Goal: Submit feedback/report problem: Provide input to the site owners about the experience or issues

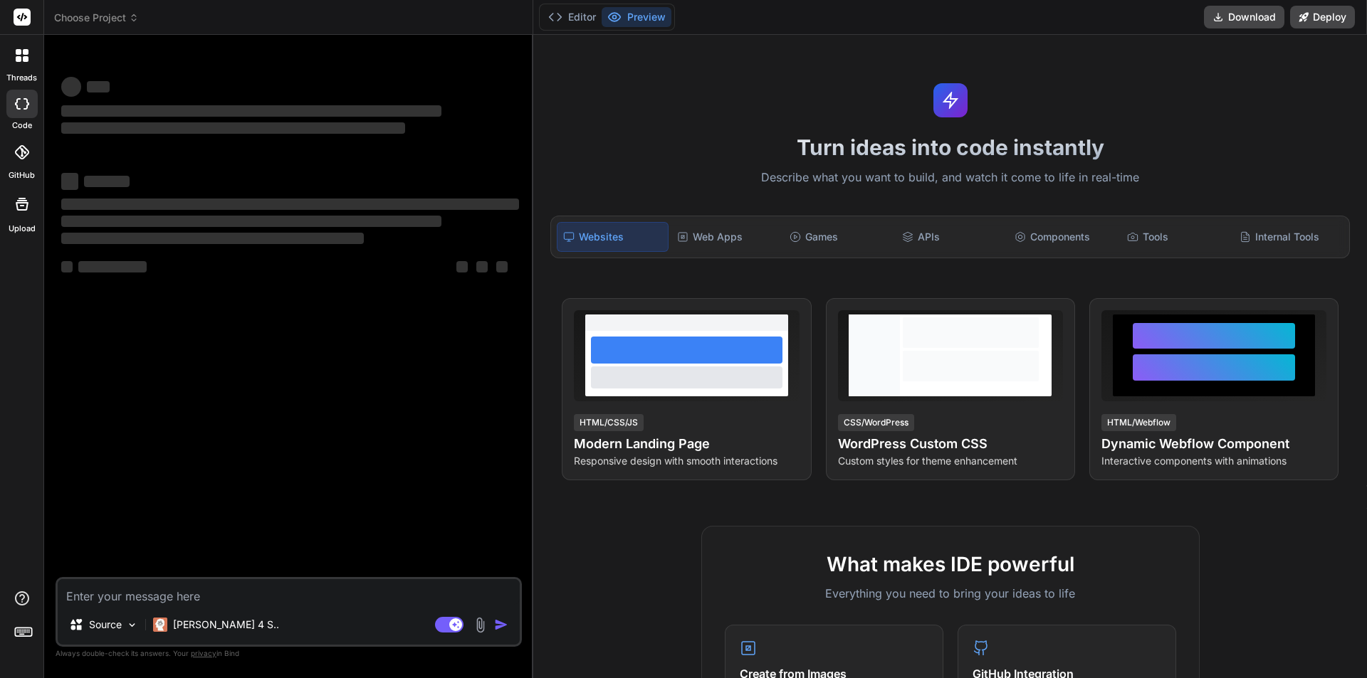
type textarea "x"
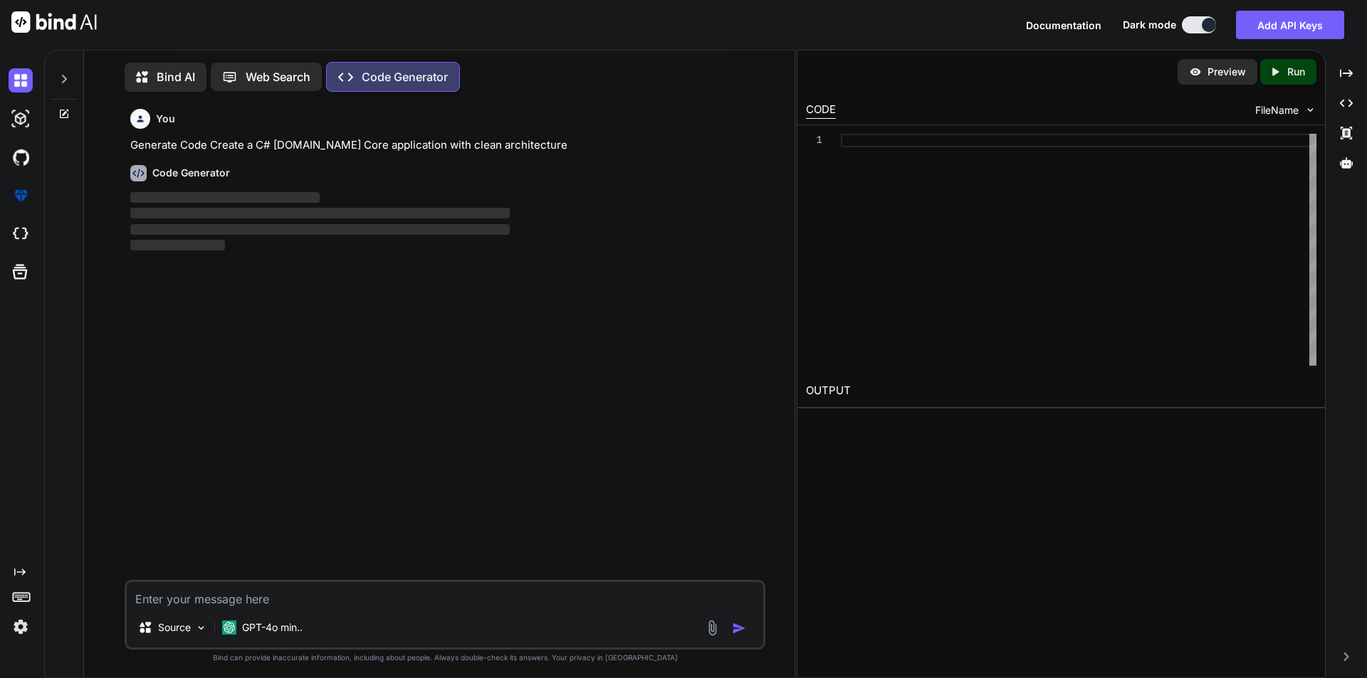
scroll to position [6, 0]
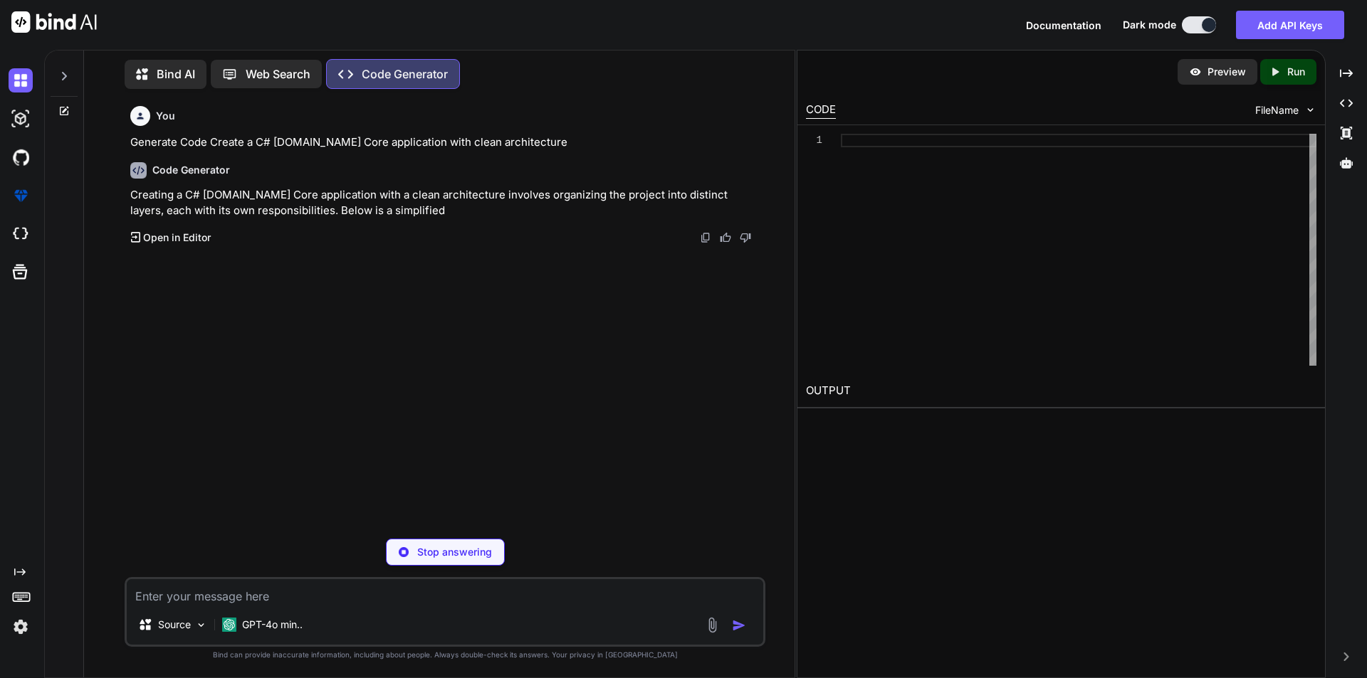
click at [440, 558] on p "Stop answering" at bounding box center [454, 552] width 75 height 14
type textarea "x"
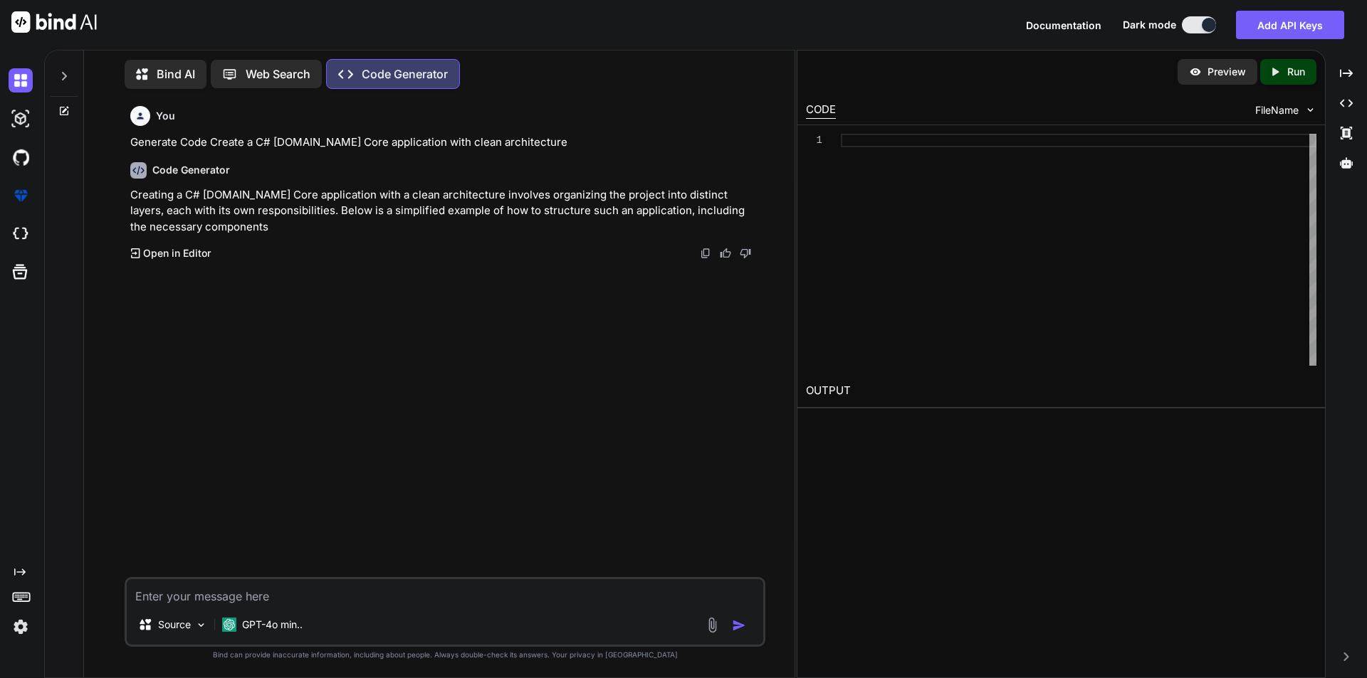
click at [196, 589] on textarea at bounding box center [445, 592] width 636 height 26
paste textarea "Adjusting shipping on a Replacement Order doesnt total the costs correctly. swi…"
type textarea "Adjusting shipping on a Replacement Order doesnt total the costs correctly. swi…"
type textarea "x"
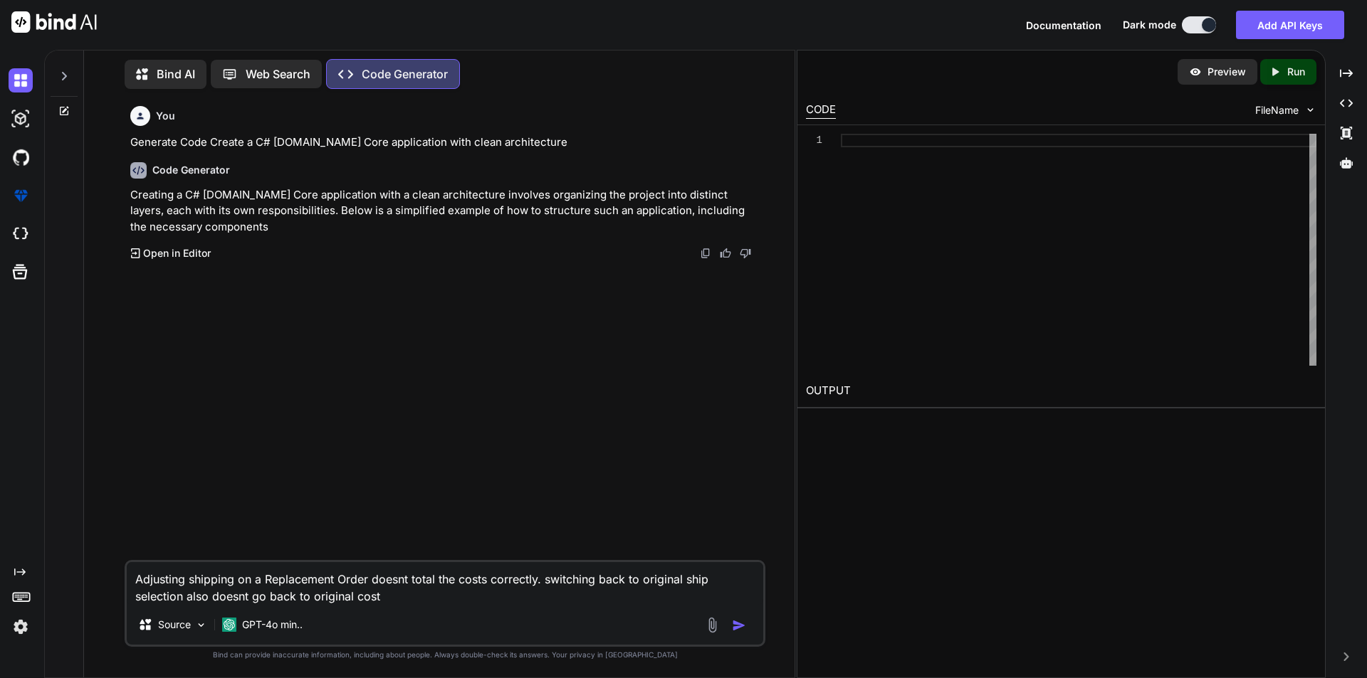
type textarea "Adjusting shipping on a Replacement Order doesnt total the costs correctly. swi…"
type textarea "x"
type textarea "Adjusting shipping on a Replacement Order doesnt total the costs correctly. swi…"
type textarea "x"
type textarea "Adjusting shipping on a Replacement Order doesnt total the costs correctly. swi…"
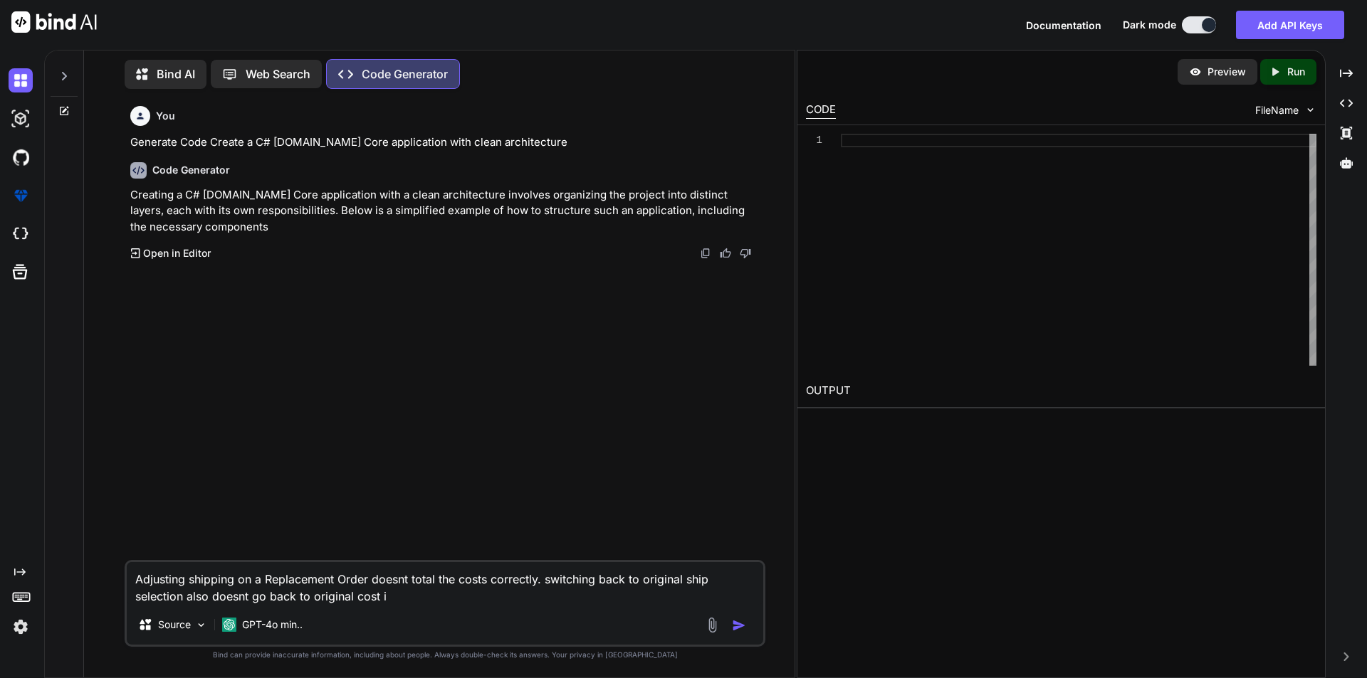
type textarea "x"
type textarea "Adjusting shipping on a Replacement Order doesnt total the costs correctly. swi…"
type textarea "x"
type textarea "Adjusting shipping on a Replacement Order doesnt total the costs correctly. swi…"
type textarea "x"
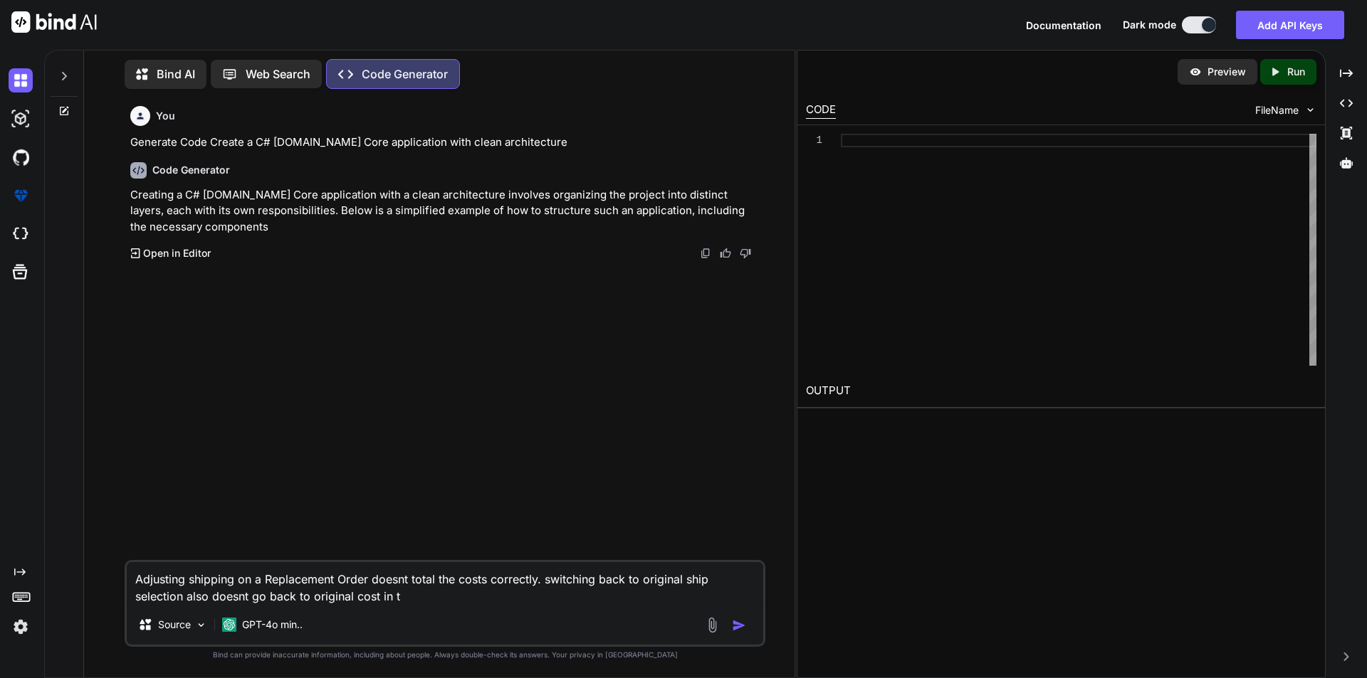
type textarea "Adjusting shipping on a Replacement Order doesnt total the costs correctly. swi…"
type textarea "x"
type textarea "Adjusting shipping on a Replacement Order doesnt total the costs correctly. swi…"
type textarea "x"
type textarea "Adjusting shipping on a Replacement Order doesnt total the costs correctly. swi…"
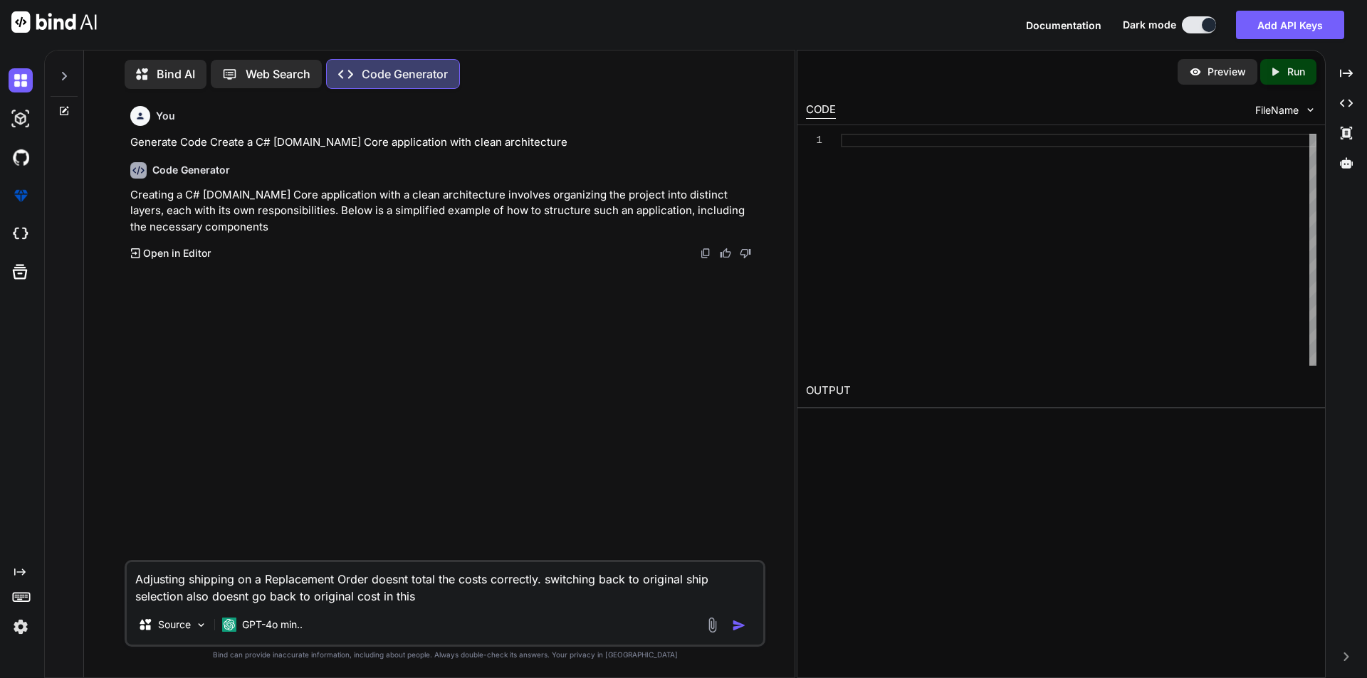
type textarea "x"
type textarea "Adjusting shipping on a Replacement Order doesnt total the costs correctly. swi…"
type textarea "x"
type textarea "Adjusting shipping on a Replacement Order doesnt total the costs correctly. swi…"
type textarea "x"
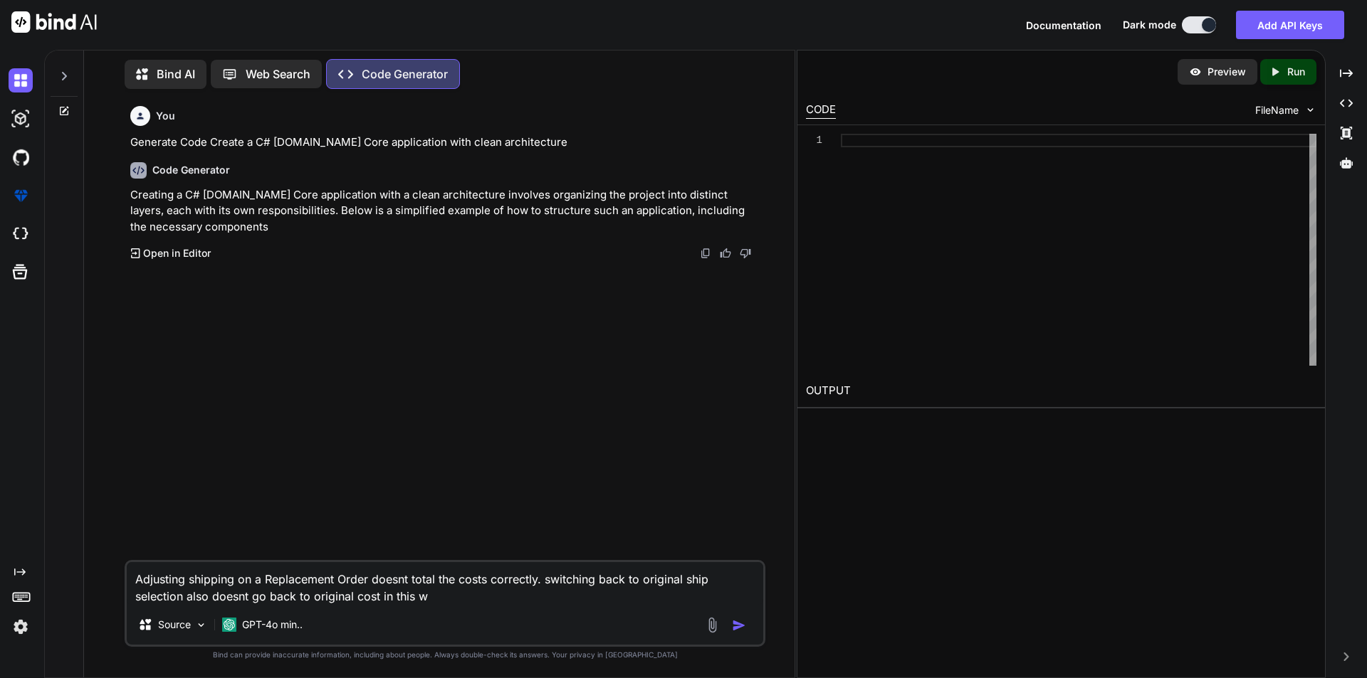
type textarea "Adjusting shipping on a Replacement Order doesnt total the costs correctly. swi…"
type textarea "x"
type textarea "Adjusting shipping on a Replacement Order doesnt total the costs correctly. swi…"
type textarea "x"
type textarea "Adjusting shipping on a Replacement Order doesnt total the costs correctly. swi…"
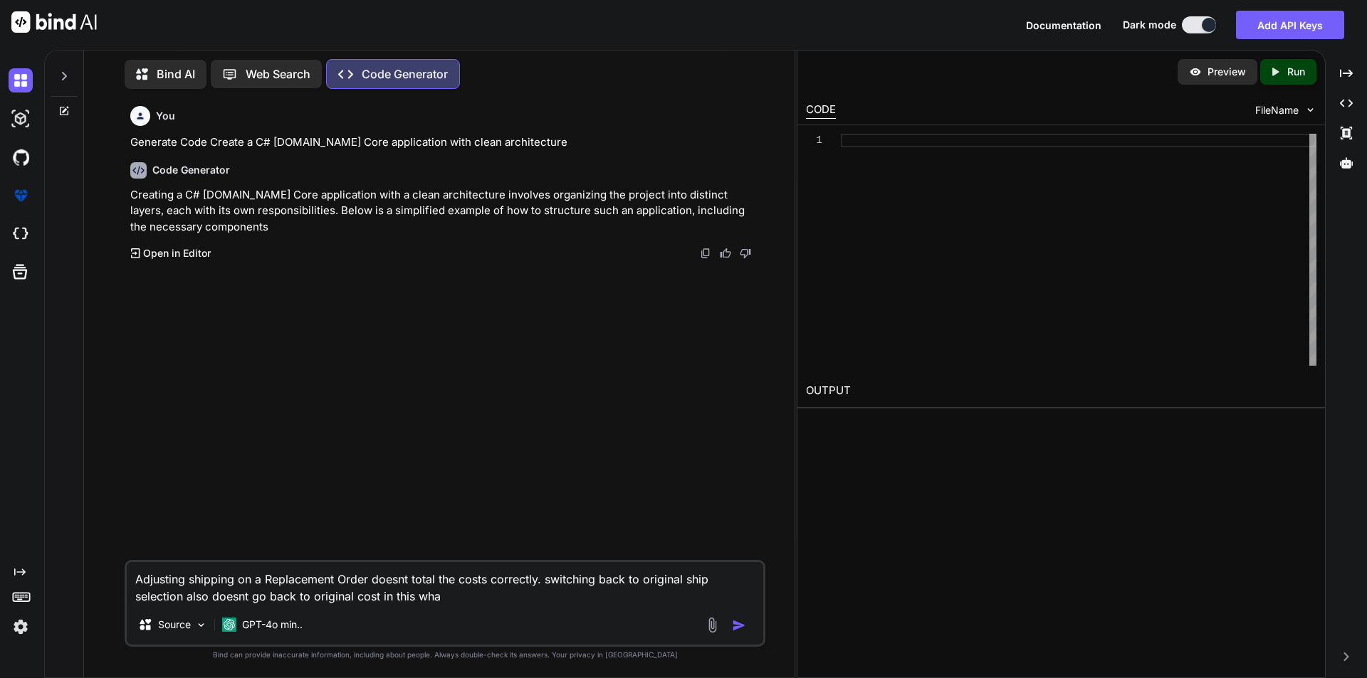
type textarea "x"
type textarea "Adjusting shipping on a Replacement Order doesnt total the costs correctly. swi…"
type textarea "x"
type textarea "Adjusting shipping on a Replacement Order doesnt total the costs correctly. swi…"
type textarea "x"
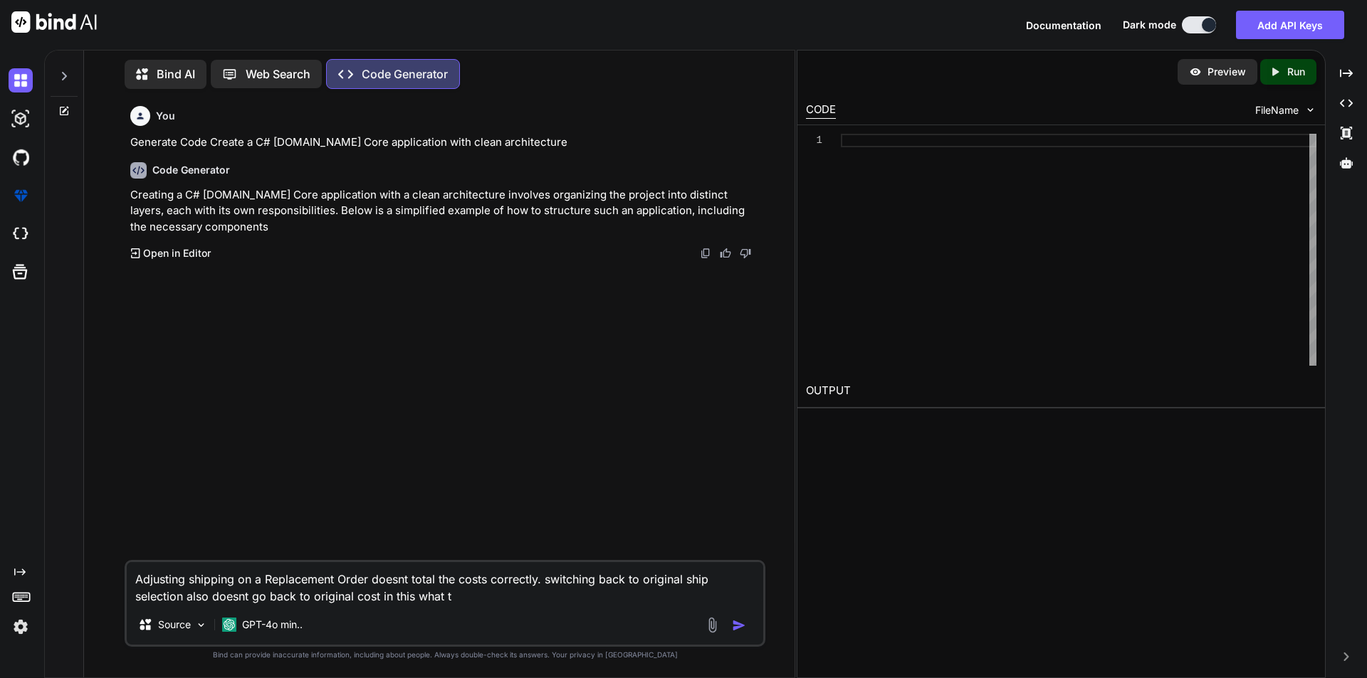
type textarea "Adjusting shipping on a Replacement Order doesnt total the costs correctly. swi…"
type textarea "x"
type textarea "Adjusting shipping on a Replacement Order doesnt total the costs correctly. swi…"
type textarea "x"
type textarea "Adjusting shipping on a Replacement Order doesnt total the costs correctly. swi…"
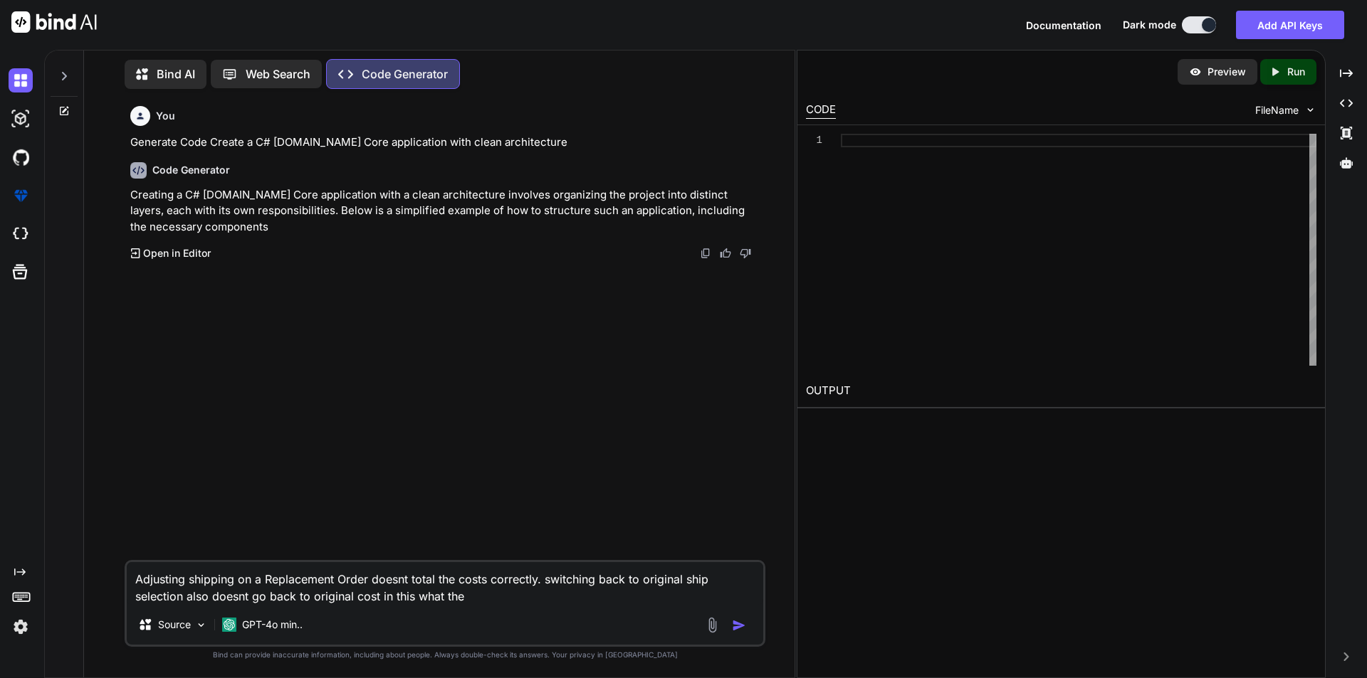
type textarea "x"
type textarea "Adjusting shipping on a Replacement Order doesnt total the costs correctly. swi…"
type textarea "x"
type textarea "Adjusting shipping on a Replacement Order doesnt total the costs correctly. swi…"
type textarea "x"
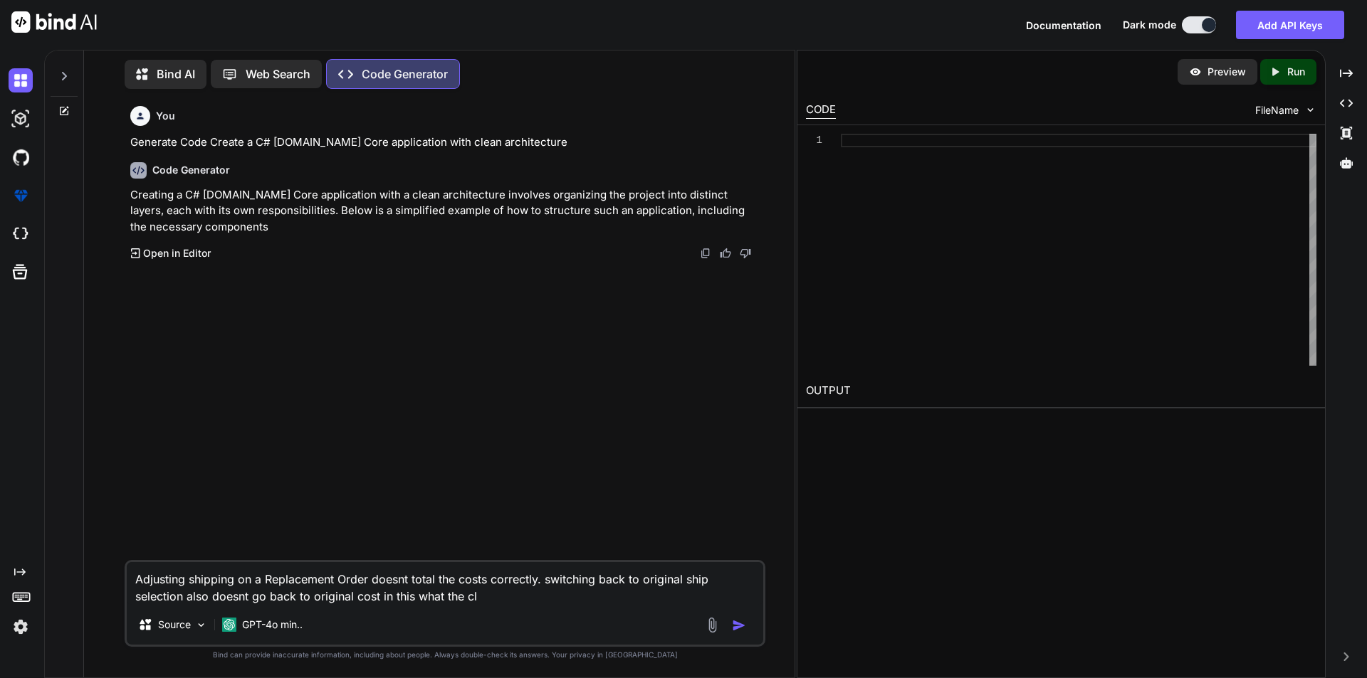
type textarea "Adjusting shipping on a Replacement Order doesnt total the costs correctly. swi…"
type textarea "x"
type textarea "Adjusting shipping on a Replacement Order doesnt total the costs correctly. swi…"
type textarea "x"
type textarea "Adjusting shipping on a Replacement Order doesnt total the costs correctly. swi…"
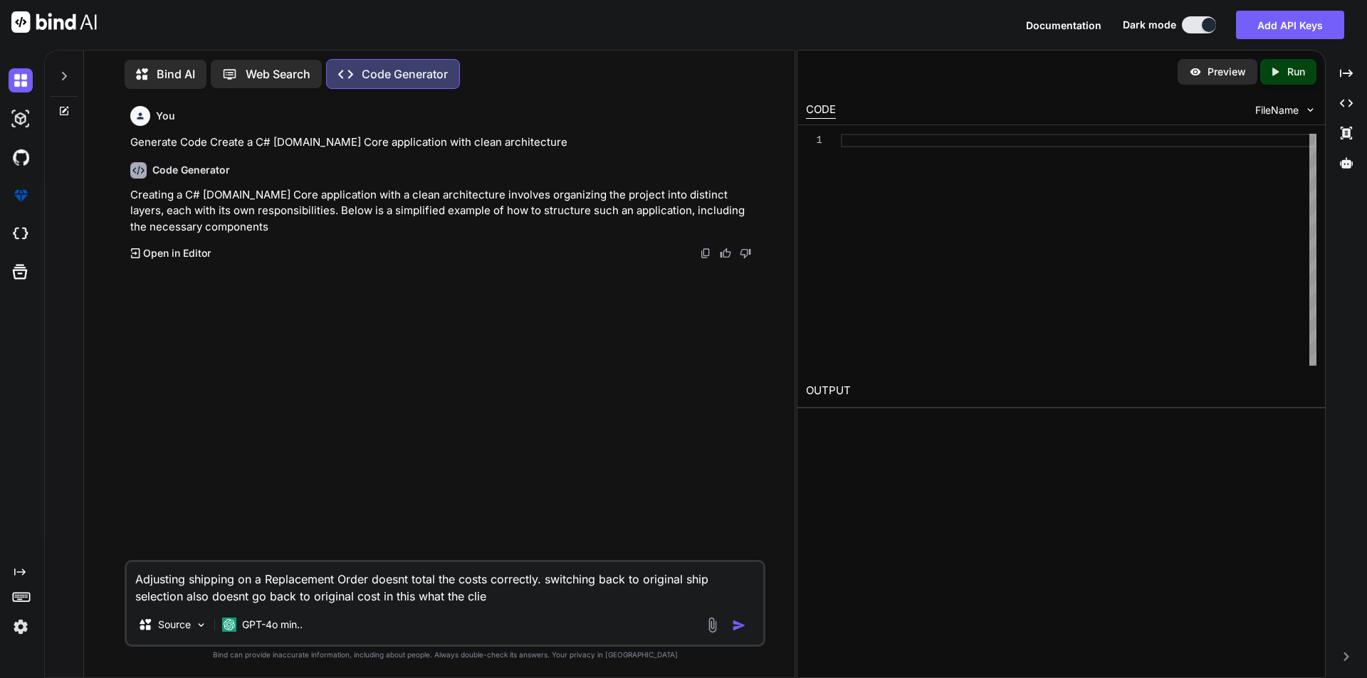
type textarea "x"
type textarea "Adjusting shipping on a Replacement Order doesnt total the costs correctly. swi…"
type textarea "x"
type textarea "Adjusting shipping on a Replacement Order doesnt total the costs correctly. swi…"
type textarea "x"
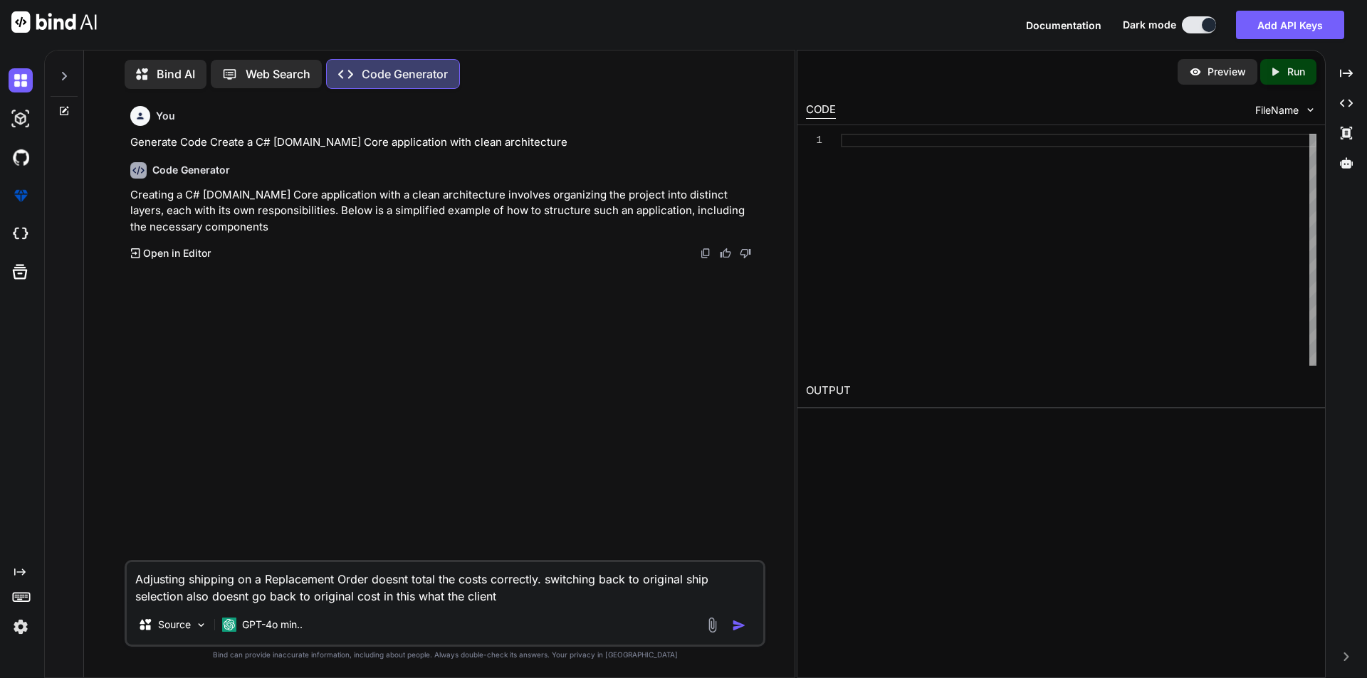
type textarea "Adjusting shipping on a Replacement Order doesnt total the costs correctly. swi…"
type textarea "x"
type textarea "Adjusting shipping on a Replacement Order doesnt total the costs correctly. swi…"
type textarea "x"
type textarea "Adjusting shipping on a Replacement Order doesnt total the costs correctly. swi…"
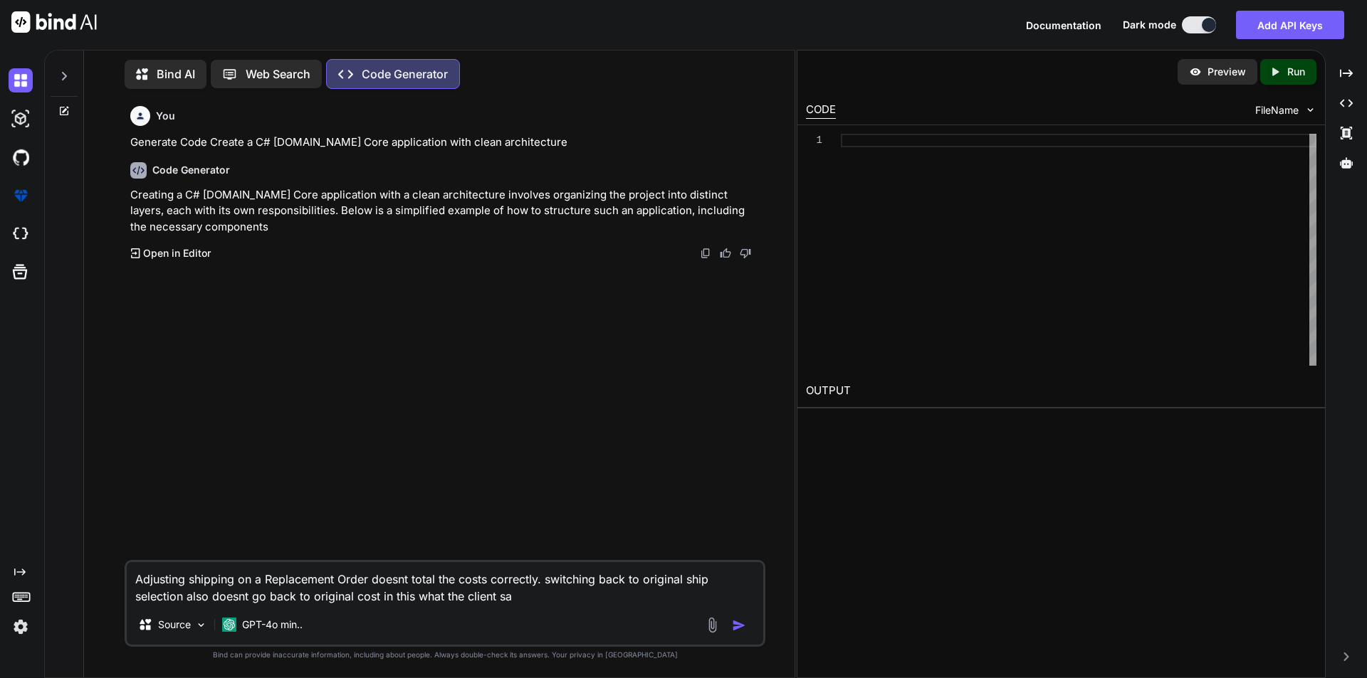
type textarea "x"
type textarea "Adjusting shipping on a Replacement Order doesnt total the costs correctly. swi…"
type textarea "x"
type textarea "Adjusting shipping on a Replacement Order doesnt total the costs correctly. swi…"
type textarea "x"
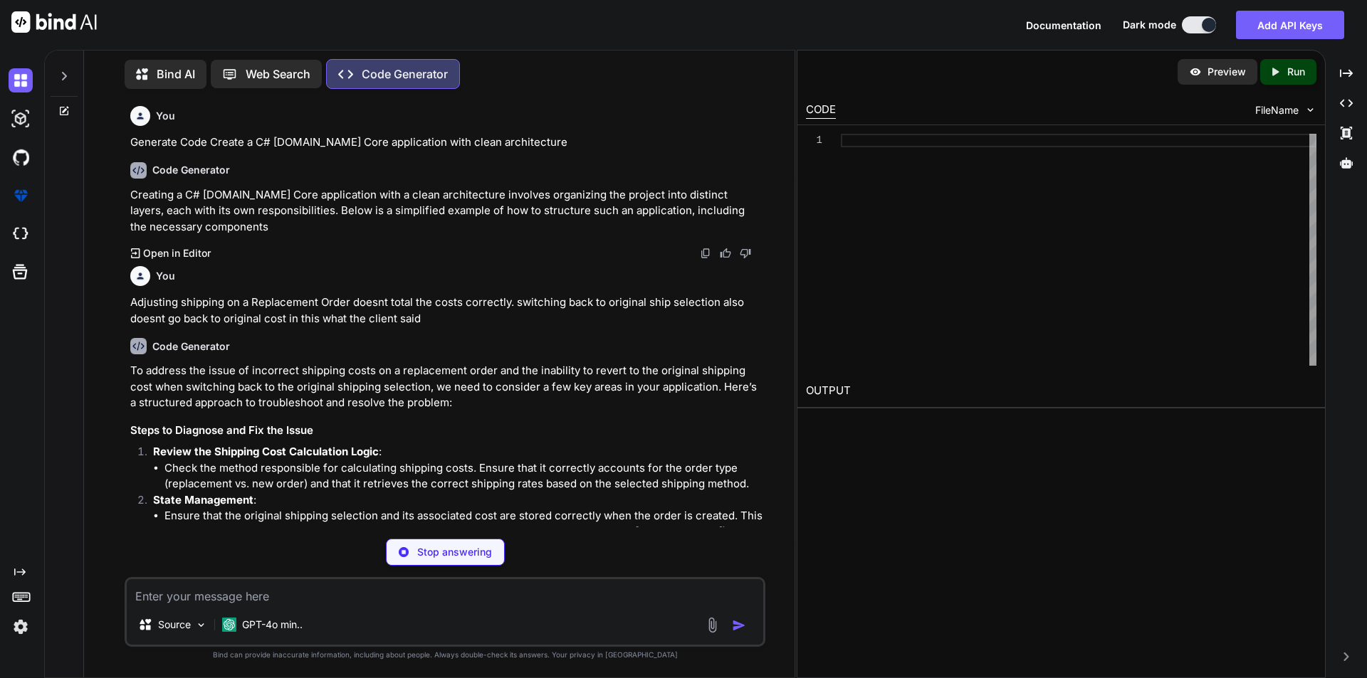
type textarea "x"
type textarea "{ // Calculate total cost including items and shipping return order.Items.Sum(i…"
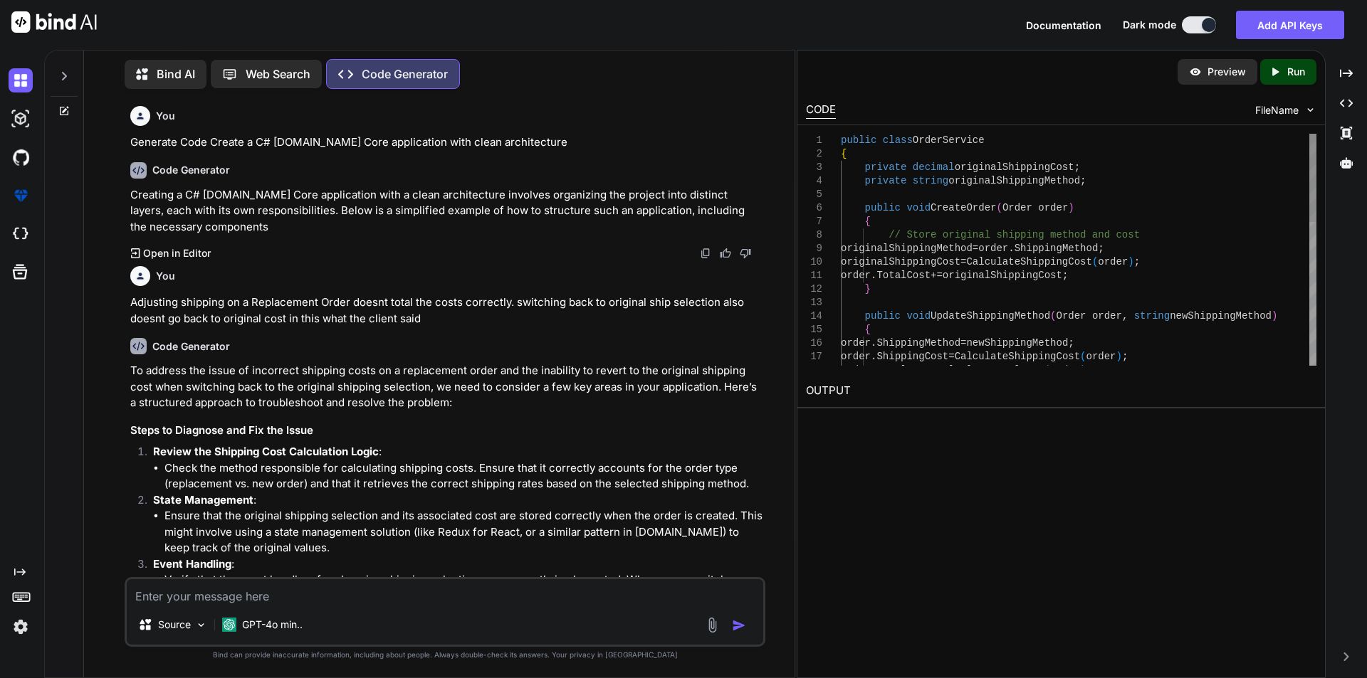
type textarea "x"
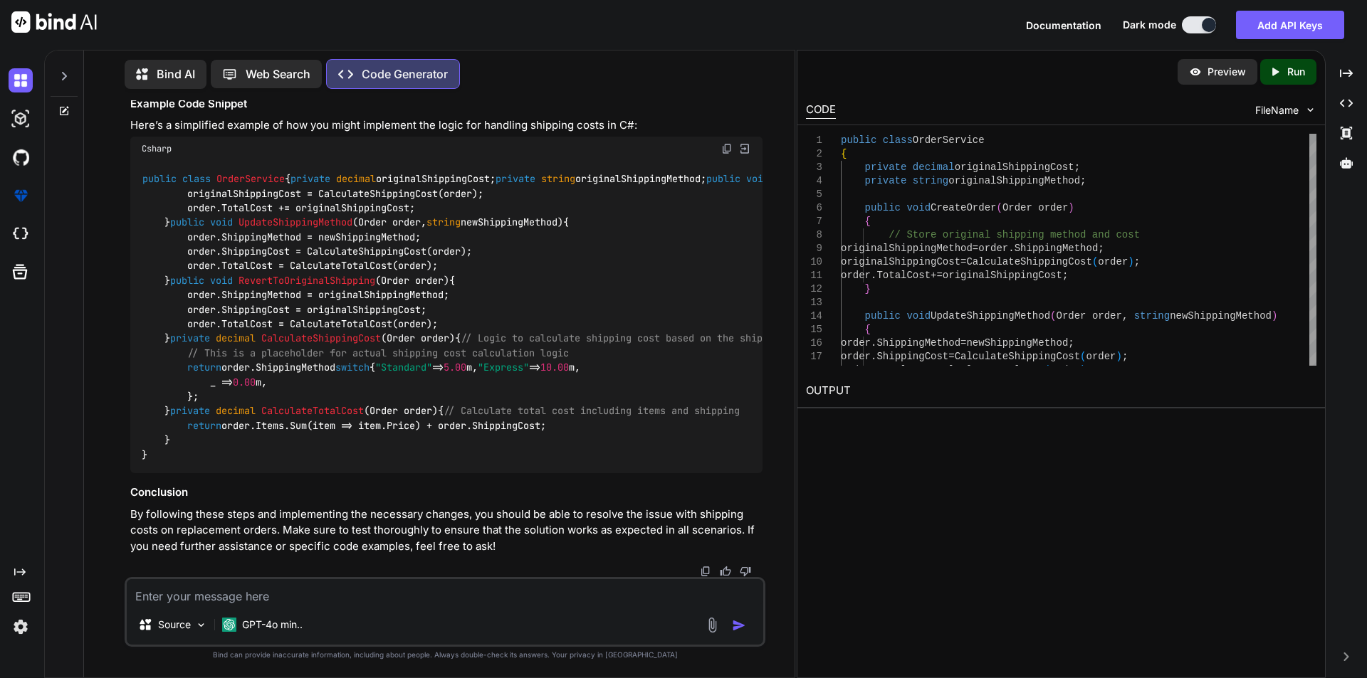
scroll to position [1091, 0]
click at [238, 586] on textarea at bounding box center [445, 592] width 636 height 26
type textarea "t"
type textarea "x"
type textarea "to"
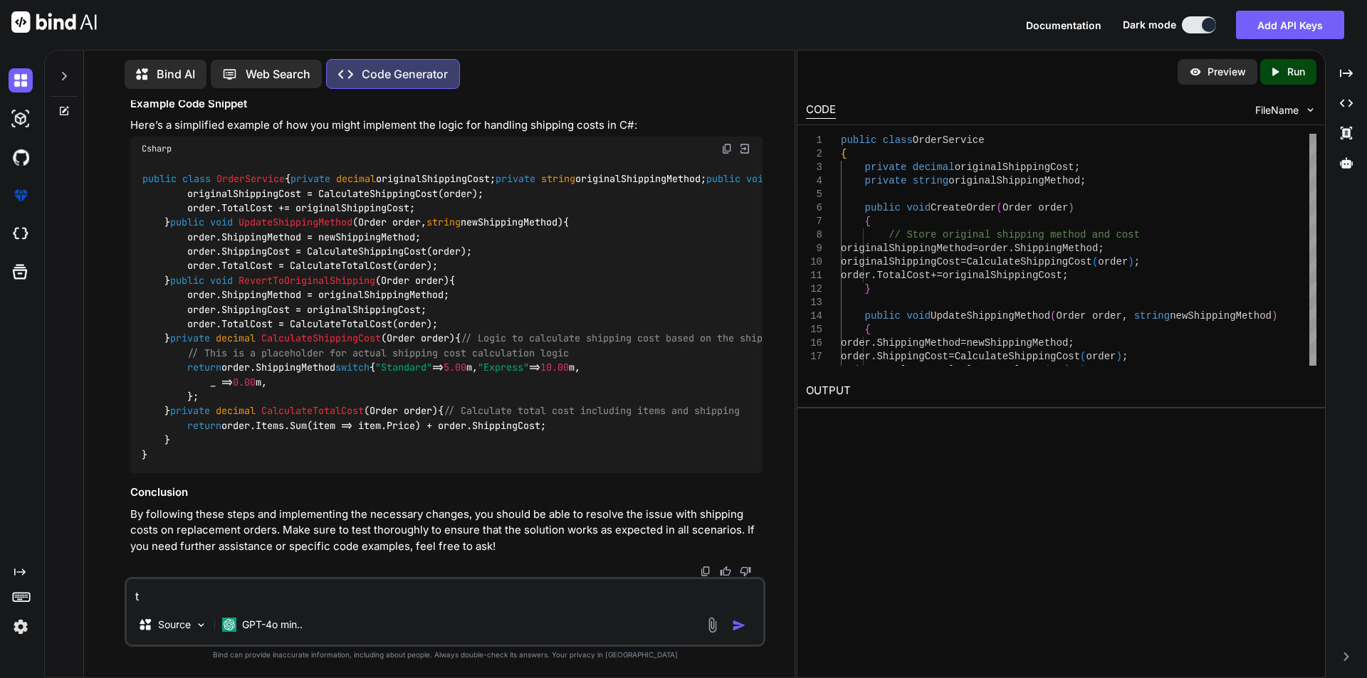
type textarea "x"
type textarea "to"
type textarea "x"
type textarea "to g"
type textarea "x"
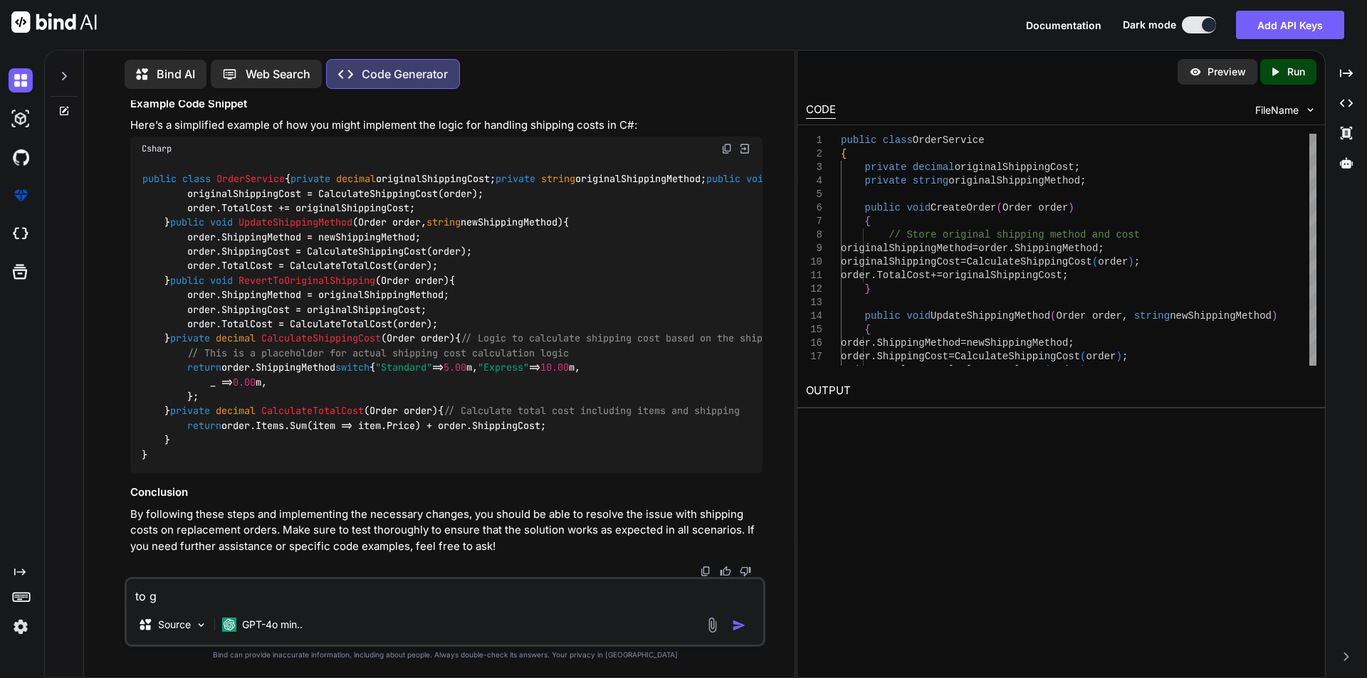
type textarea "to gi"
type textarea "x"
type textarea "to giv"
type textarea "x"
type textarea "to give"
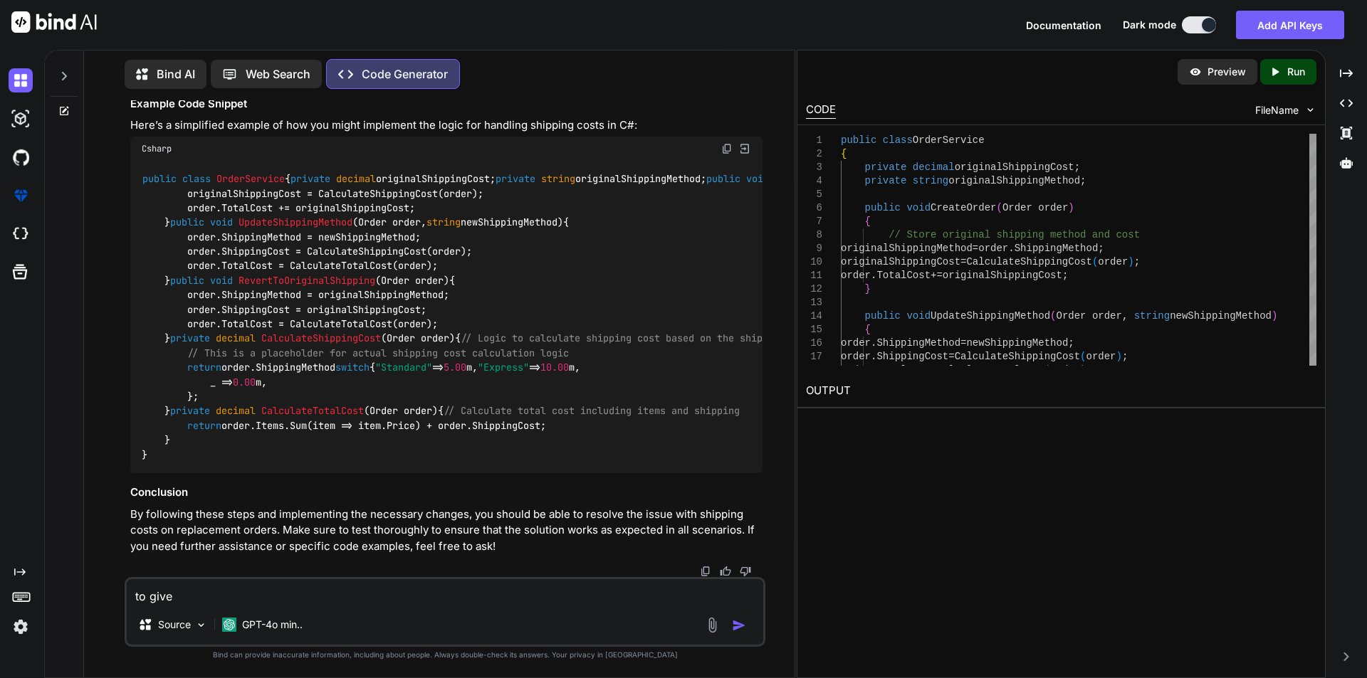
type textarea "x"
type textarea "to give"
type textarea "x"
type textarea "to give m"
type textarea "x"
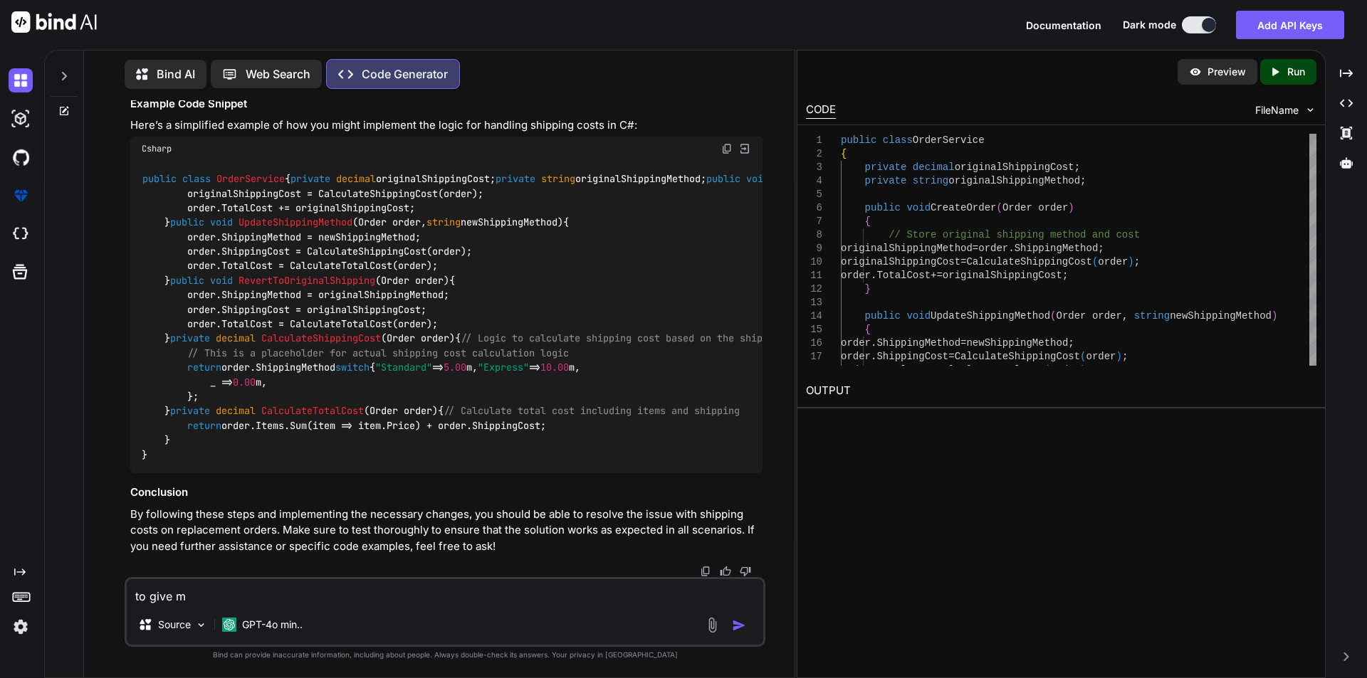
type textarea "to give me"
type textarea "x"
type textarea "to give me"
type textarea "x"
type textarea "to give me s"
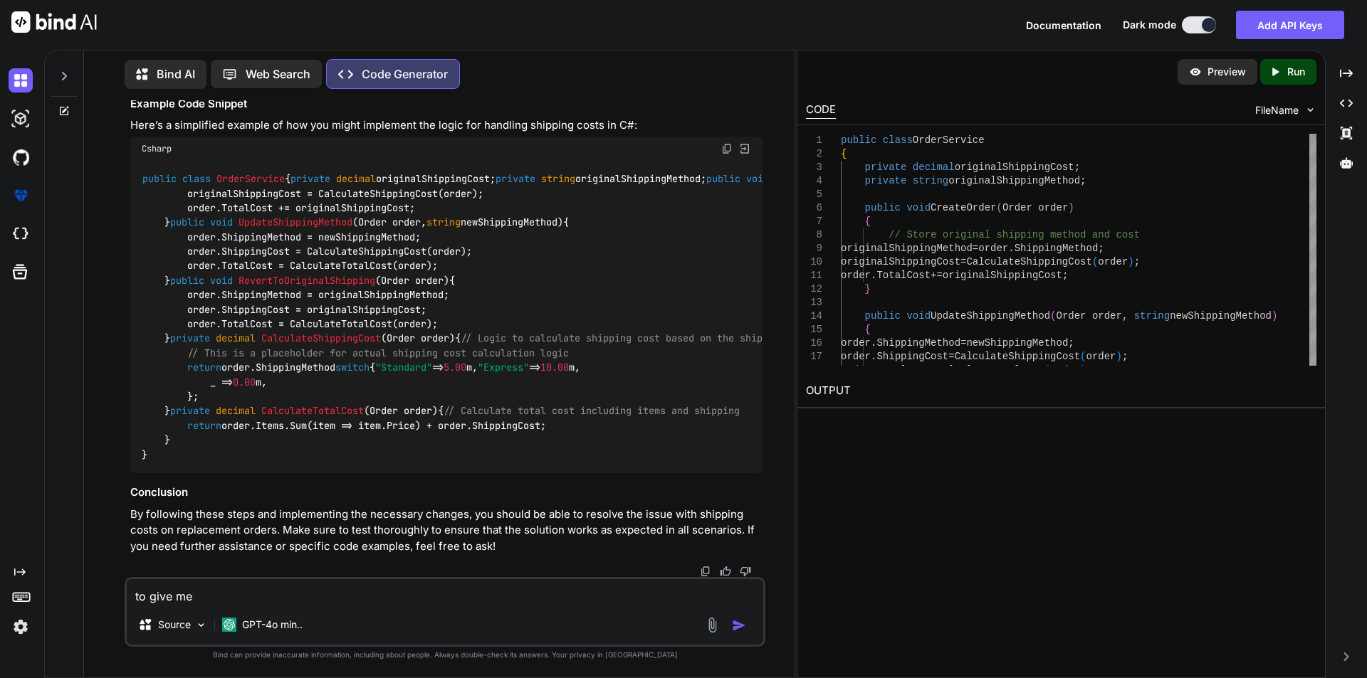
type textarea "x"
type textarea "to give me so"
type textarea "x"
type textarea "to give me som"
type textarea "x"
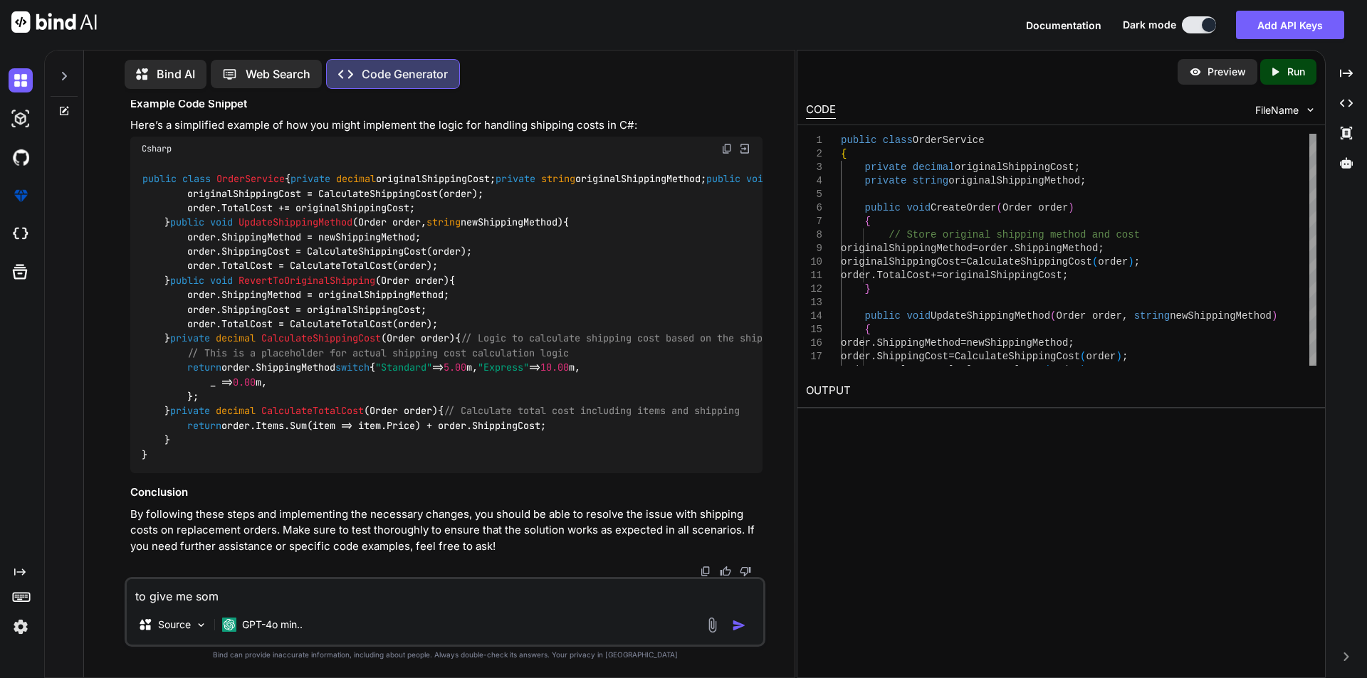
type textarea "to give me some"
type textarea "x"
type textarea "to give me some"
type textarea "x"
type textarea "to give me some e"
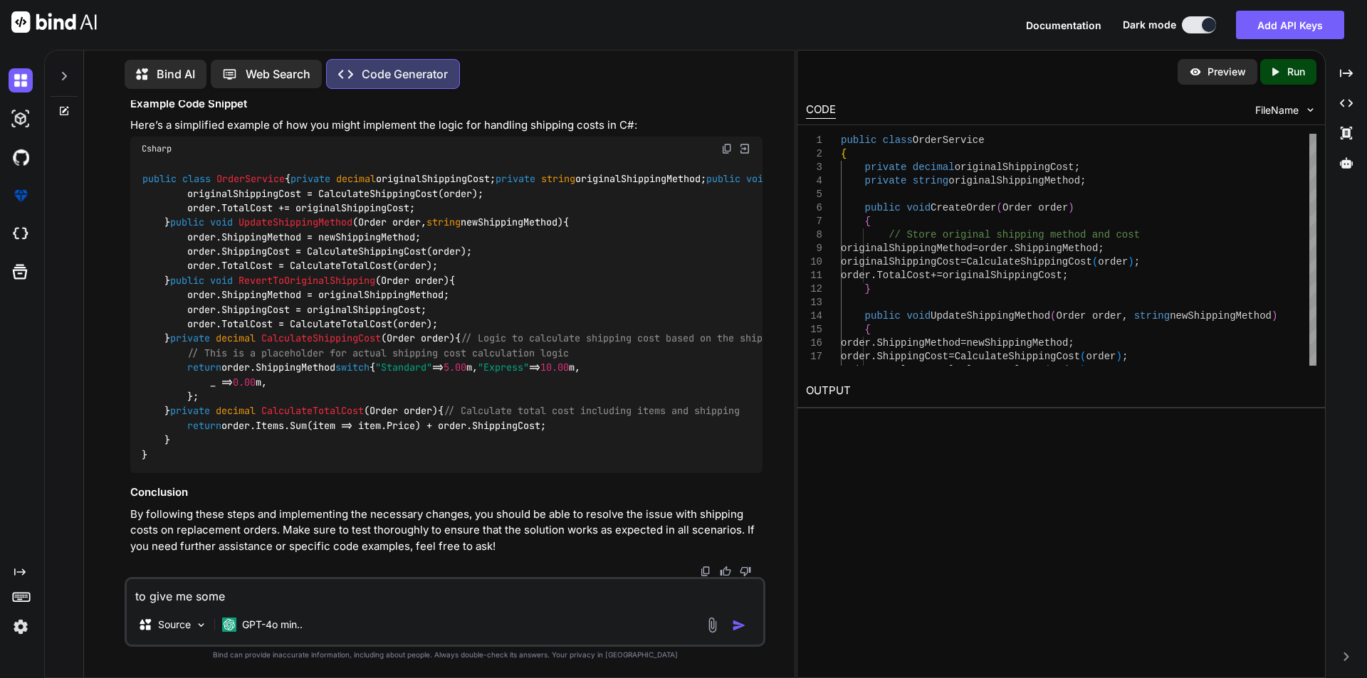
type textarea "x"
type textarea "to give me some ex"
type textarea "x"
type textarea "to give me some exm"
type textarea "x"
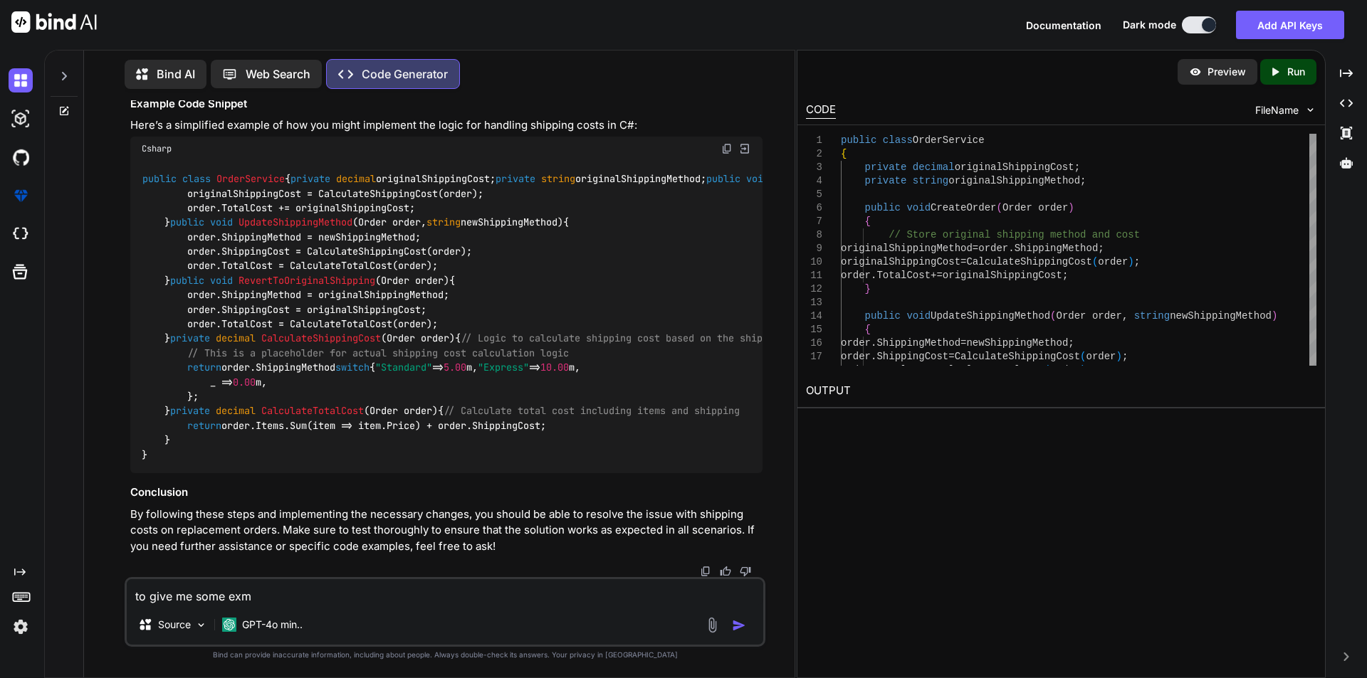
type textarea "to give me some exmp"
type textarea "x"
type textarea "to give me some exmpl"
type textarea "x"
type textarea "to give me some exmple"
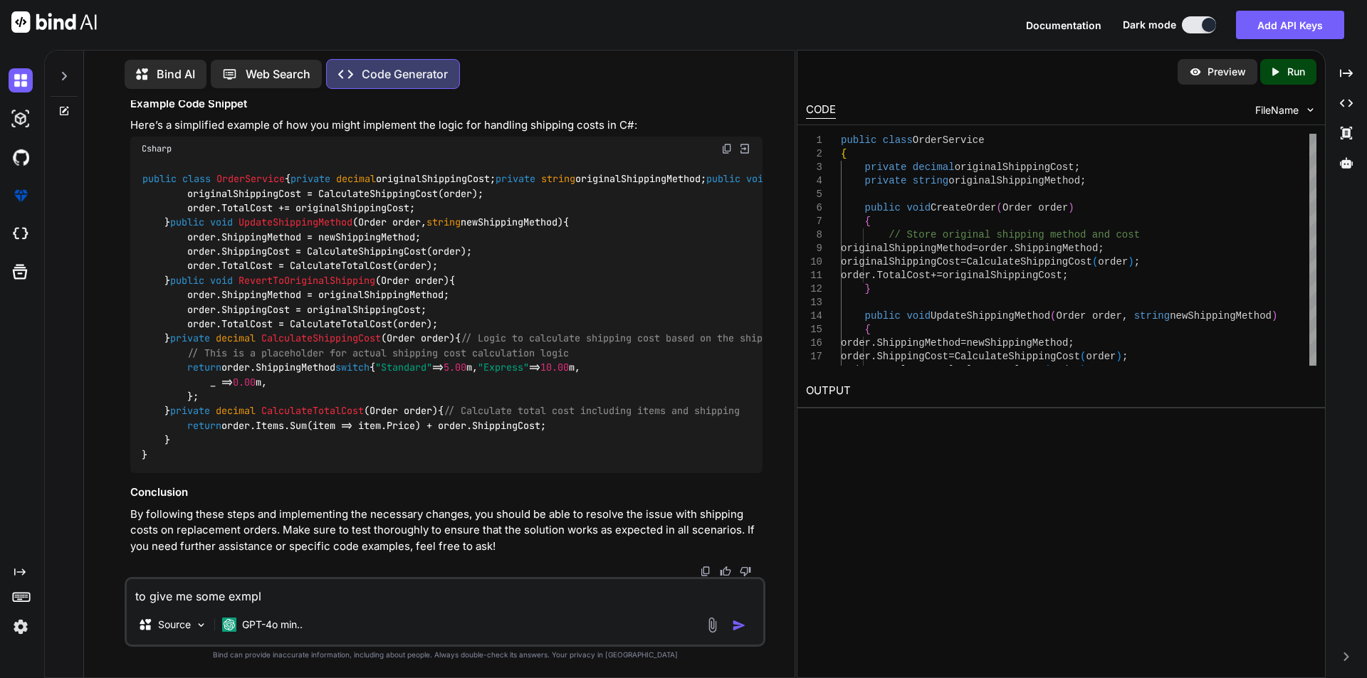
type textarea "x"
type textarea "to give me some exmples"
type textarea "x"
type textarea "to give me some exmples"
type textarea "x"
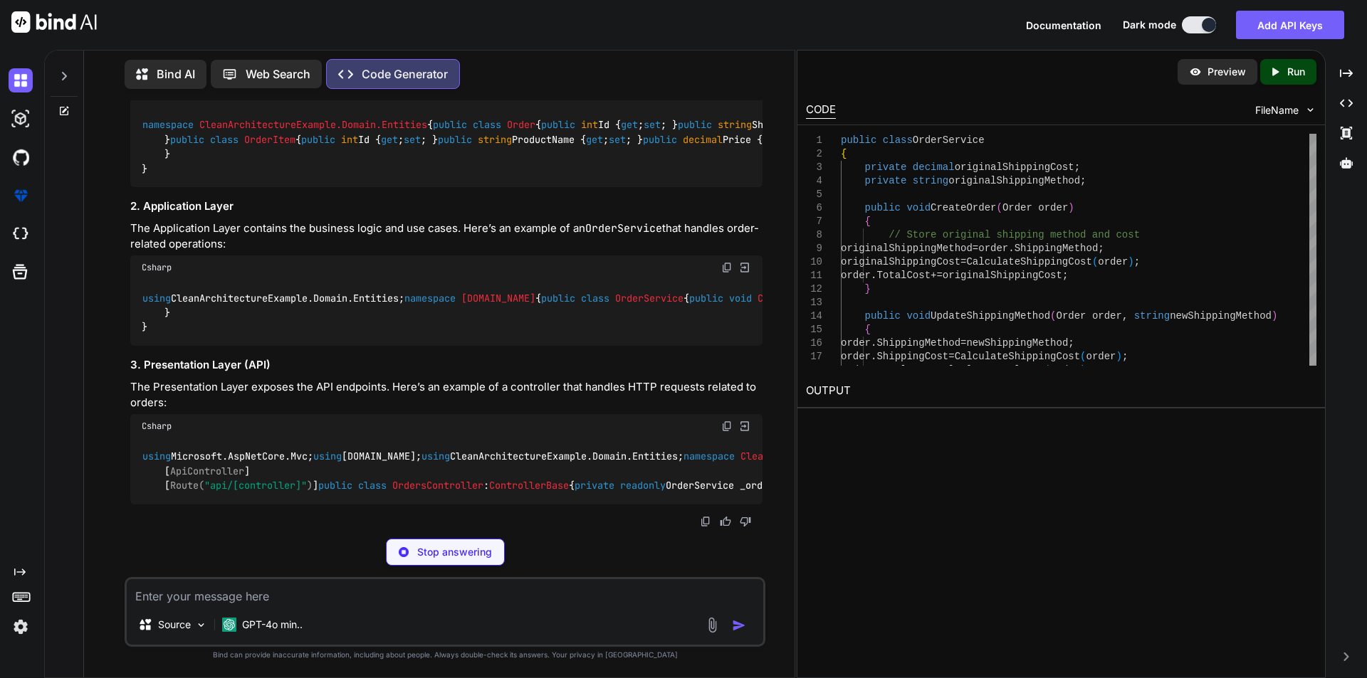
scroll to position [2337, 0]
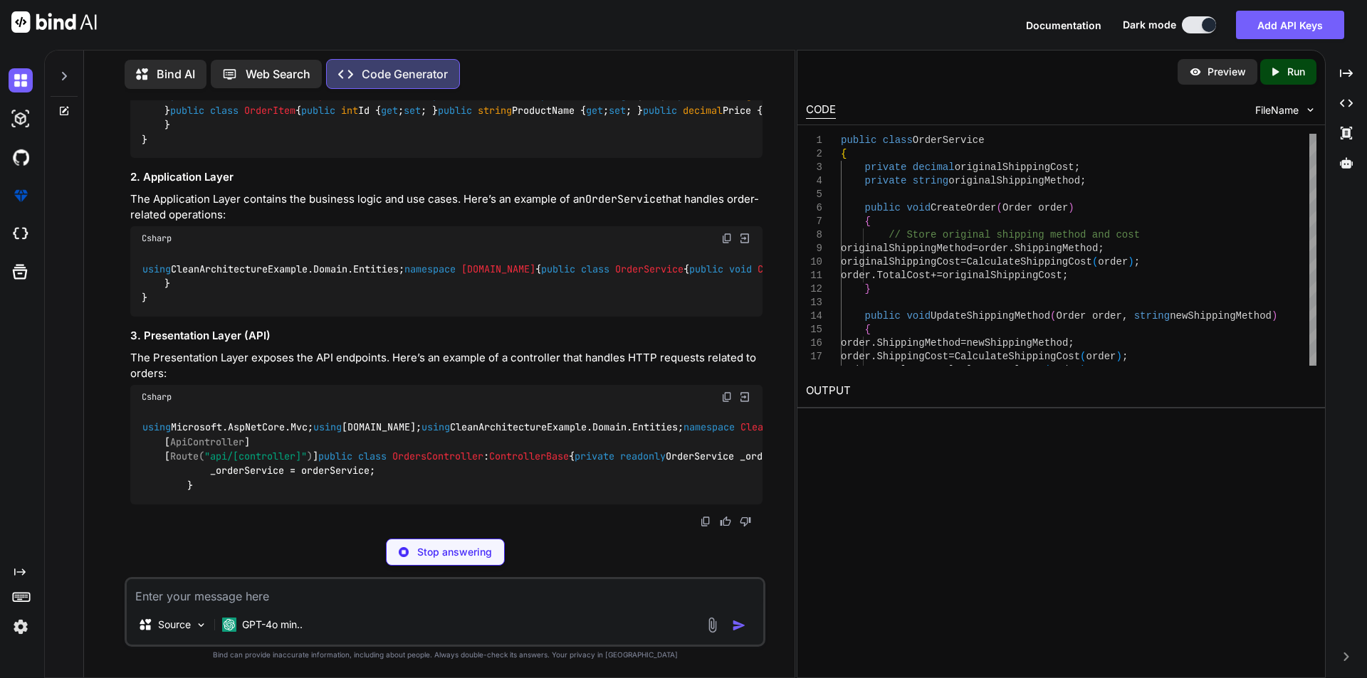
type textarea "x"
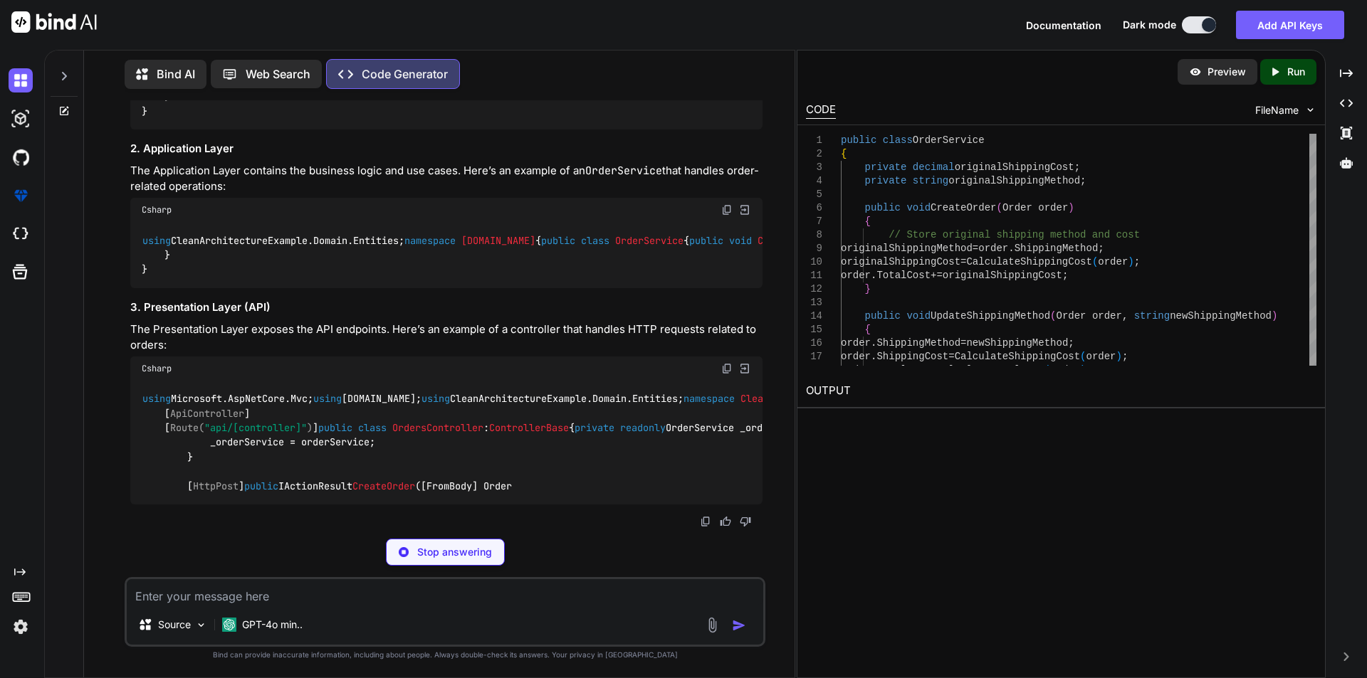
click at [433, 561] on div "Stop answering" at bounding box center [445, 552] width 119 height 27
type textarea "public class OrderItem { public int Id { get; set; } public string ProductName …"
type textarea "x"
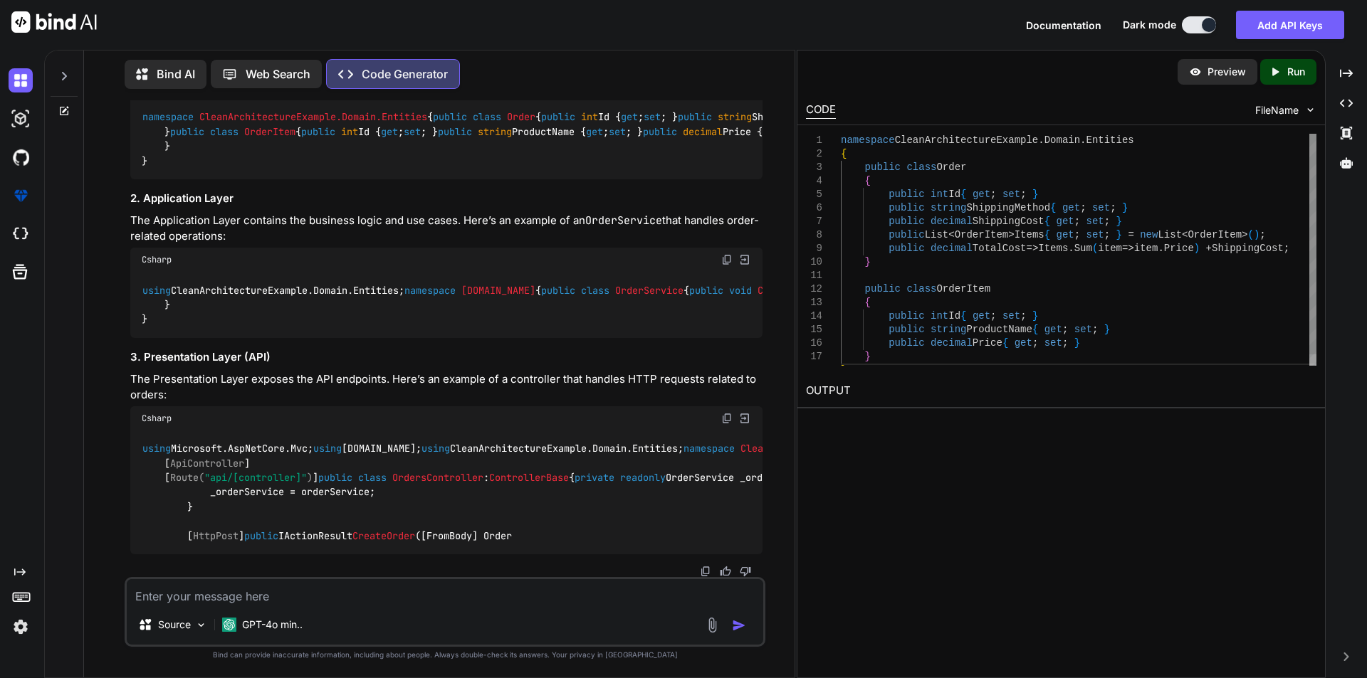
scroll to position [2418, 0]
click at [254, 591] on textarea at bounding box center [445, 592] width 636 height 26
type textarea "g"
type textarea "x"
type textarea "gi"
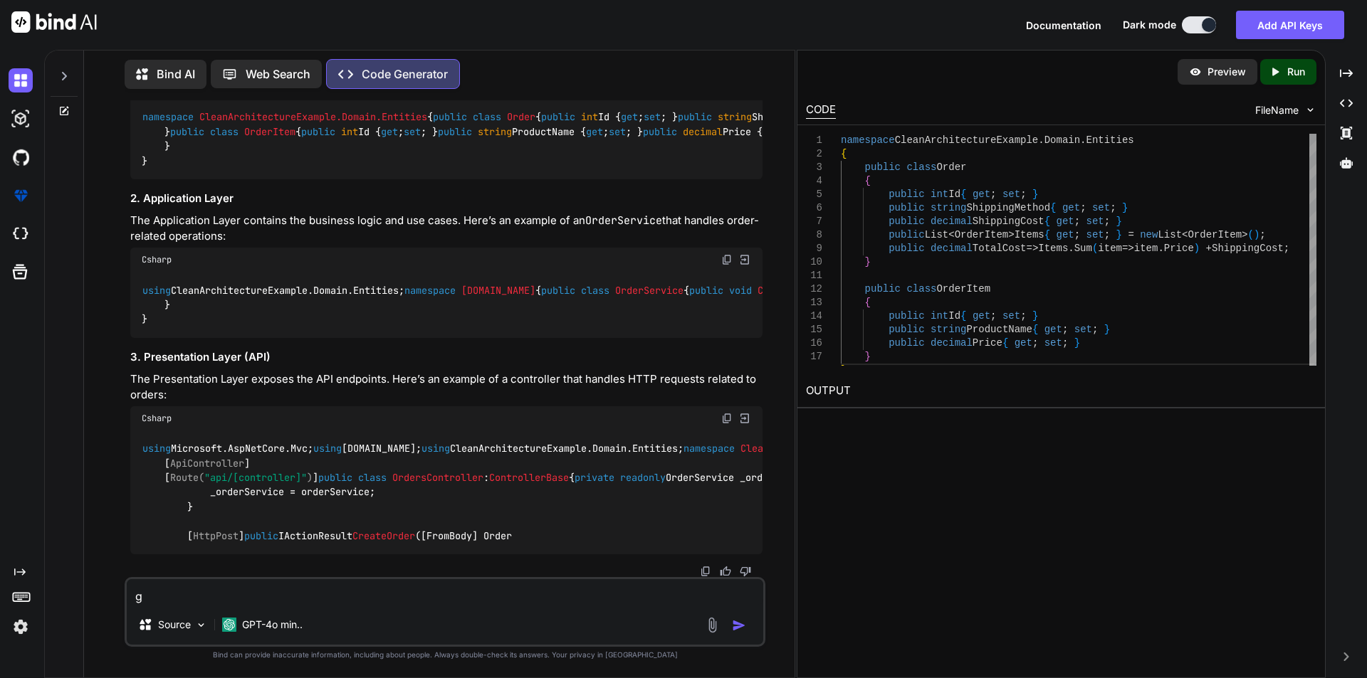
type textarea "x"
type textarea "giv"
type textarea "x"
type textarea "give"
type textarea "x"
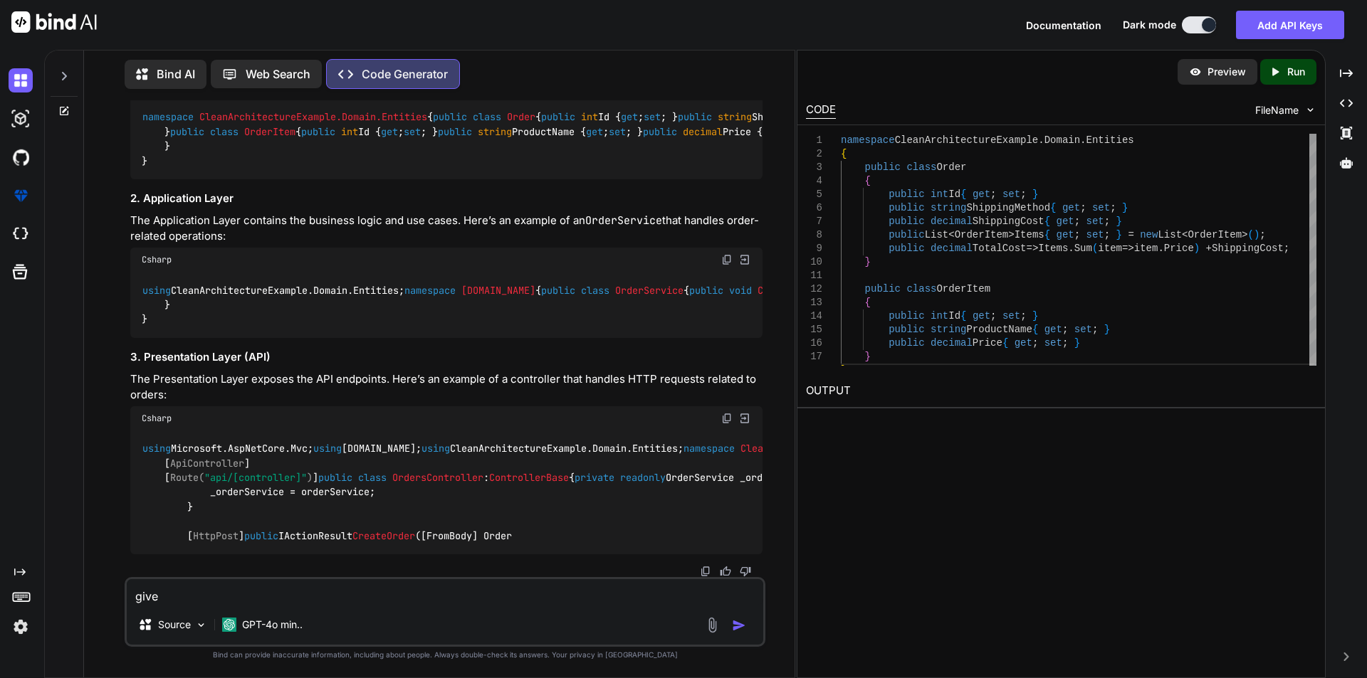
type textarea "give"
type textarea "x"
type textarea "give m"
type textarea "x"
type textarea "give me"
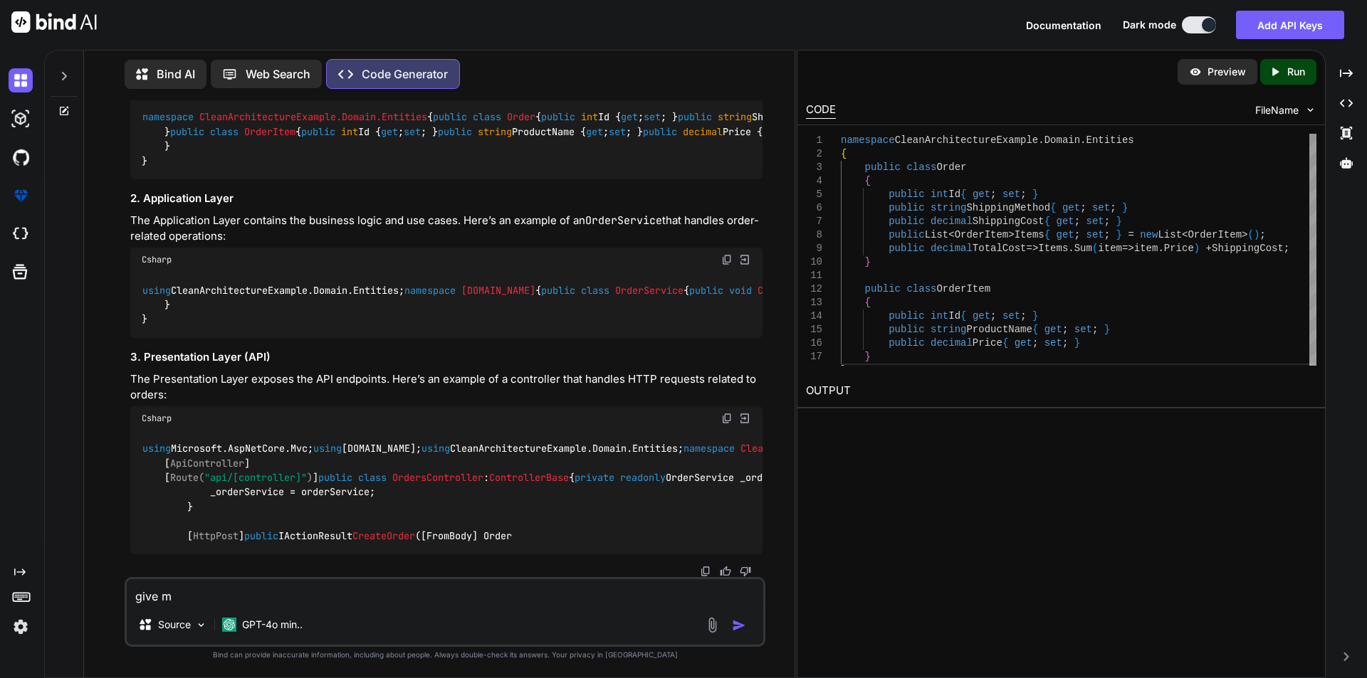
type textarea "x"
type textarea "give me"
type textarea "x"
type textarea "give me m"
type textarea "x"
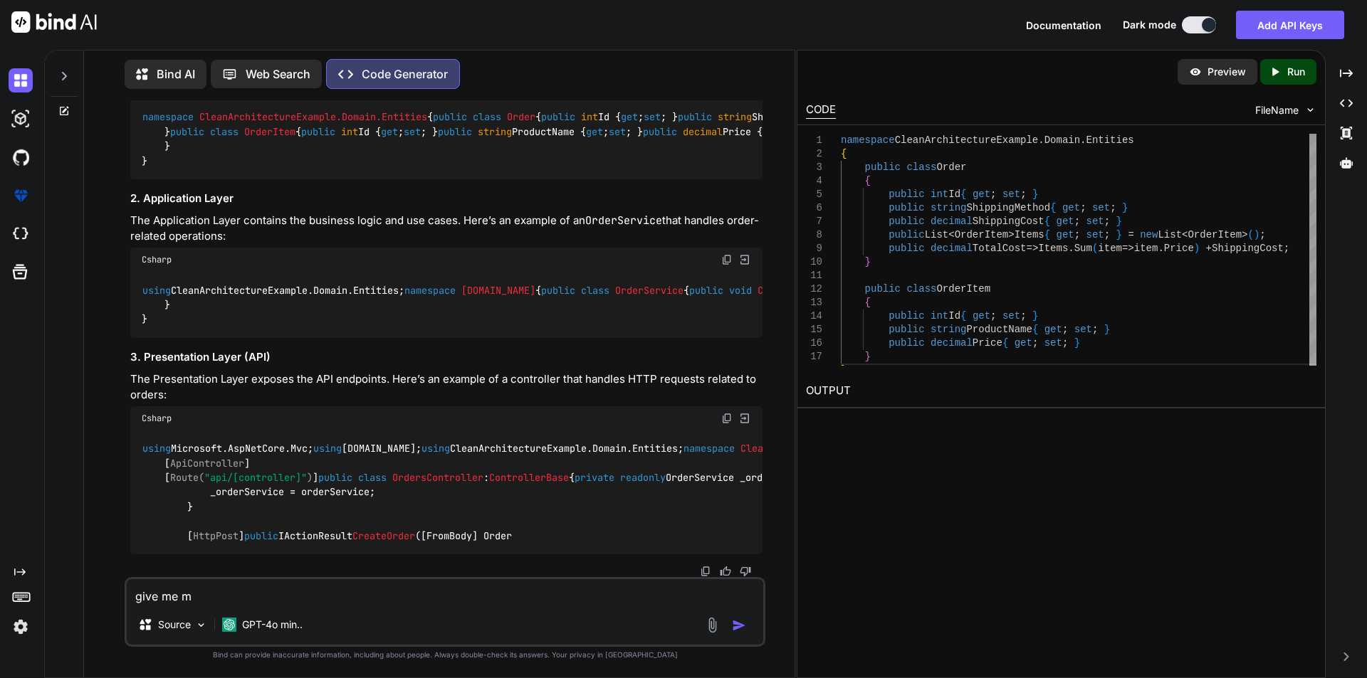
type textarea "give me ma"
type textarea "x"
type textarea "give me mat"
type textarea "x"
type textarea "give me math"
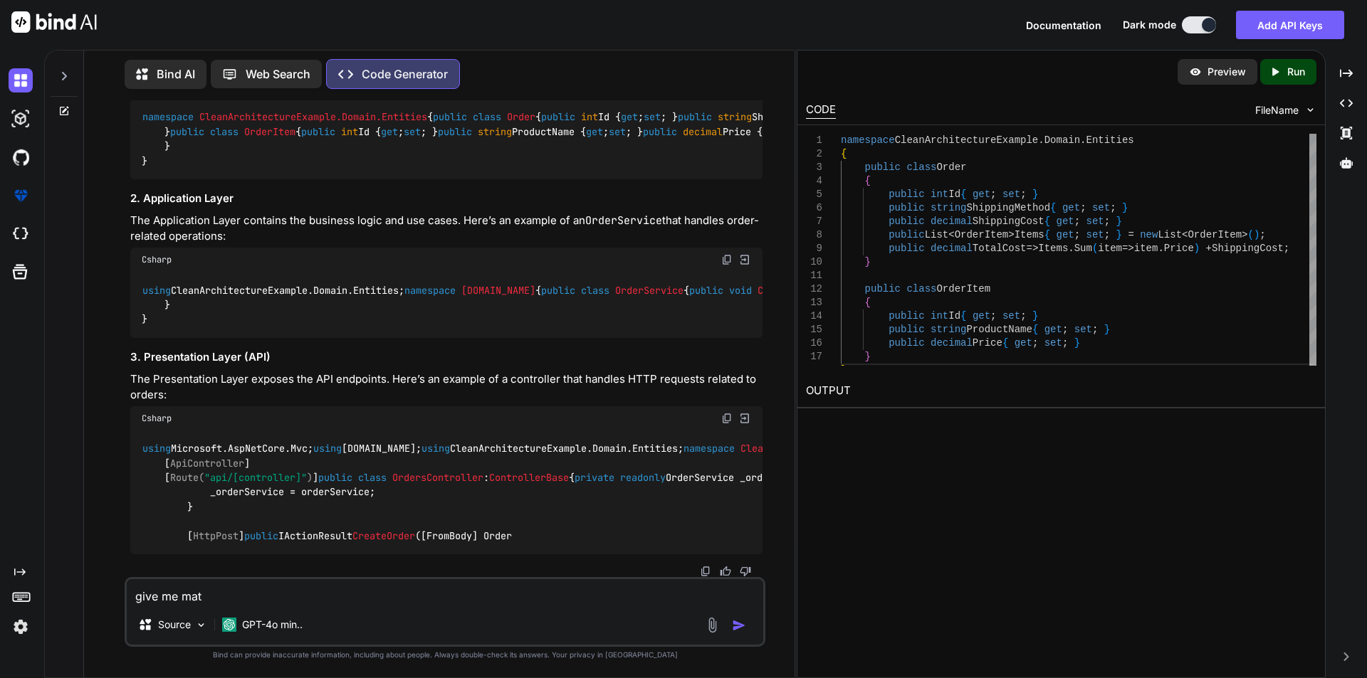
type textarea "x"
type textarea "give me mathe"
type textarea "x"
type textarea "give me mathem"
type textarea "x"
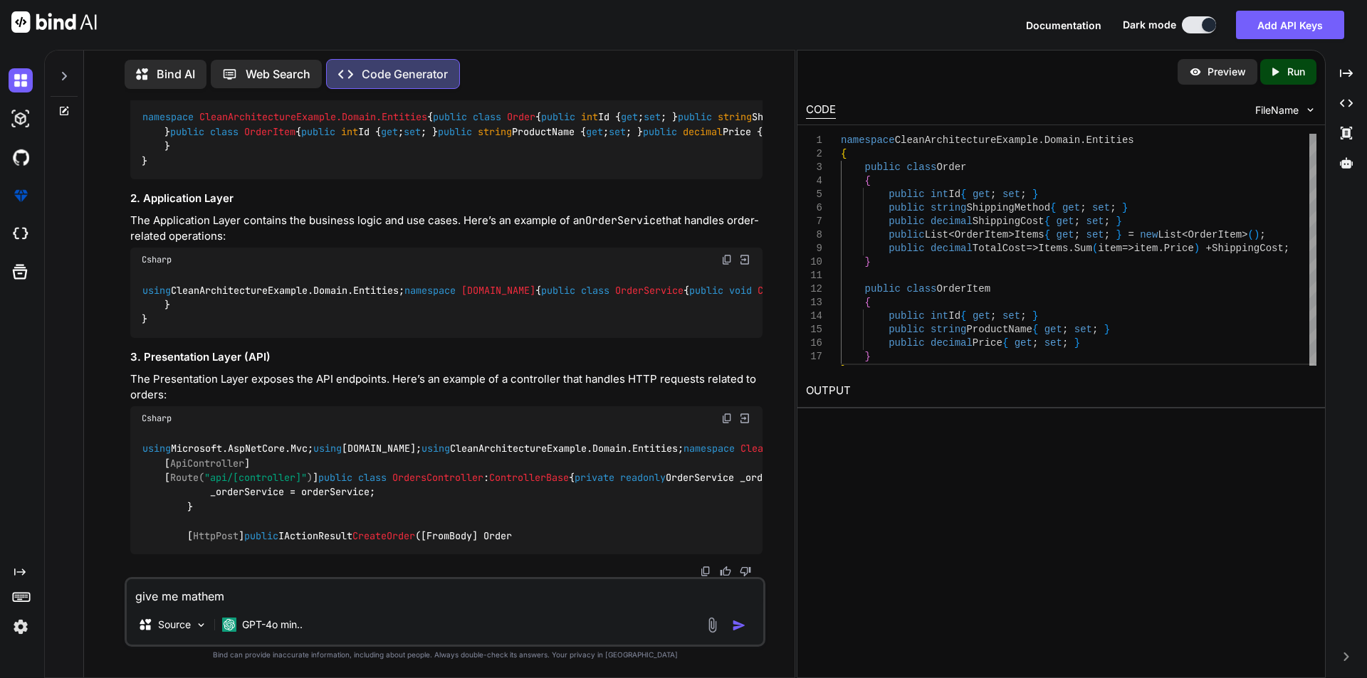
type textarea "give me mathema"
type textarea "x"
type textarea "give me mathemat"
type textarea "x"
type textarea "give me mathemati"
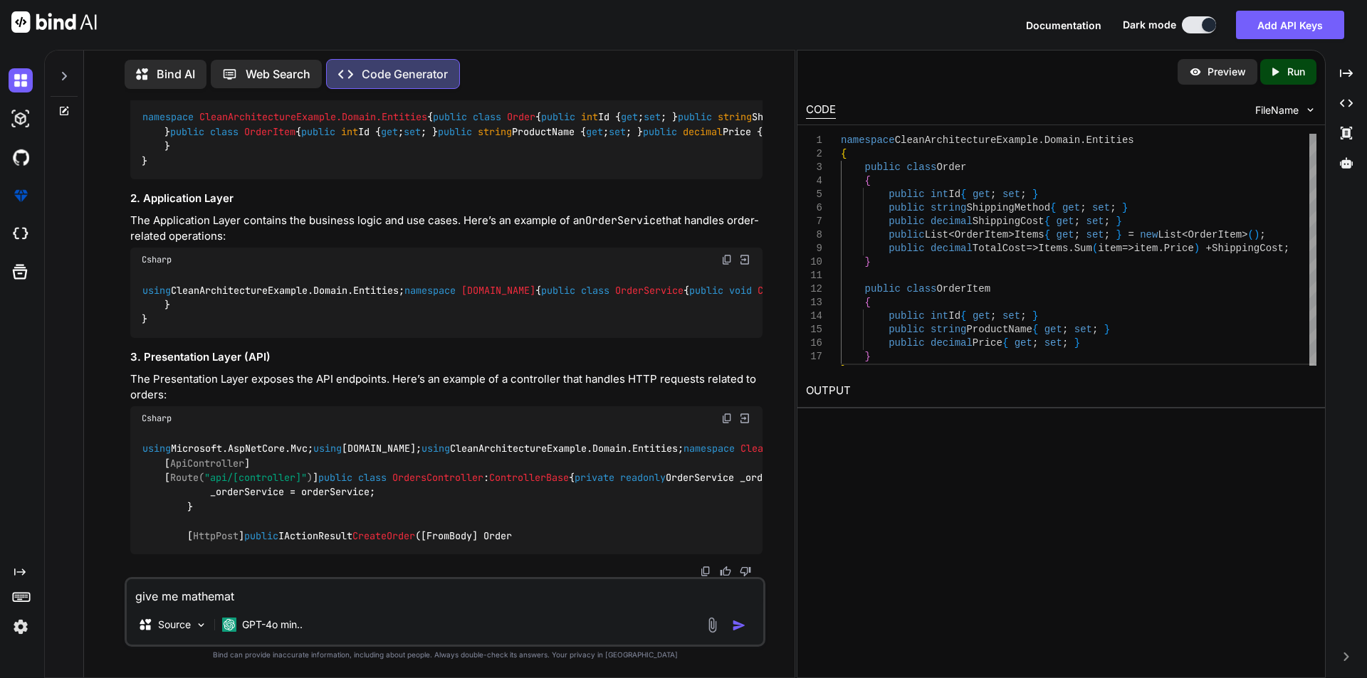
type textarea "x"
type textarea "give me mathematic"
type textarea "x"
type textarea "give me mathematica"
type textarea "x"
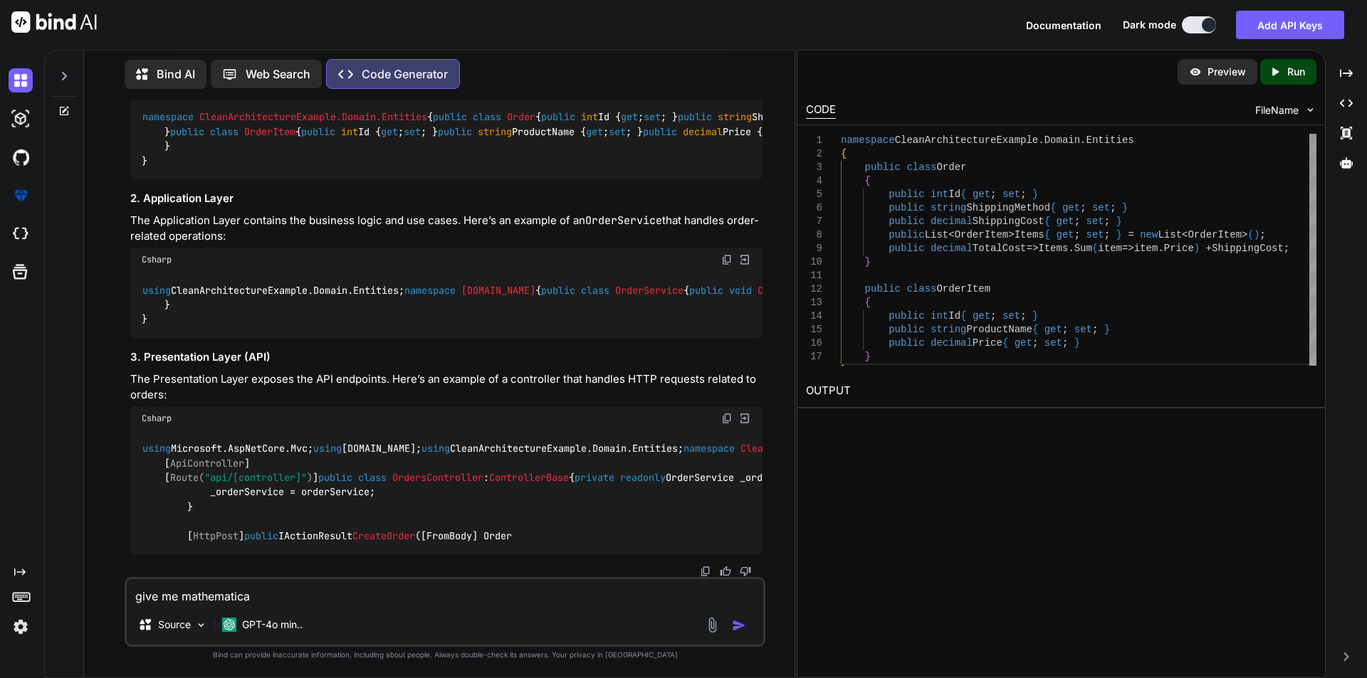
type textarea "give me mathematical"
type textarea "x"
type textarea "give me mathematicall"
type textarea "x"
type textarea "give me mathematically"
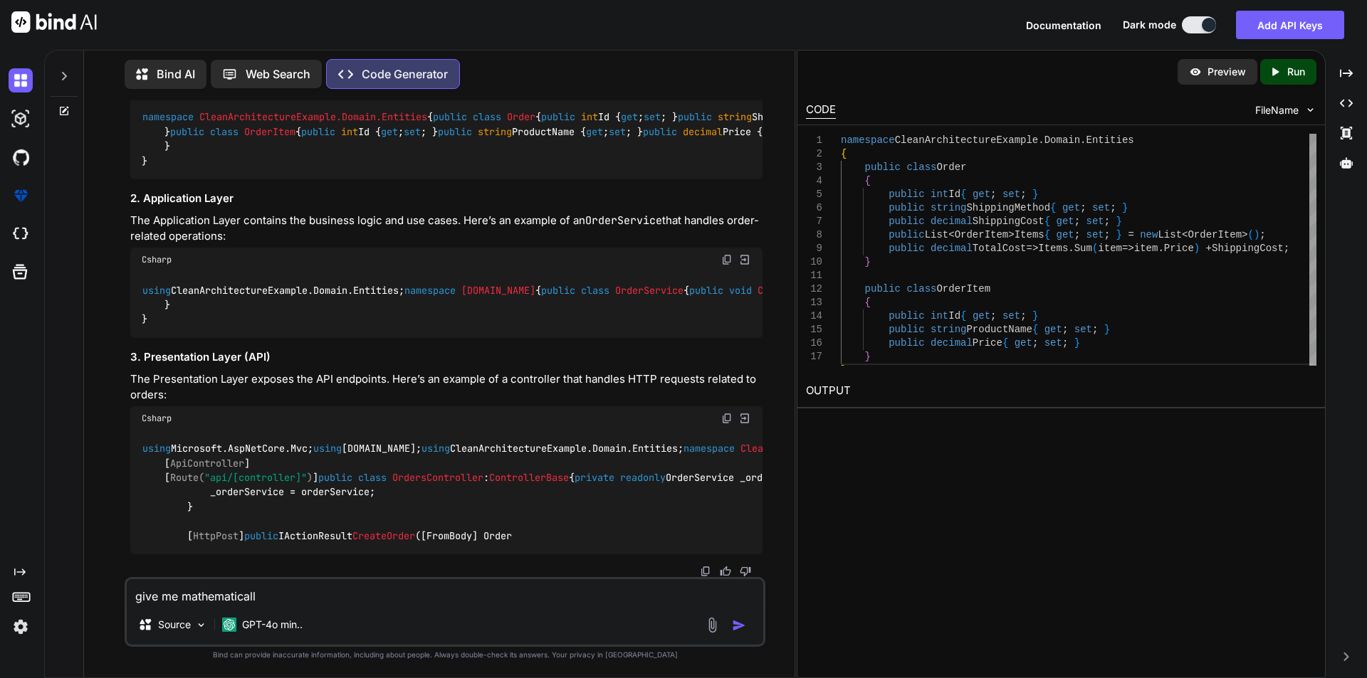
type textarea "x"
type textarea "give me mathematically"
type textarea "x"
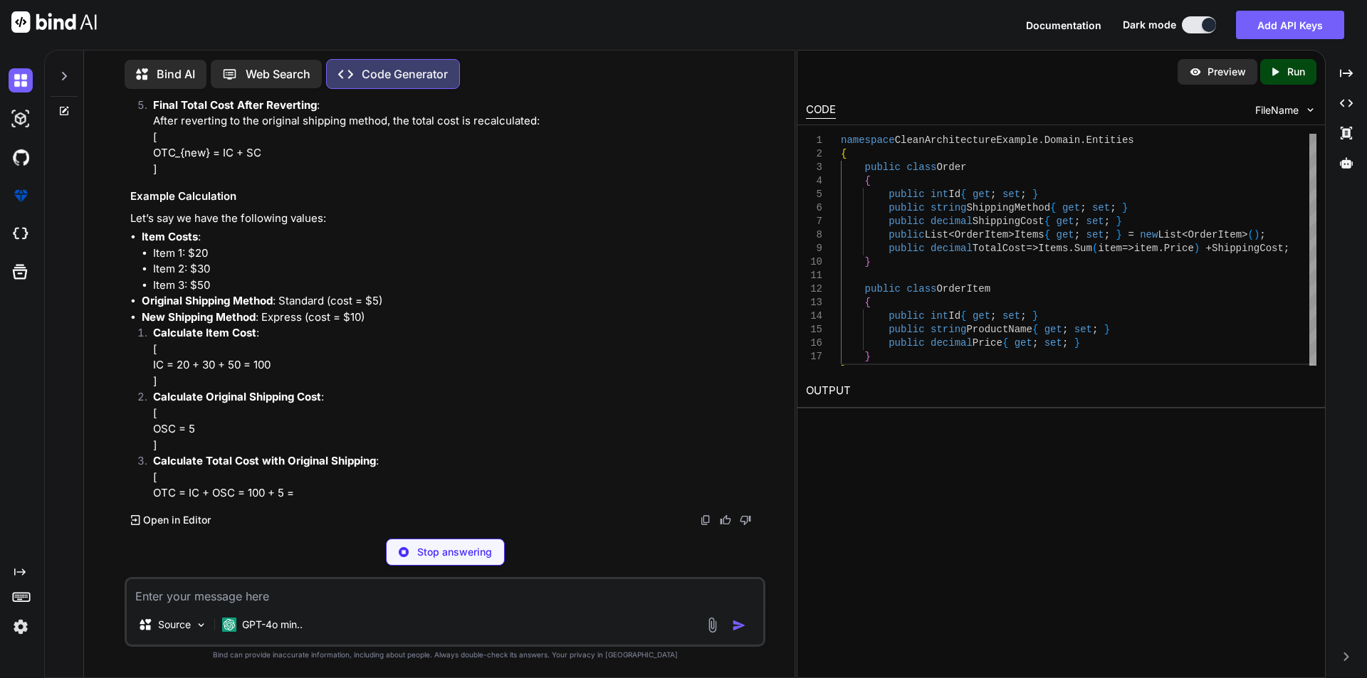
scroll to position [3534, 0]
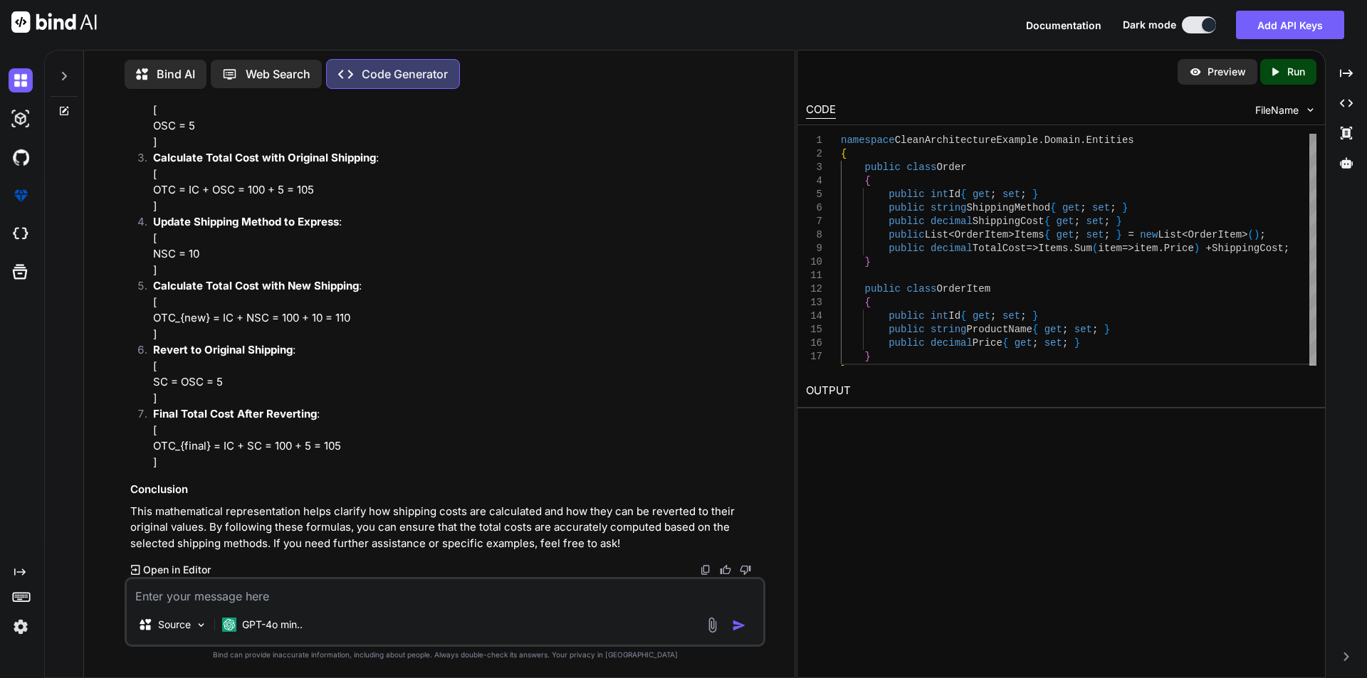
drag, startPoint x: 149, startPoint y: 368, endPoint x: 280, endPoint y: 365, distance: 131.7
click at [280, 86] on li "Calculate Item Cost : [ IC = 20 + 30 + 50 = 100 ]" at bounding box center [452, 54] width 621 height 64
drag, startPoint x: 299, startPoint y: 276, endPoint x: 325, endPoint y: 275, distance: 26.3
click at [325, 214] on p "Calculate Total Cost with Original Shipping : [ OTC = IC + OSC = 100 + 5 = 105 ]" at bounding box center [457, 182] width 609 height 64
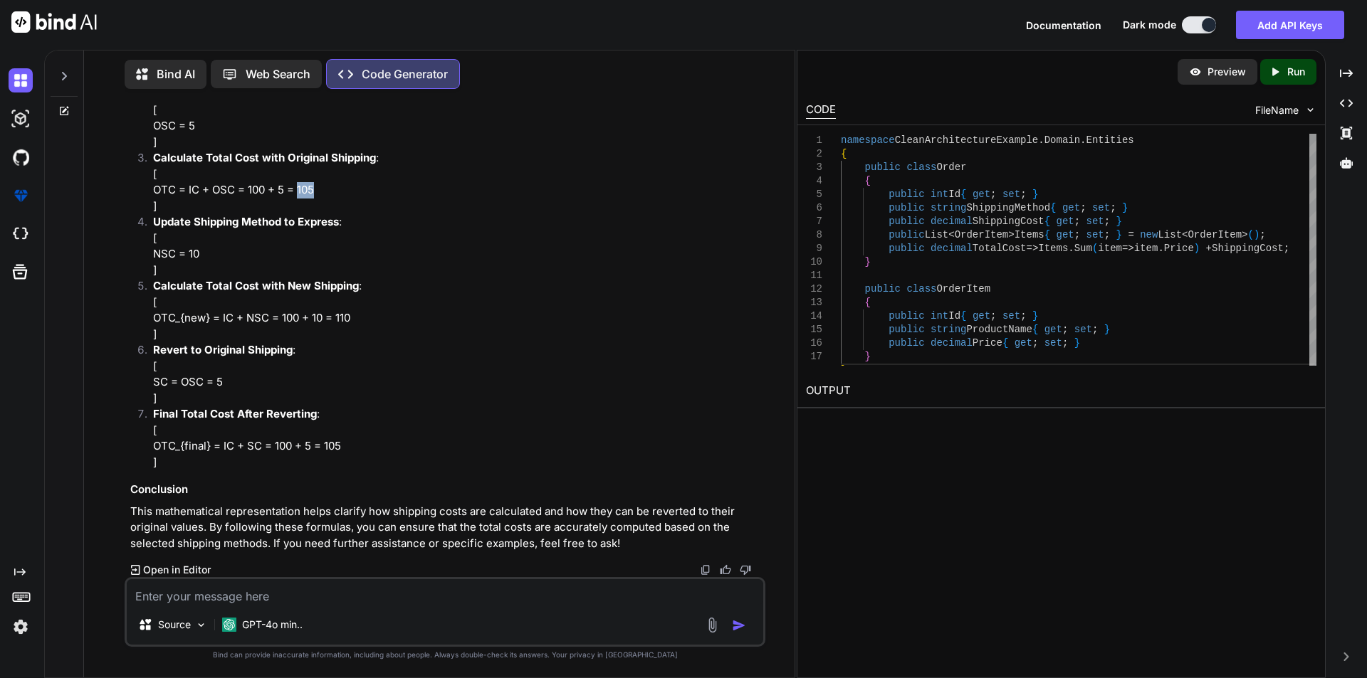
scroll to position [3838, 0]
type textarea "x"
click at [154, 596] on textarea at bounding box center [445, 592] width 636 height 26
paste textarea "if (shippingDetails != null) { // Update the order with new shipping details or…"
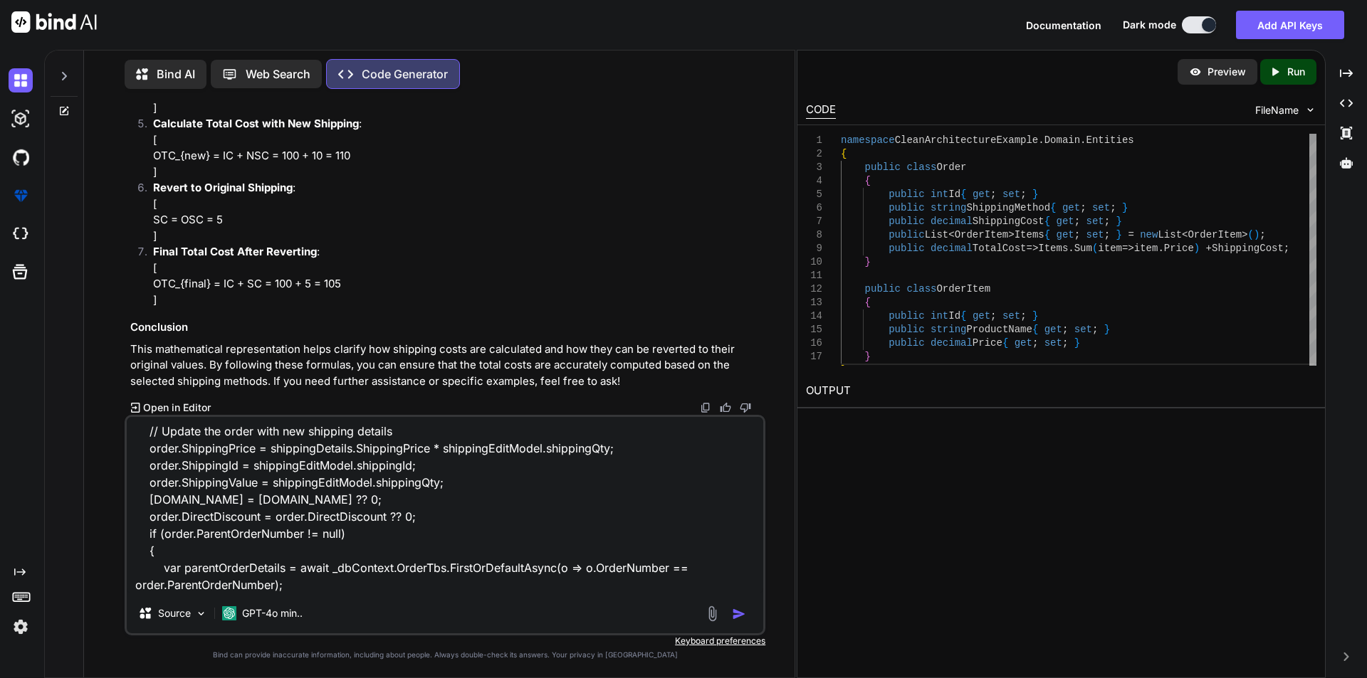
scroll to position [37, 0]
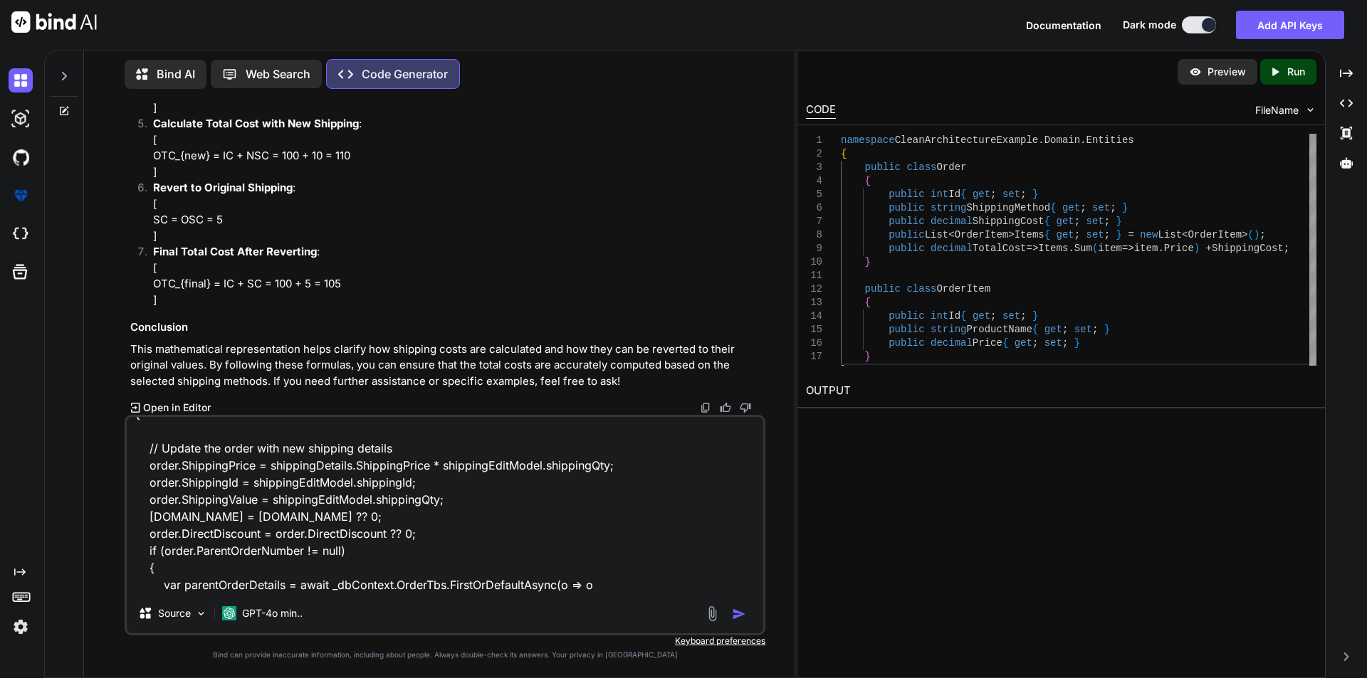
type textarea "if (shippingDetails != null) { // Update the order with new shipping details or…"
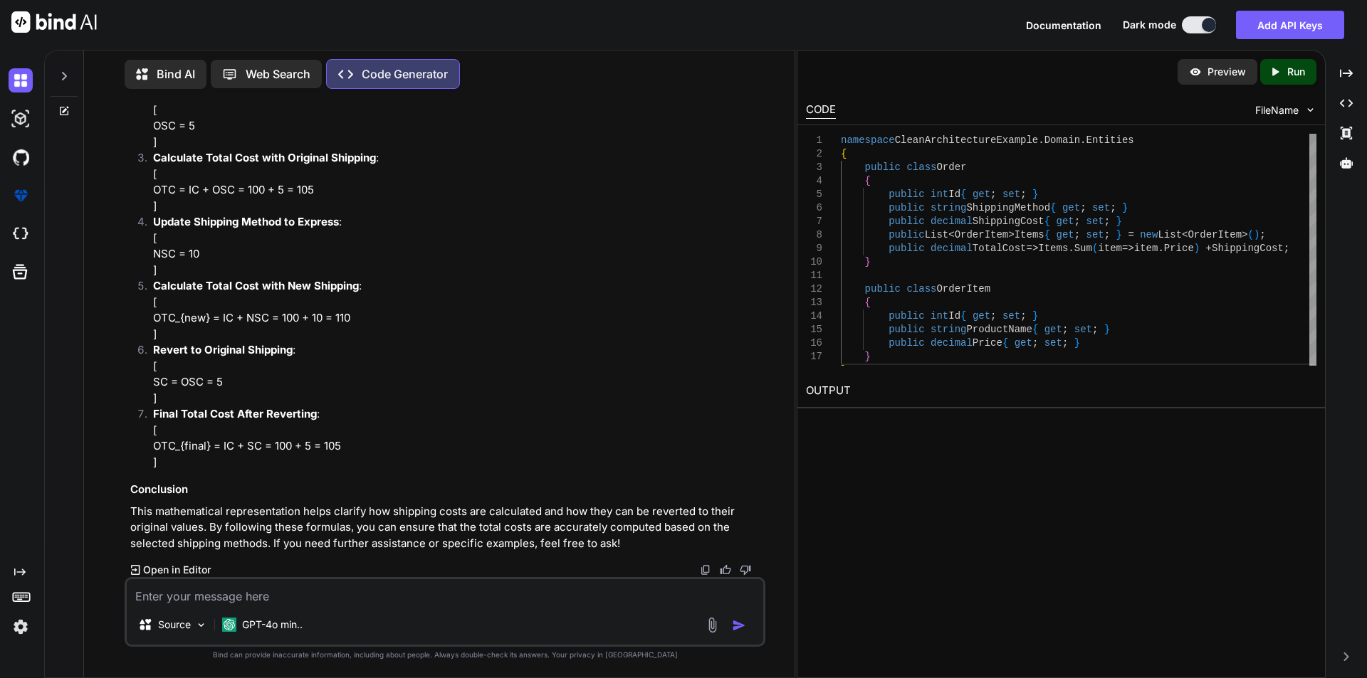
scroll to position [3553, 0]
drag, startPoint x: 249, startPoint y: 477, endPoint x: 319, endPoint y: 475, distance: 69.8
click at [319, 214] on p "Calculate Total Cost with Original Shipping : [ OTC = IC + OSC = 100 + 5 = 105 ]" at bounding box center [457, 182] width 609 height 64
click at [401, 214] on p "Calculate Total Cost with Original Shipping : [ OTC = IC + OSC = 100 + 5 = 105 ]" at bounding box center [457, 182] width 609 height 64
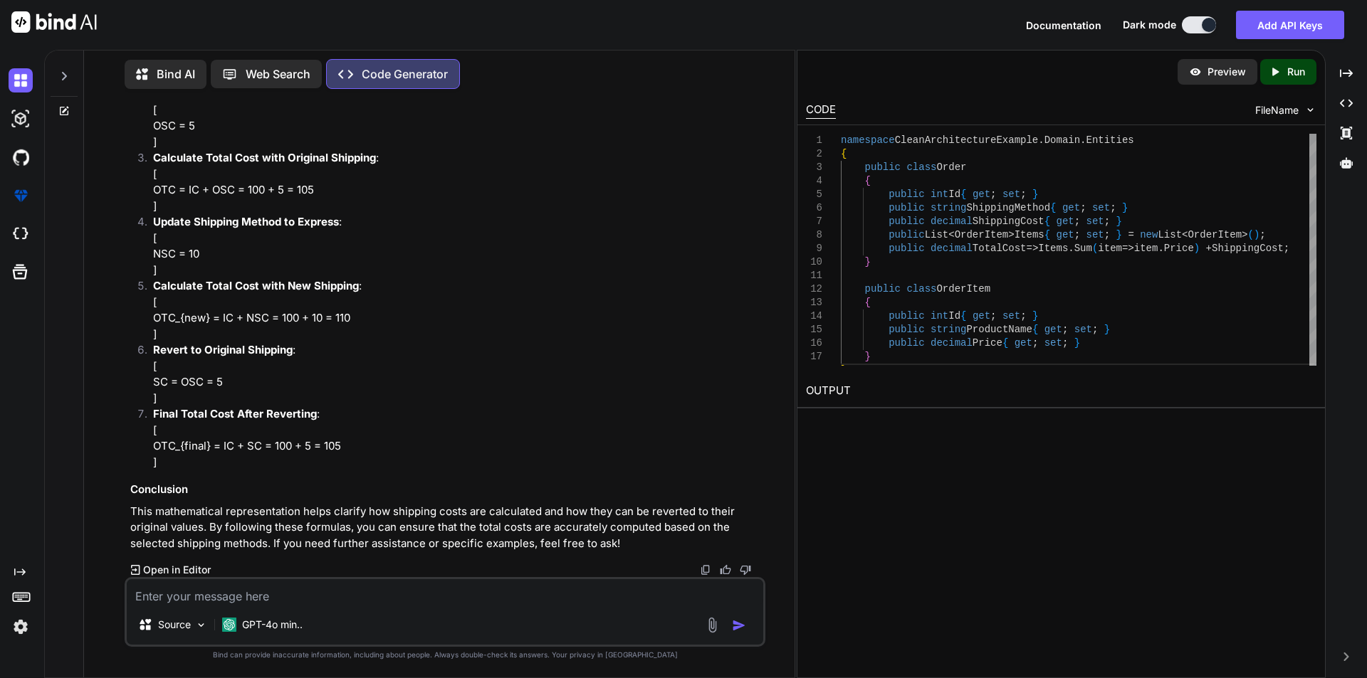
click at [198, 586] on textarea at bounding box center [445, 592] width 636 height 26
type textarea "so what the client said"
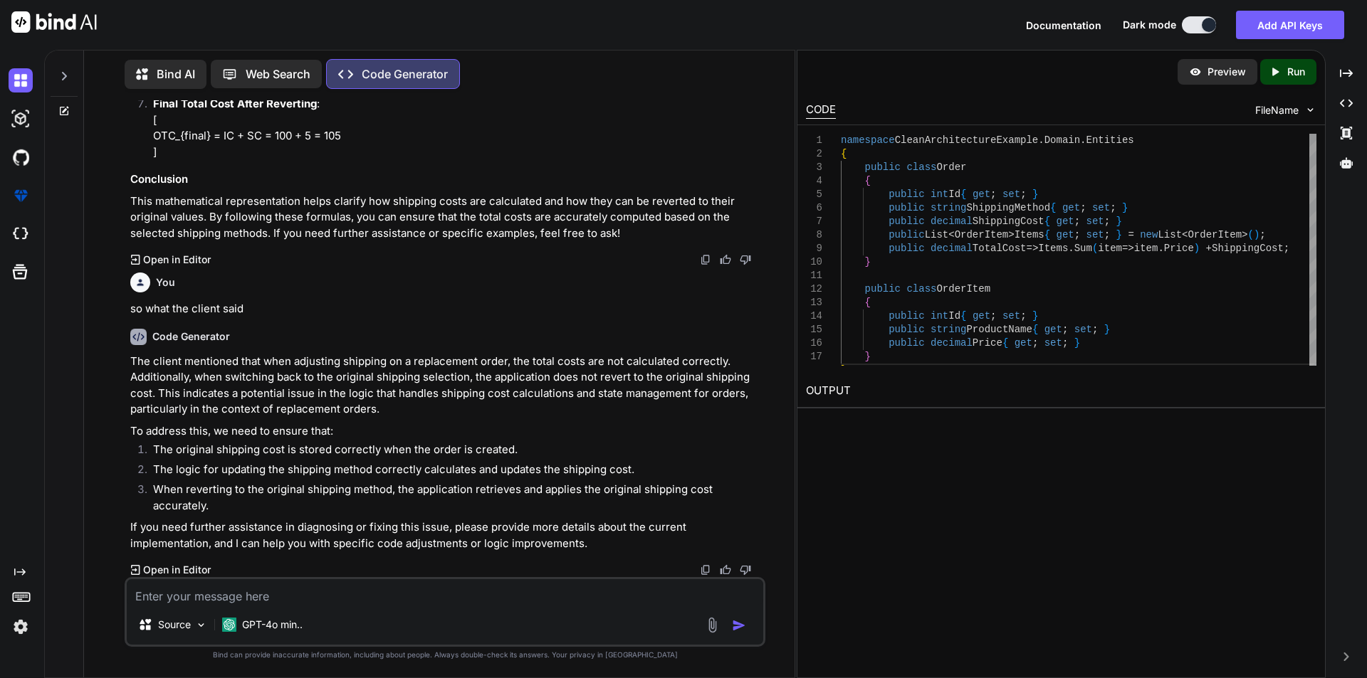
scroll to position [4148, 0]
click at [159, 606] on div "Source GPT-4o min.." at bounding box center [445, 612] width 641 height 70
click at [177, 599] on textarea at bounding box center [445, 592] width 636 height 26
type textarea "now give me some example"
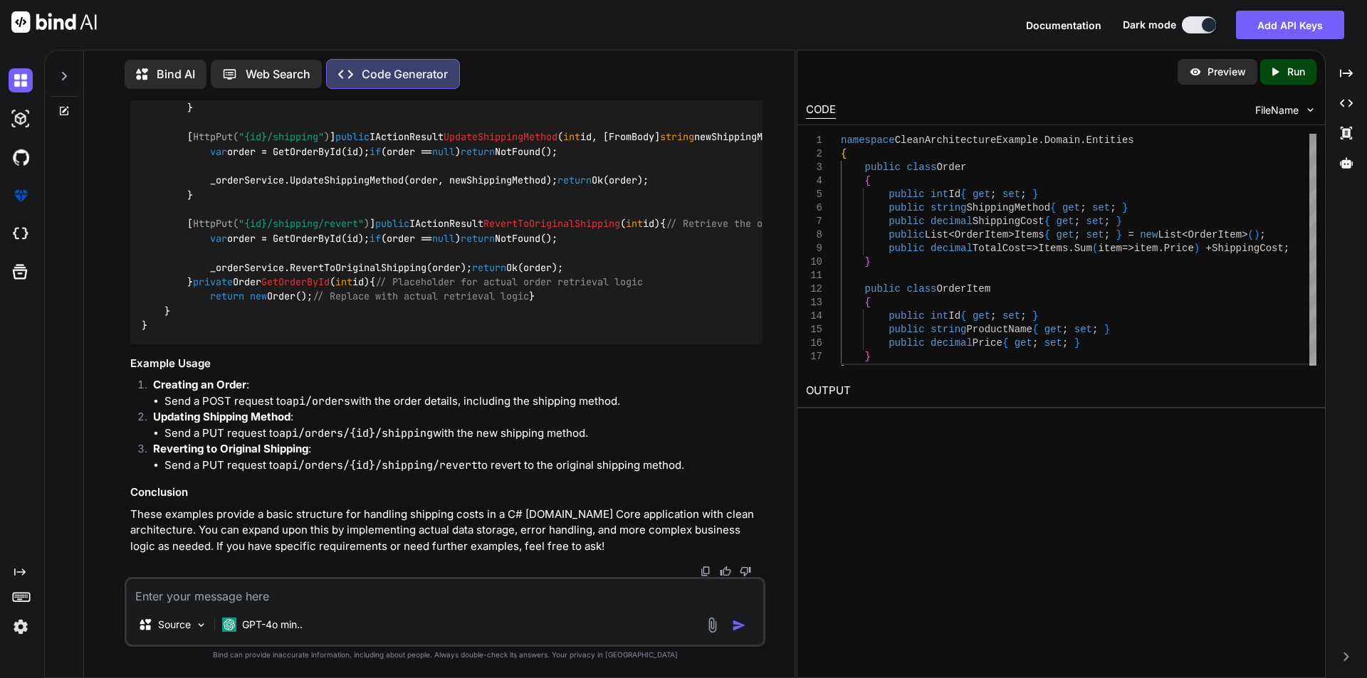
scroll to position [6454, 0]
click at [152, 599] on textarea at bounding box center [445, 592] width 636 height 26
click at [171, 605] on div "Source GPT-4o min.." at bounding box center [445, 612] width 641 height 70
click at [179, 599] on textarea at bounding box center [445, 592] width 636 height 26
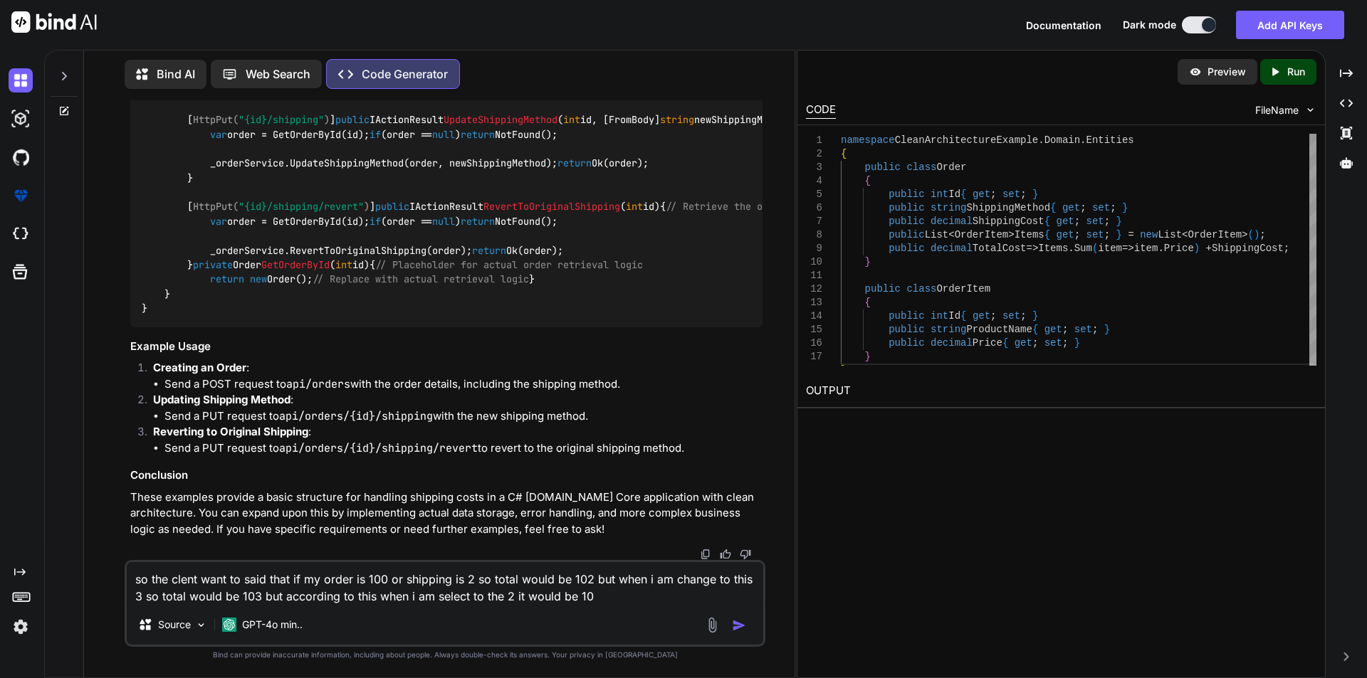
type textarea "so the clent want to said that if my order is 100 or shipping is 2 so total wou…"
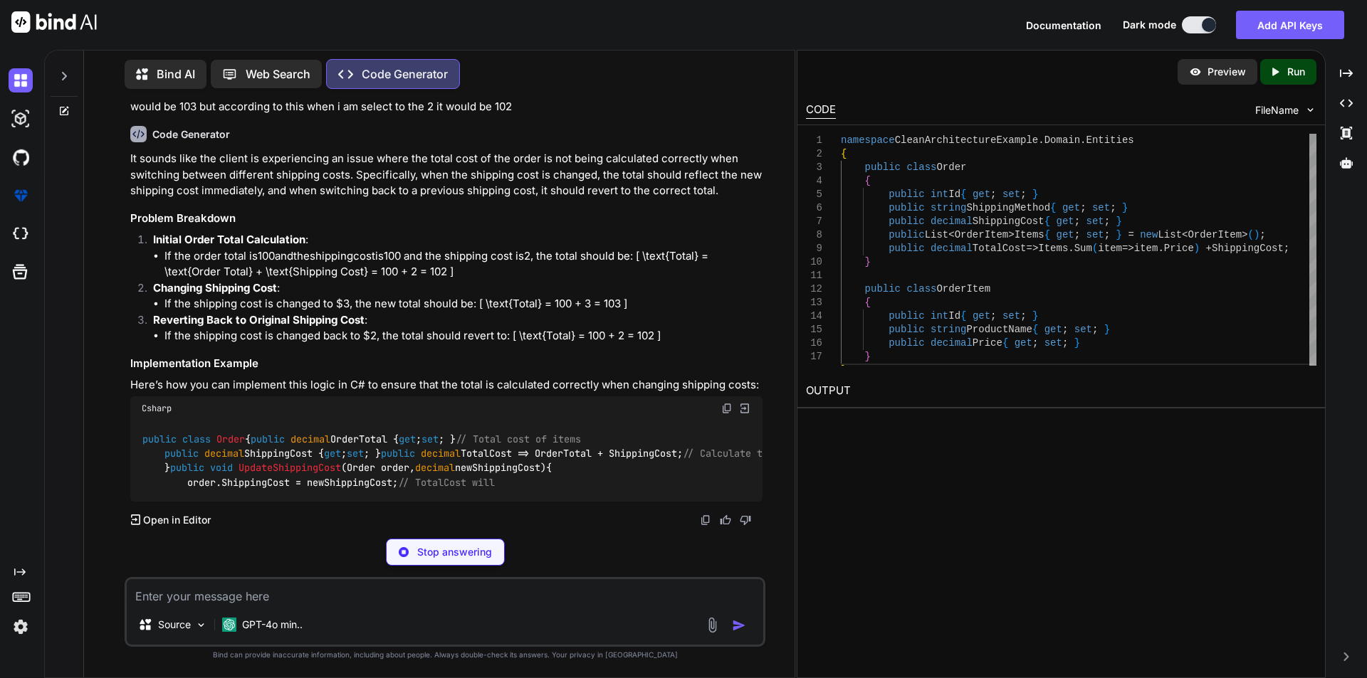
scroll to position [6754, 0]
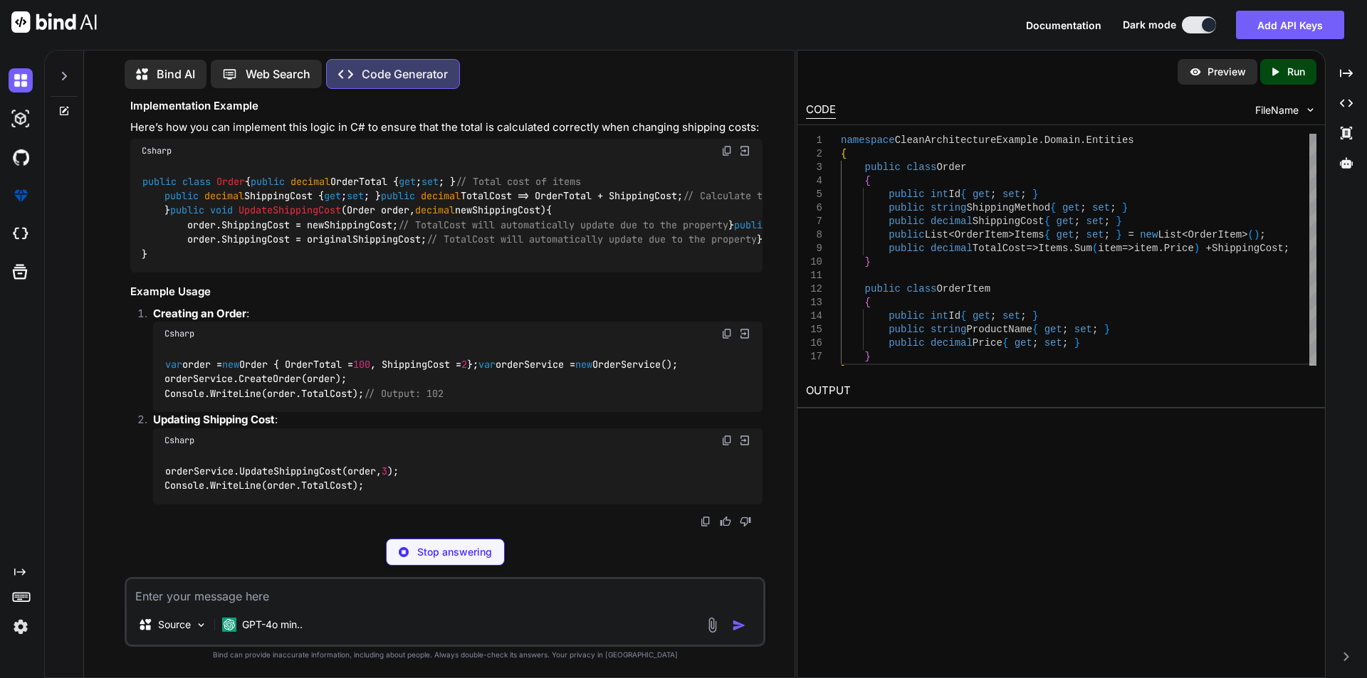
drag, startPoint x: 128, startPoint y: 317, endPoint x: 544, endPoint y: 335, distance: 416.1
click at [544, 335] on div "You Generate Code Create a C# [DOMAIN_NAME] Core application with clean archite…" at bounding box center [446, 313] width 638 height 427
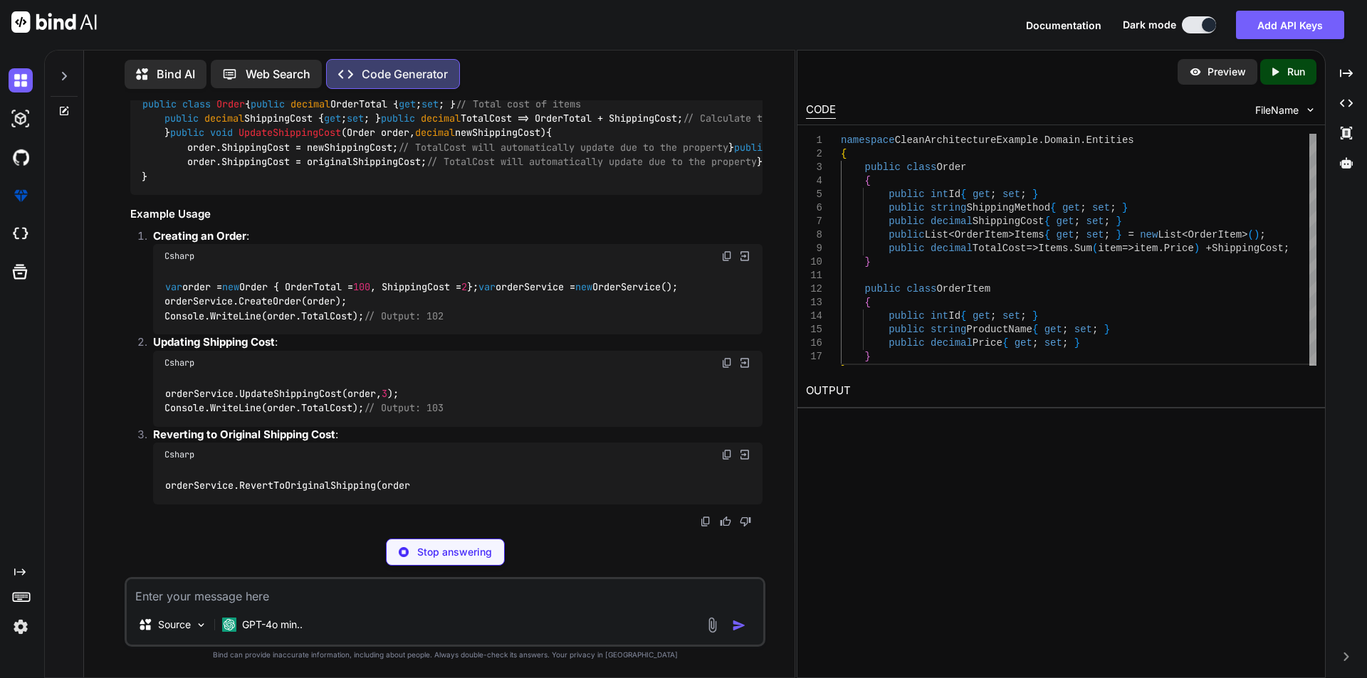
copy p "so the clent want to said that if my order is 100 or shipping is 2 so total wou…"
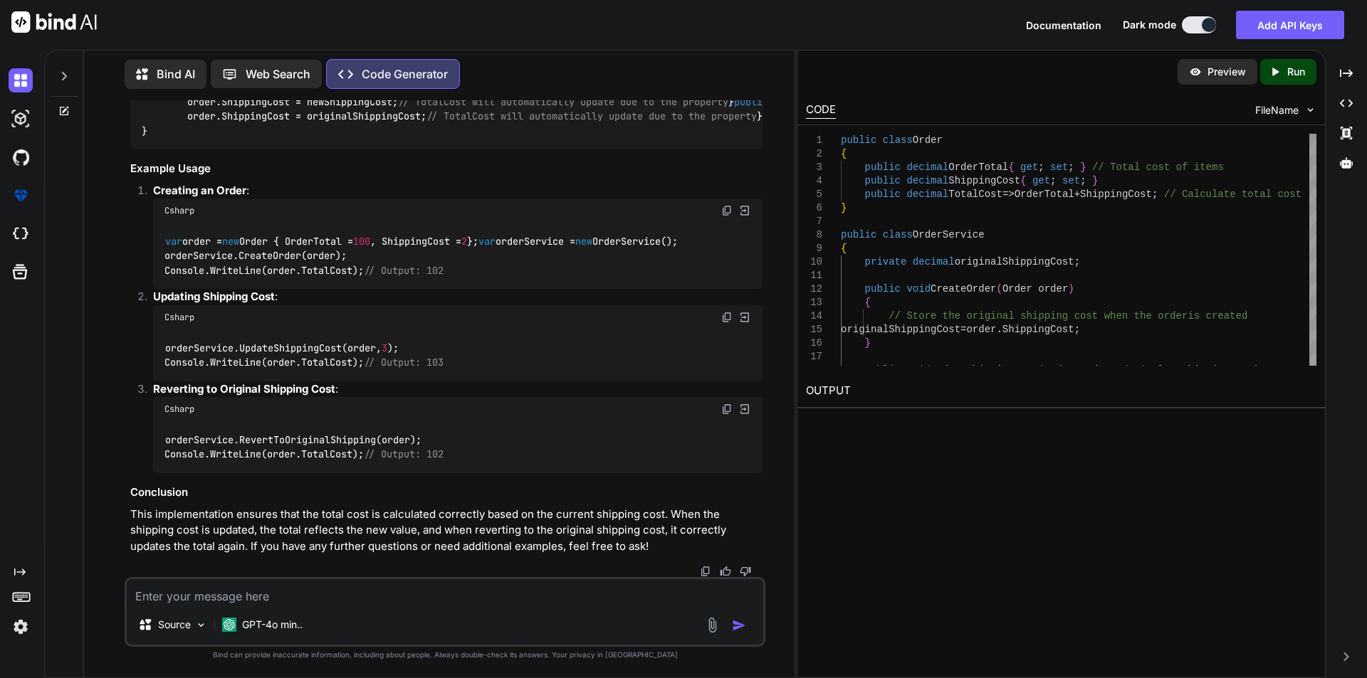
click at [200, 597] on textarea at bounding box center [445, 592] width 636 height 26
click at [26, 72] on img at bounding box center [21, 80] width 24 height 24
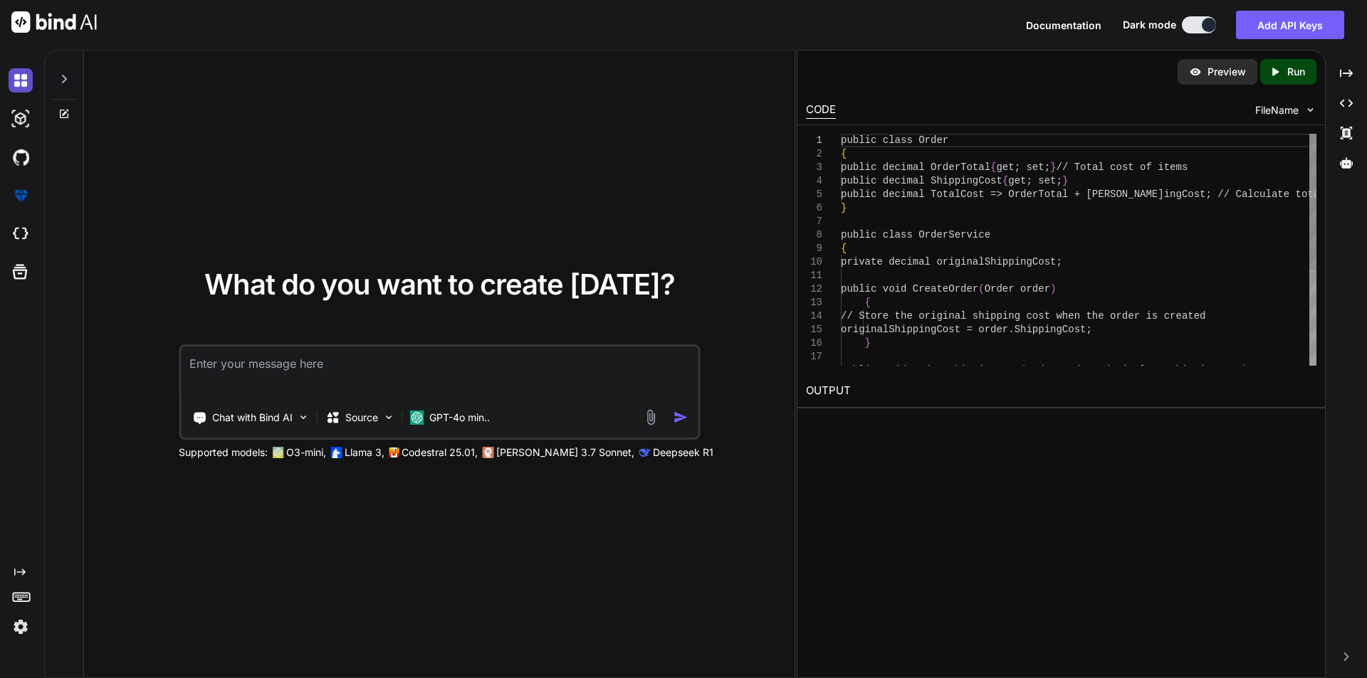
click at [9, 88] on img at bounding box center [21, 80] width 24 height 24
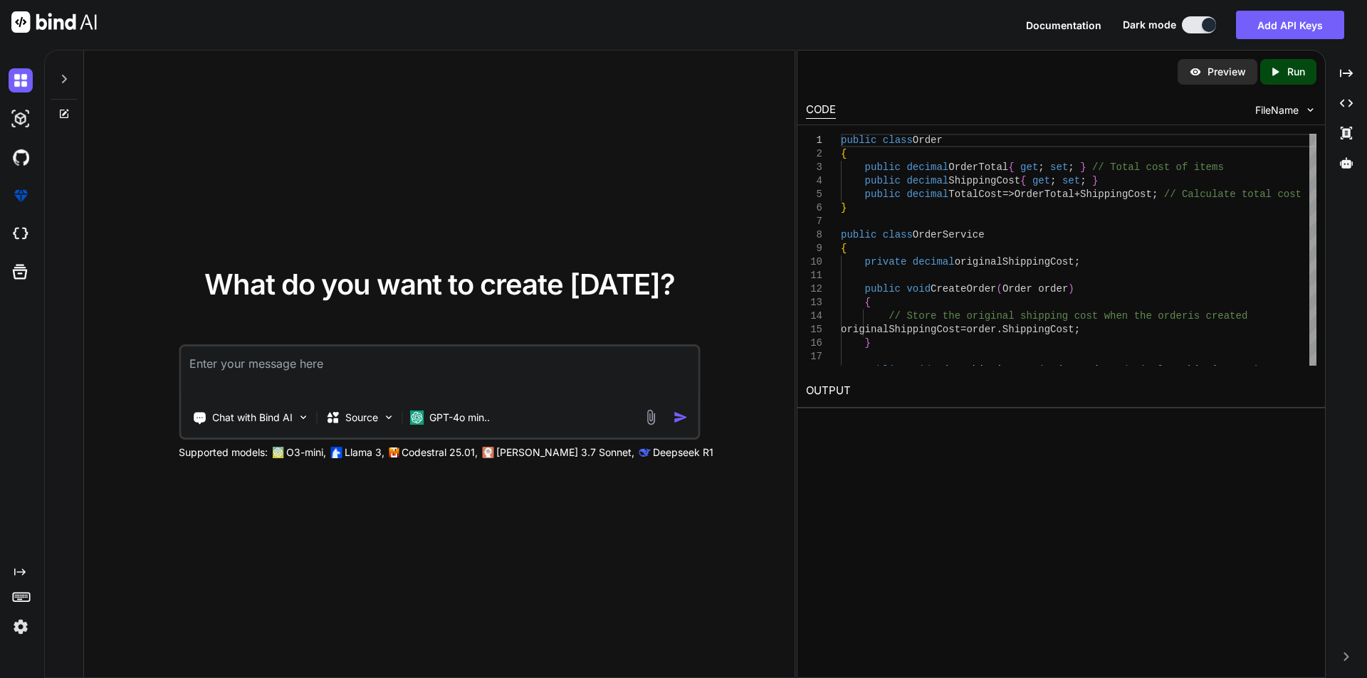
click at [226, 359] on textarea at bounding box center [439, 373] width 517 height 53
paste textarea "Adjusting shipping on a Replacement Order doesnt total the costs correctly. swi…"
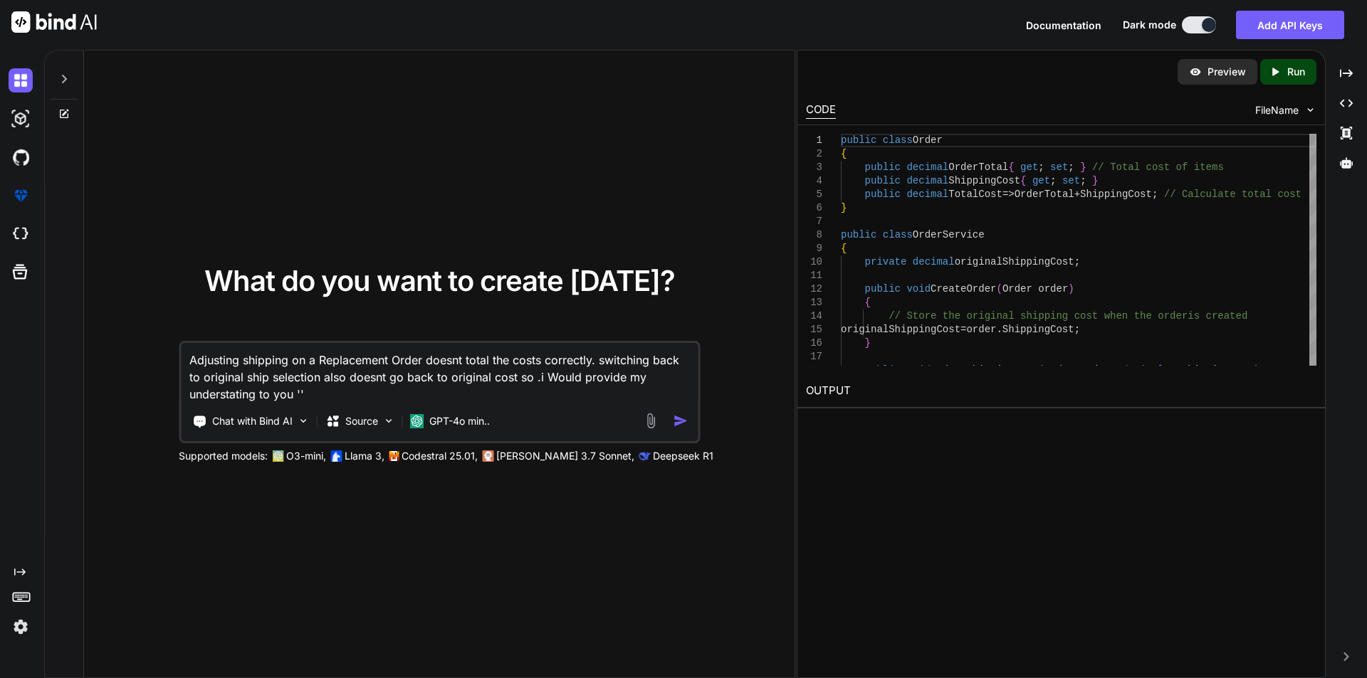
paste textarea "so the clent want to said that if my order is 100 or shipping is 2 so total wou…"
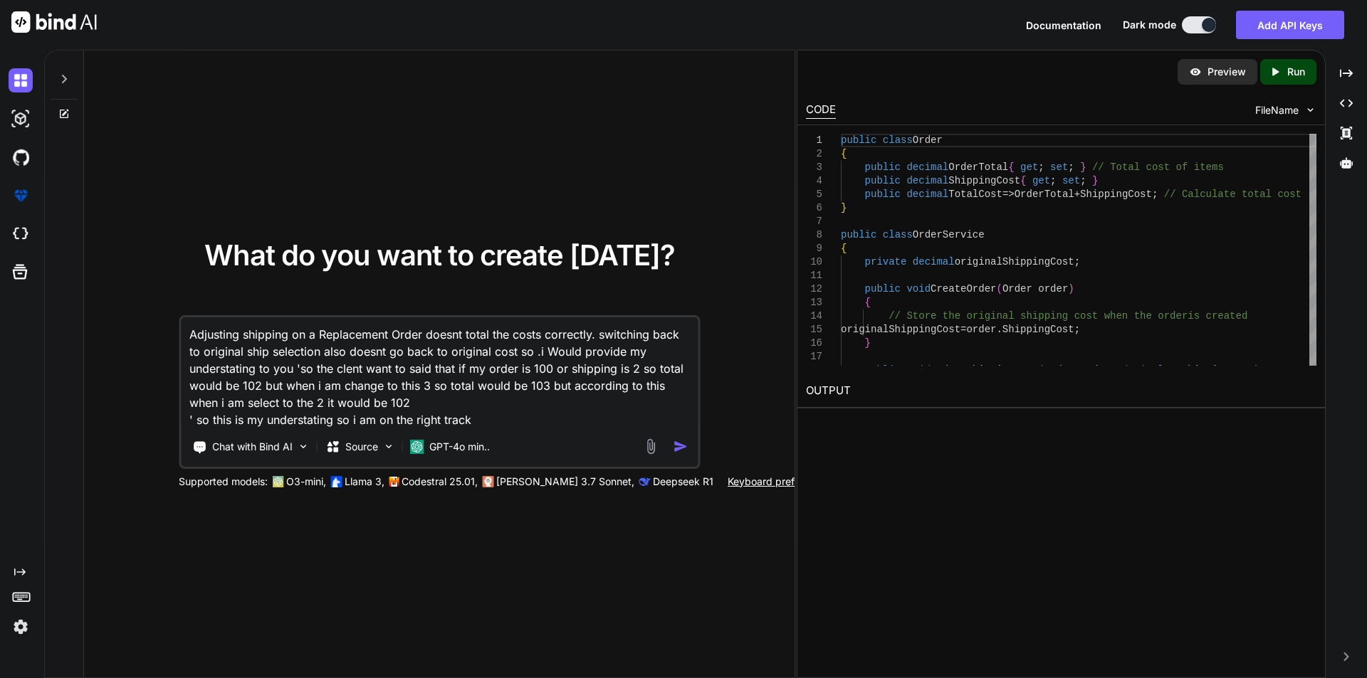
type textarea "Adjusting shipping on a Replacement Order doesnt total the costs correctly. swi…"
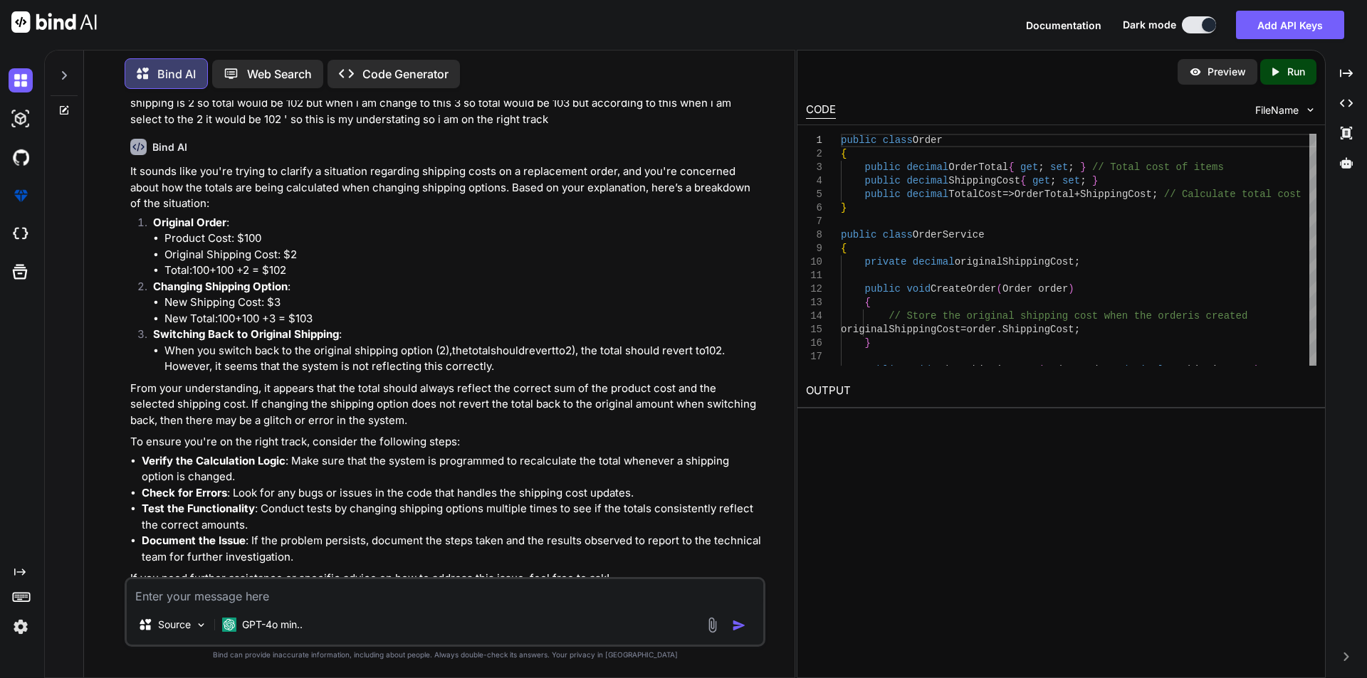
scroll to position [107, 0]
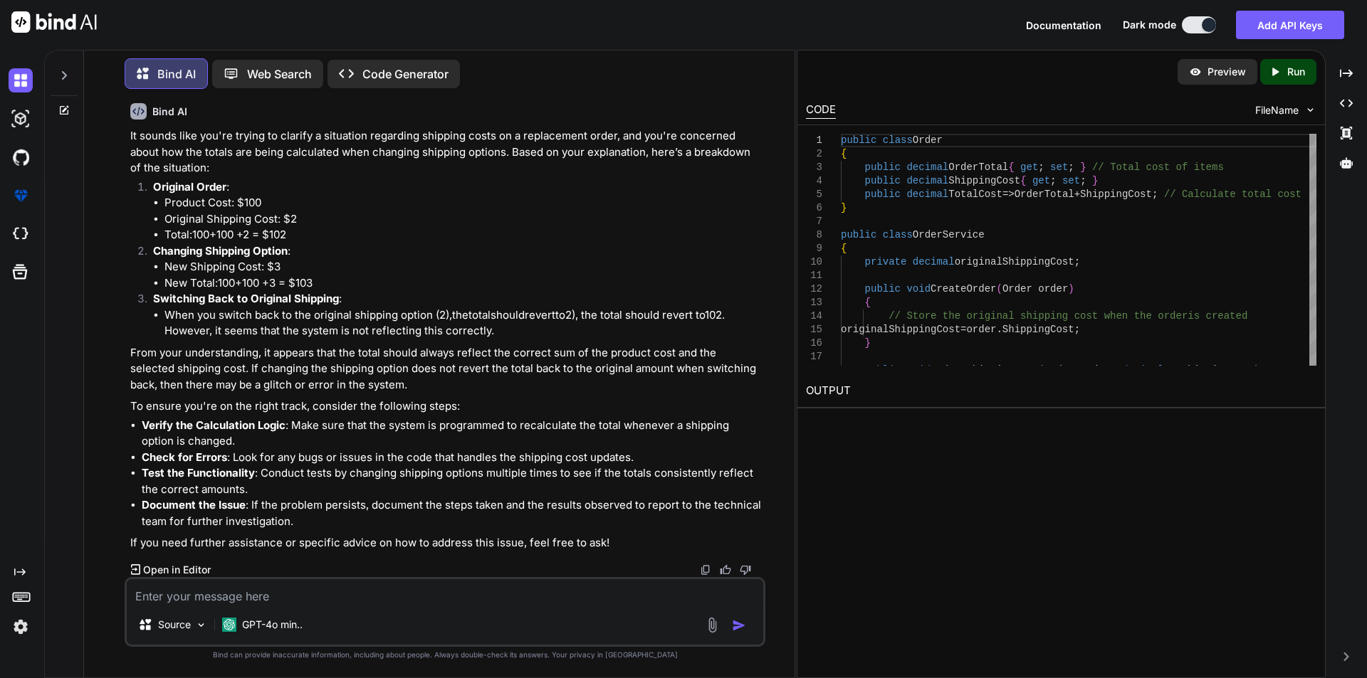
click at [312, 576] on div "Created with Pixso. Open in Editor" at bounding box center [446, 570] width 632 height 14
click at [350, 588] on textarea at bounding box center [445, 592] width 636 height 26
type textarea "so i am right"
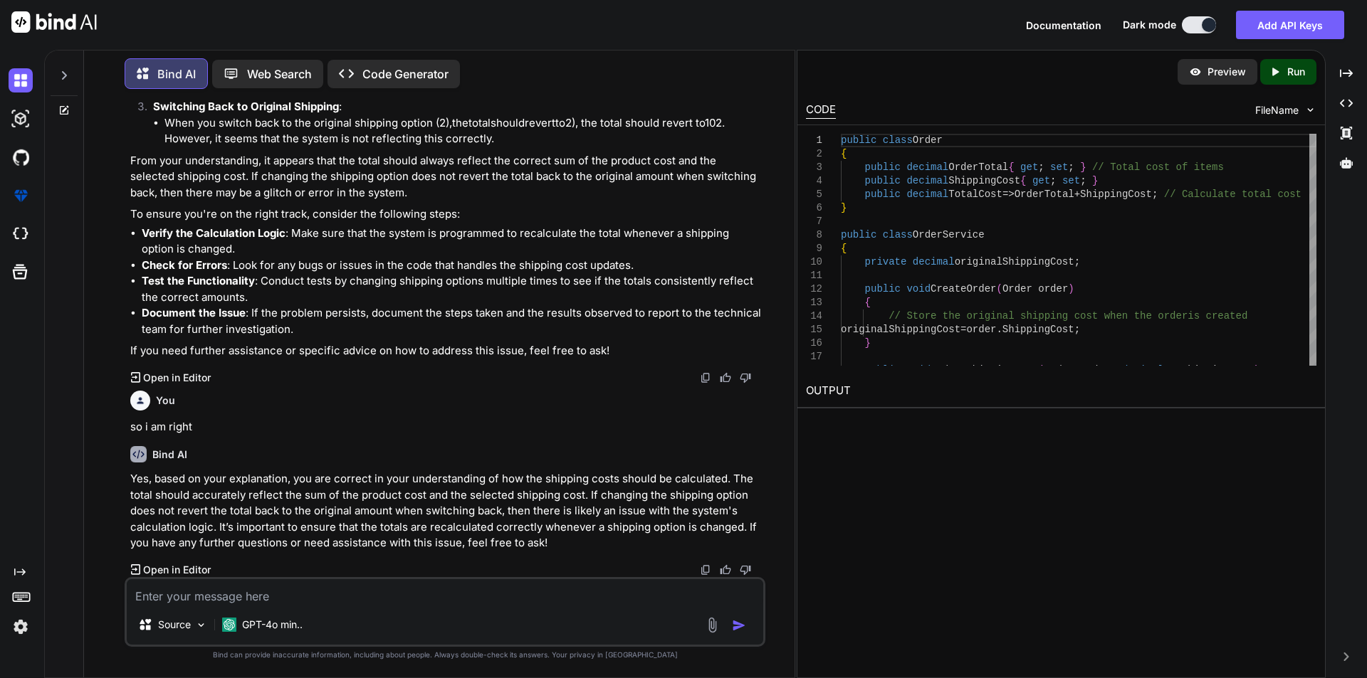
scroll to position [299, 0]
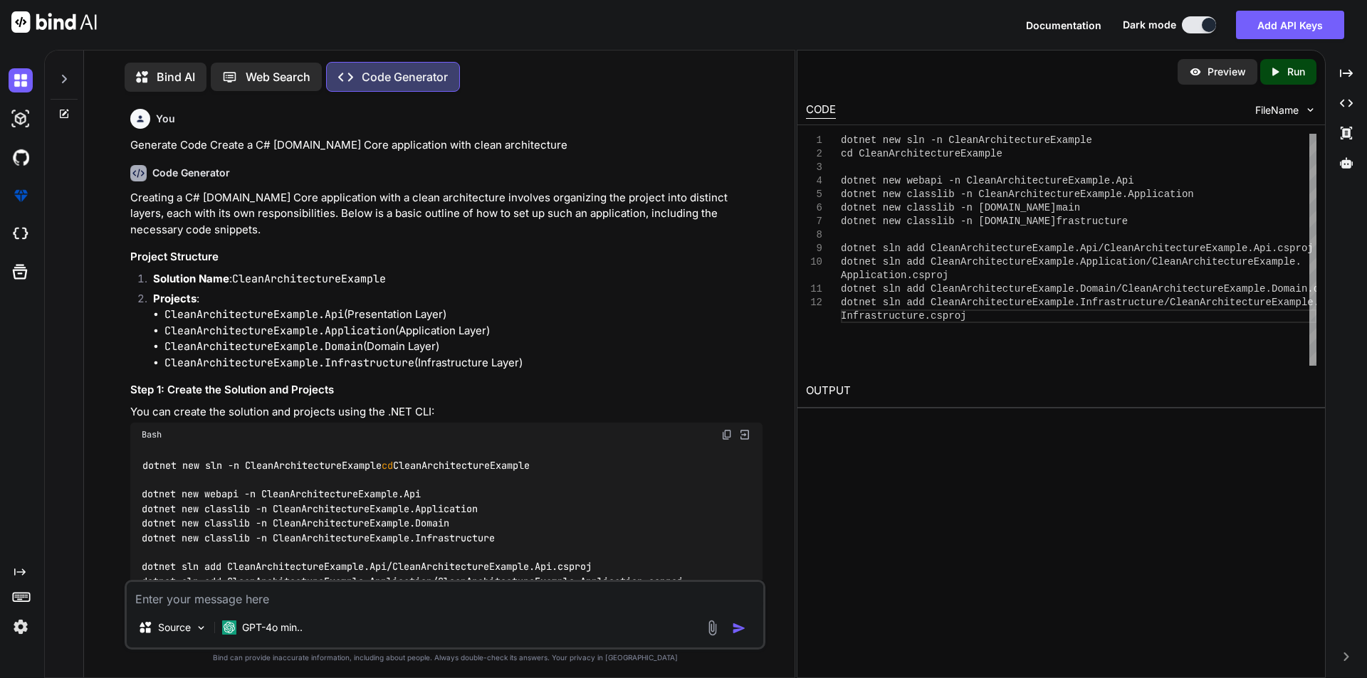
click at [253, 614] on div "GPT-4o min.." at bounding box center [262, 628] width 92 height 28
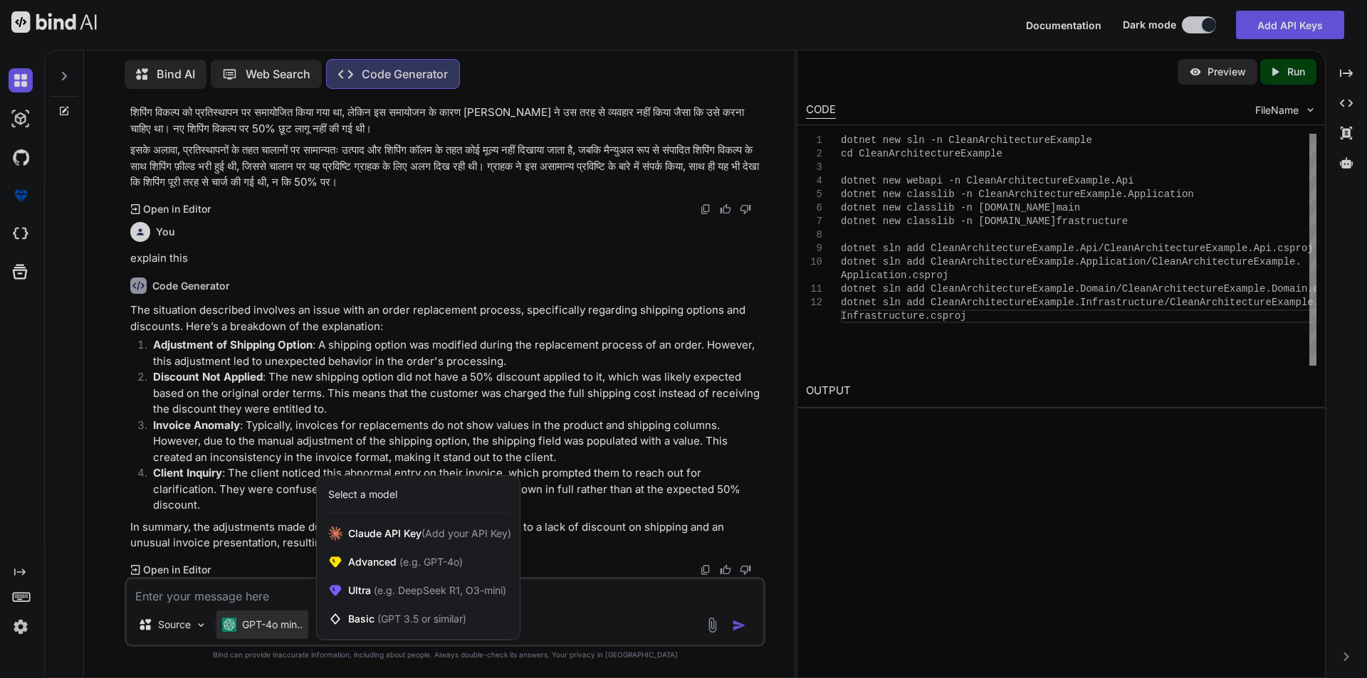
click at [211, 588] on div at bounding box center [683, 339] width 1367 height 678
type textarea "x"
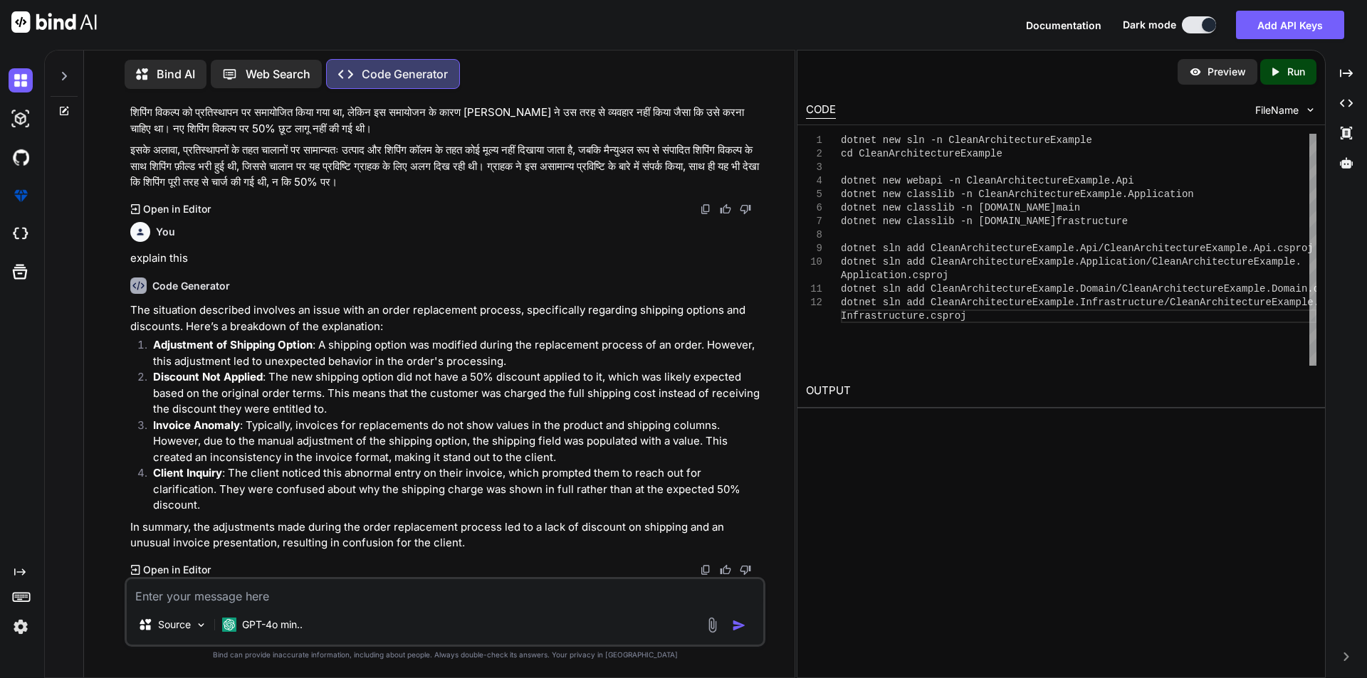
click at [191, 595] on textarea at bounding box center [445, 592] width 636 height 26
paste textarea "Shipping was adjusted and the 50% discount was lost (order should have been 480…"
type textarea "Shipping was adjusted and the 50% discount was lost (order should have been 480…"
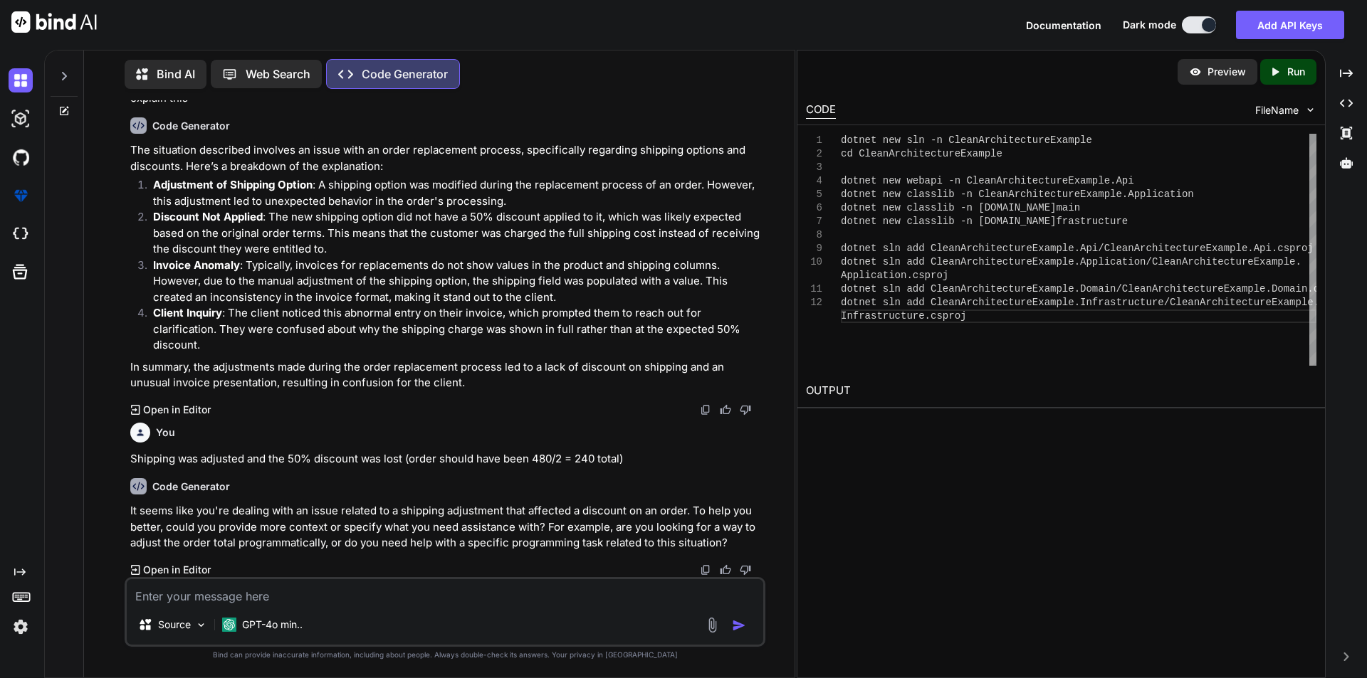
scroll to position [3619, 0]
click at [19, 78] on img at bounding box center [21, 80] width 24 height 24
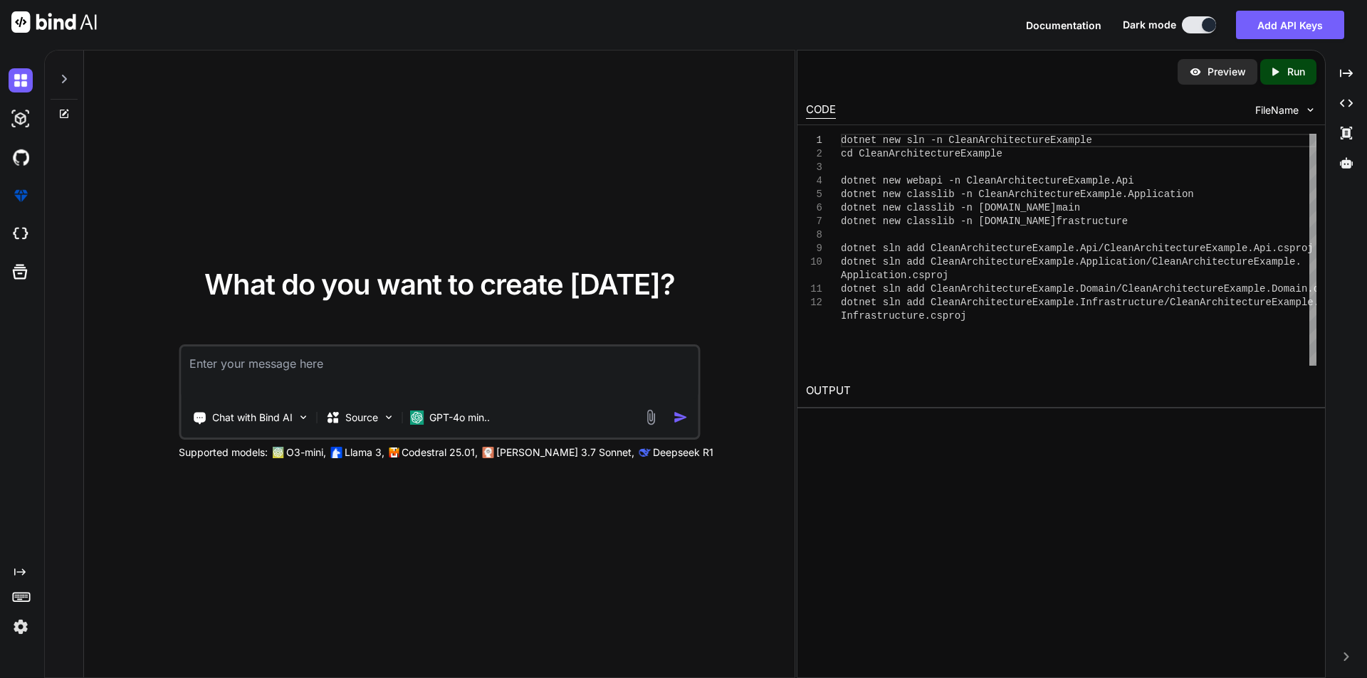
click at [225, 367] on textarea at bounding box center [439, 373] width 517 height 53
paste textarea "Shipping option was adjusted on the replacement but this adjustment caused the …"
type textarea "Replacement order calculation bug 'Shipping option was adjusted on the replacem…"
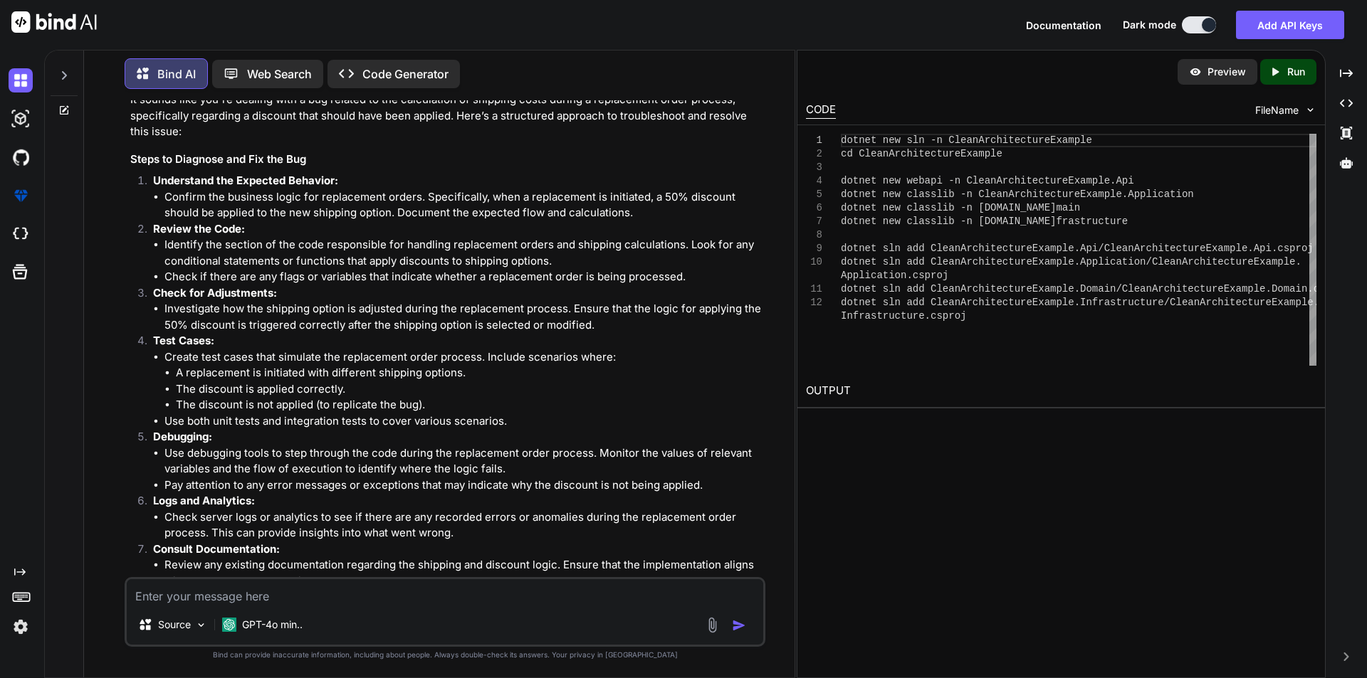
scroll to position [214, 0]
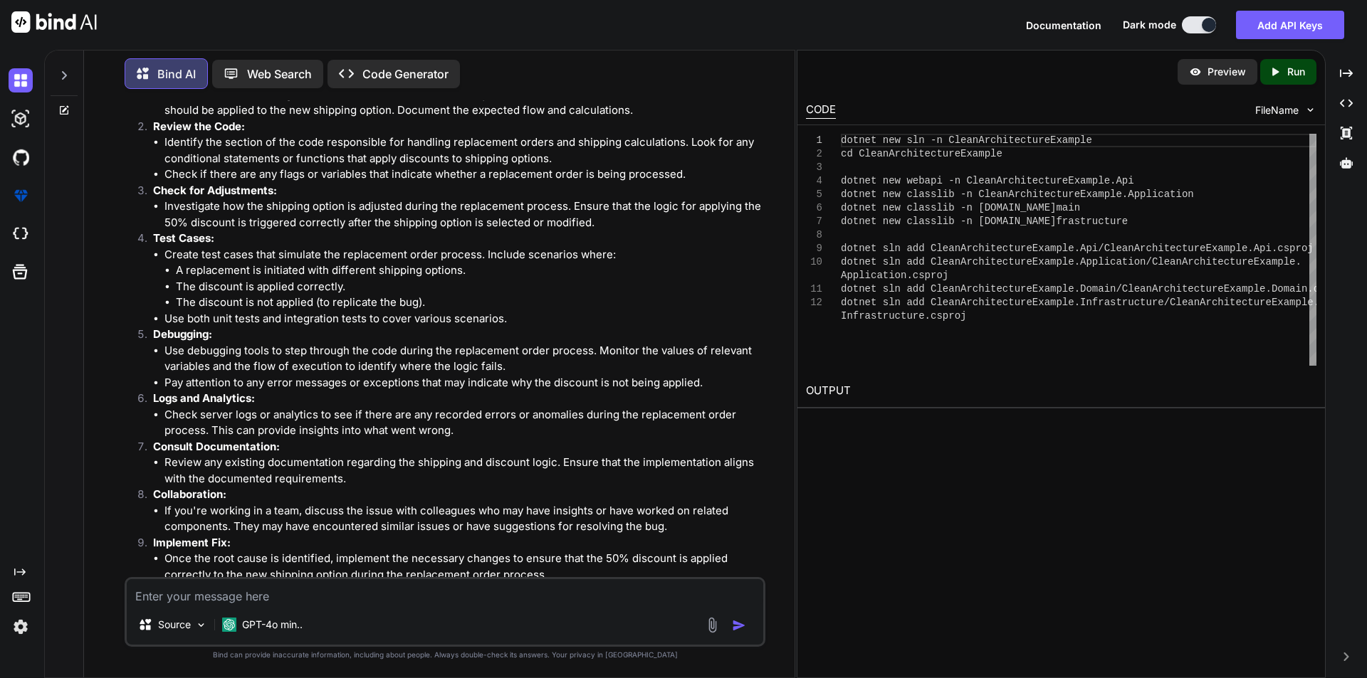
click at [235, 597] on textarea at bounding box center [445, 592] width 636 height 26
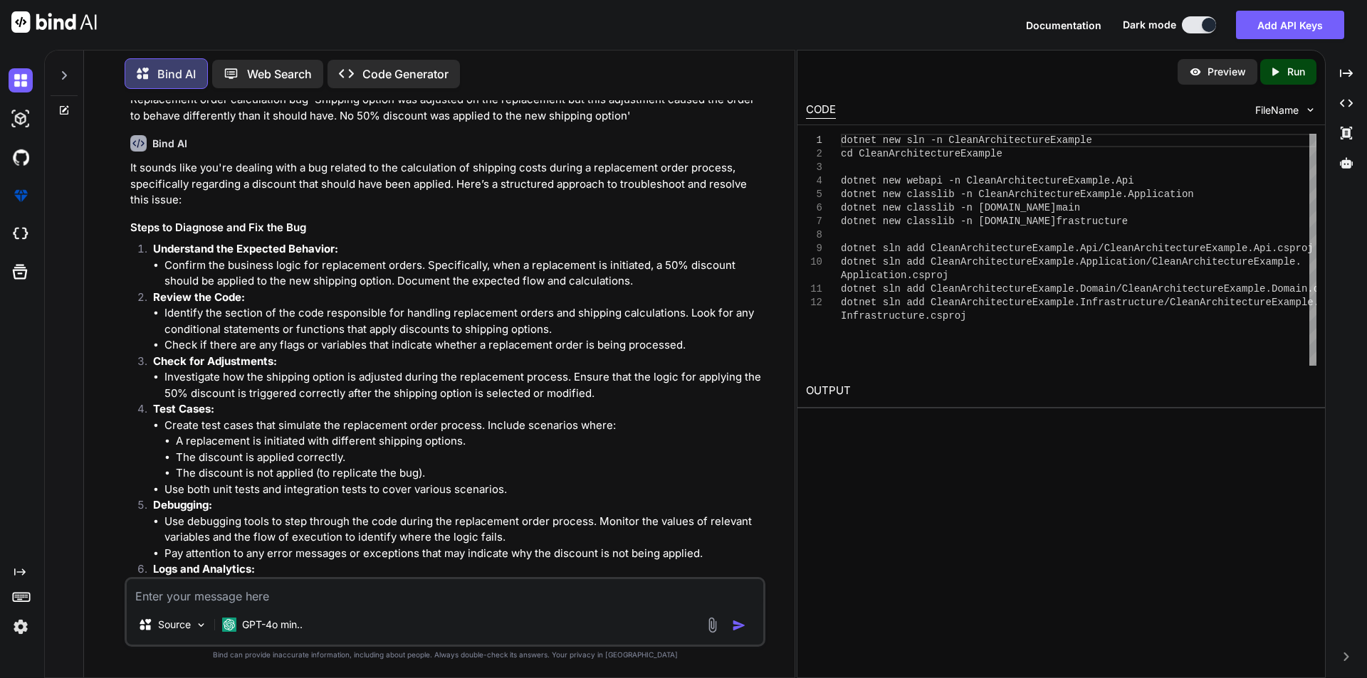
scroll to position [0, 0]
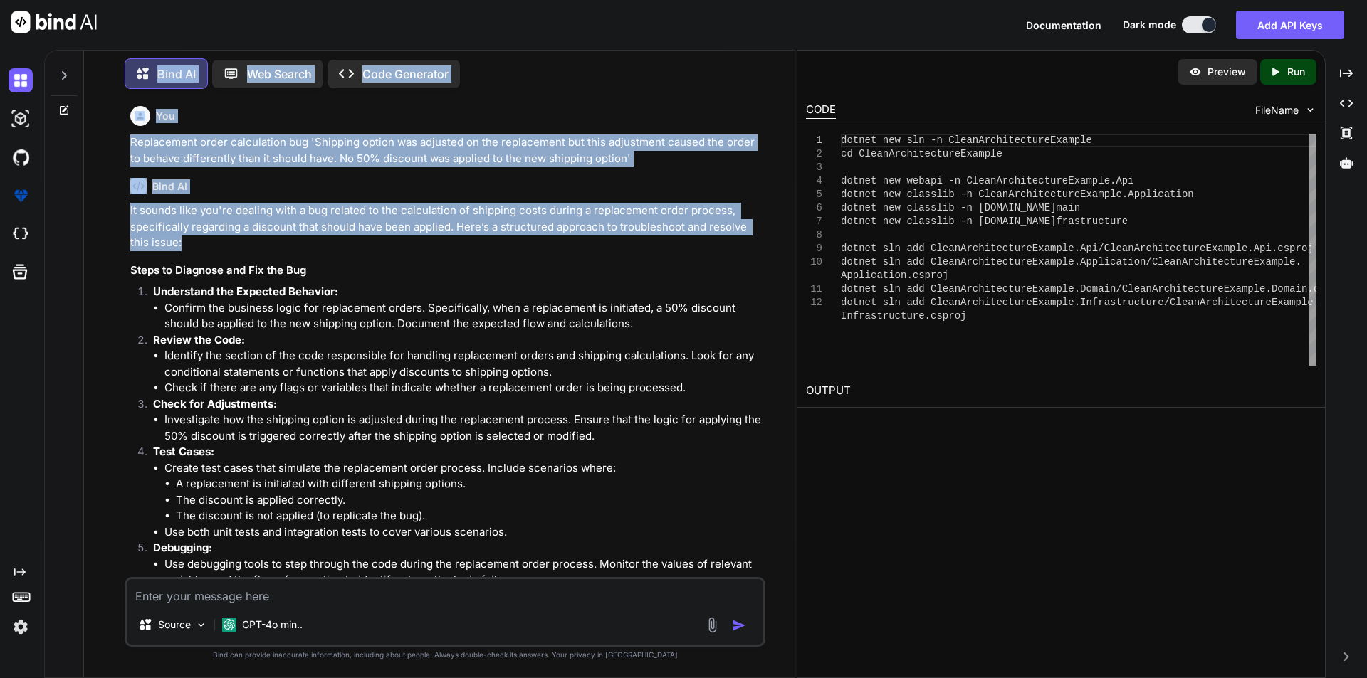
drag, startPoint x: 217, startPoint y: 251, endPoint x: 59, endPoint y: 217, distance: 161.5
click at [59, 217] on div "Bind AI Web Search Created with Pixso. Code Generator You Replacement order cal…" at bounding box center [420, 362] width 750 height 631
click at [159, 184] on h6 "Bind AI" at bounding box center [169, 186] width 35 height 14
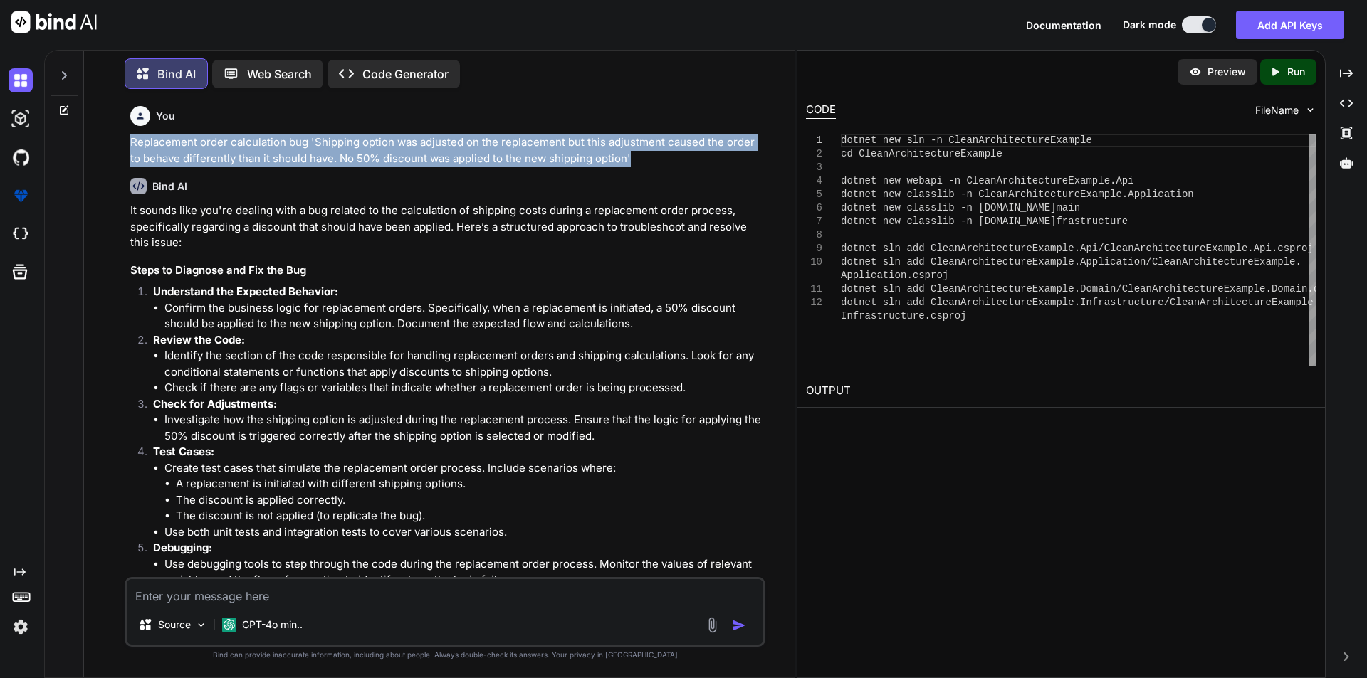
drag, startPoint x: 631, startPoint y: 154, endPoint x: 124, endPoint y: 147, distance: 506.9
click at [125, 147] on div "You Replacement order calculation bug 'Shipping option was adjusted on the repl…" at bounding box center [445, 388] width 641 height 577
copy p "Replacement order calculation bug 'Shipping option was adjusted on the replacem…"
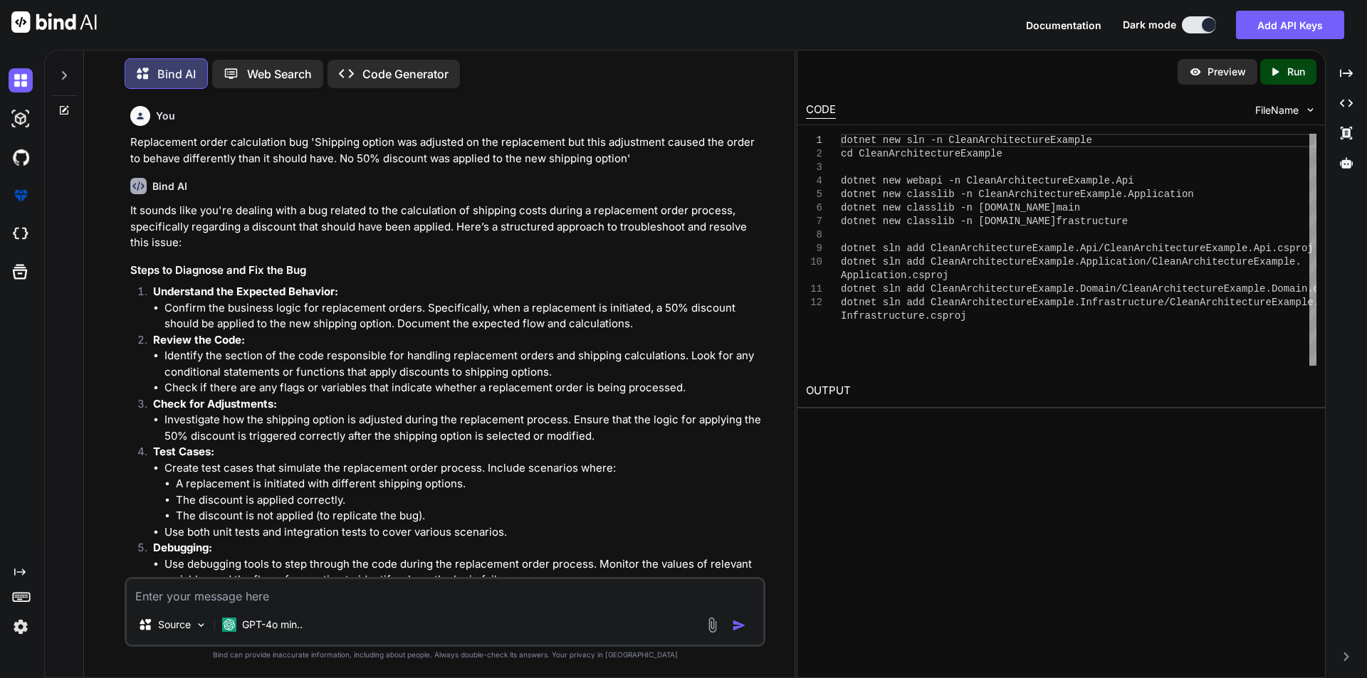
click at [206, 600] on textarea at bounding box center [445, 592] width 636 height 26
paste textarea "Replacement order calculation bug 'Shipping option was adjusted on the replacem…"
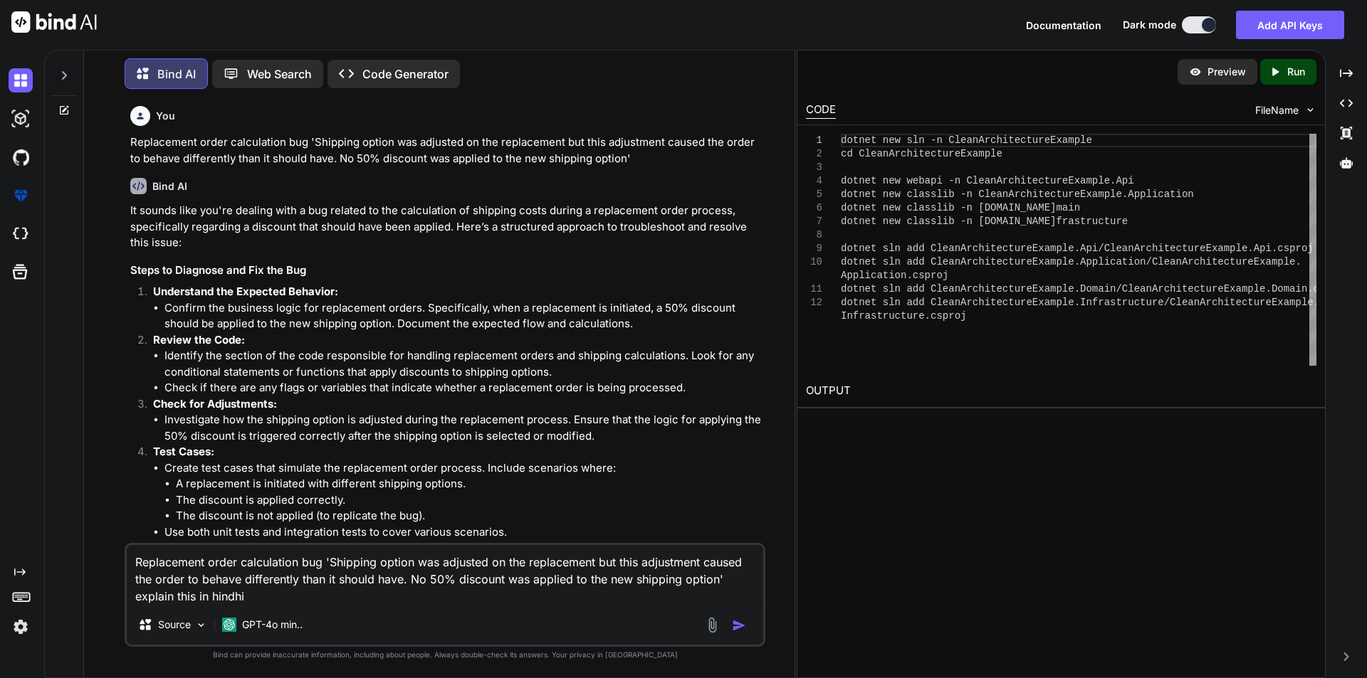
type textarea "Replacement order calculation bug 'Shipping option was adjusted on the replacem…"
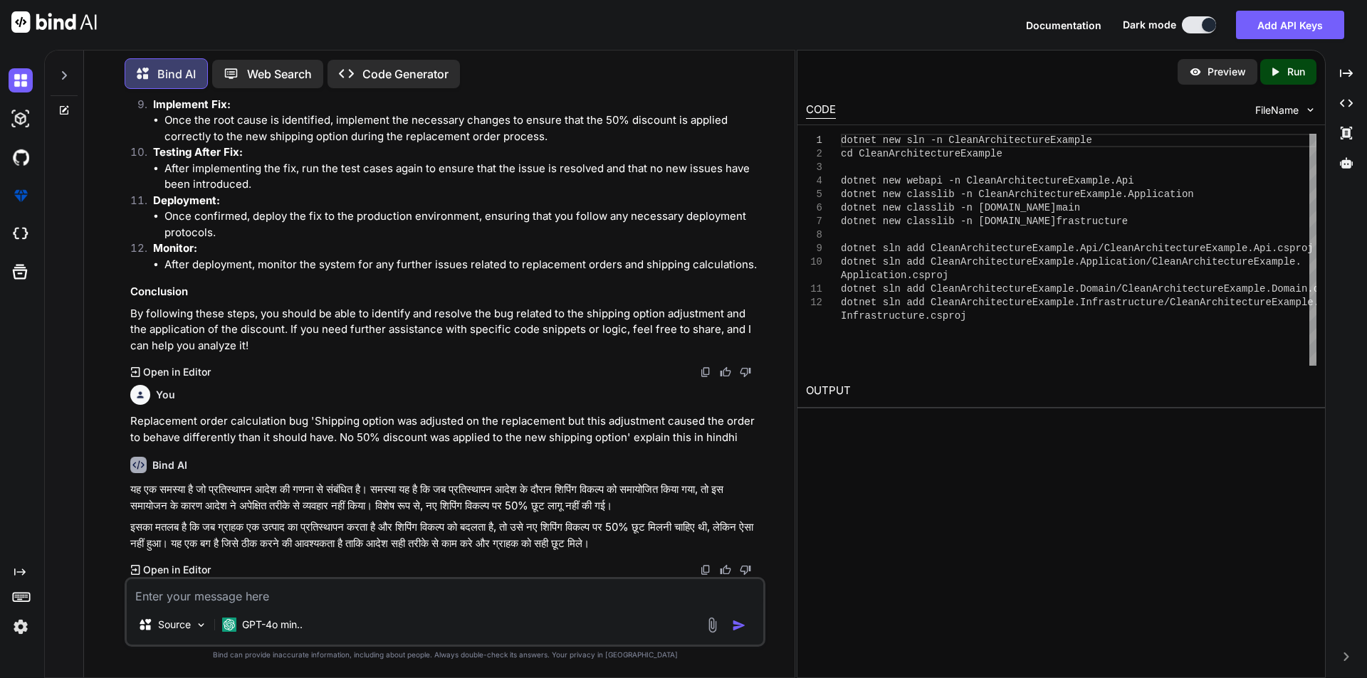
scroll to position [652, 0]
drag, startPoint x: 561, startPoint y: 527, endPoint x: 690, endPoint y: 522, distance: 129.7
click at [691, 522] on p "इसका मतलब है कि जब ग्राहक एक उत्पाद का प्रतिस्थापन करता है और शिपिंग विकल्प को …" at bounding box center [446, 536] width 632 height 32
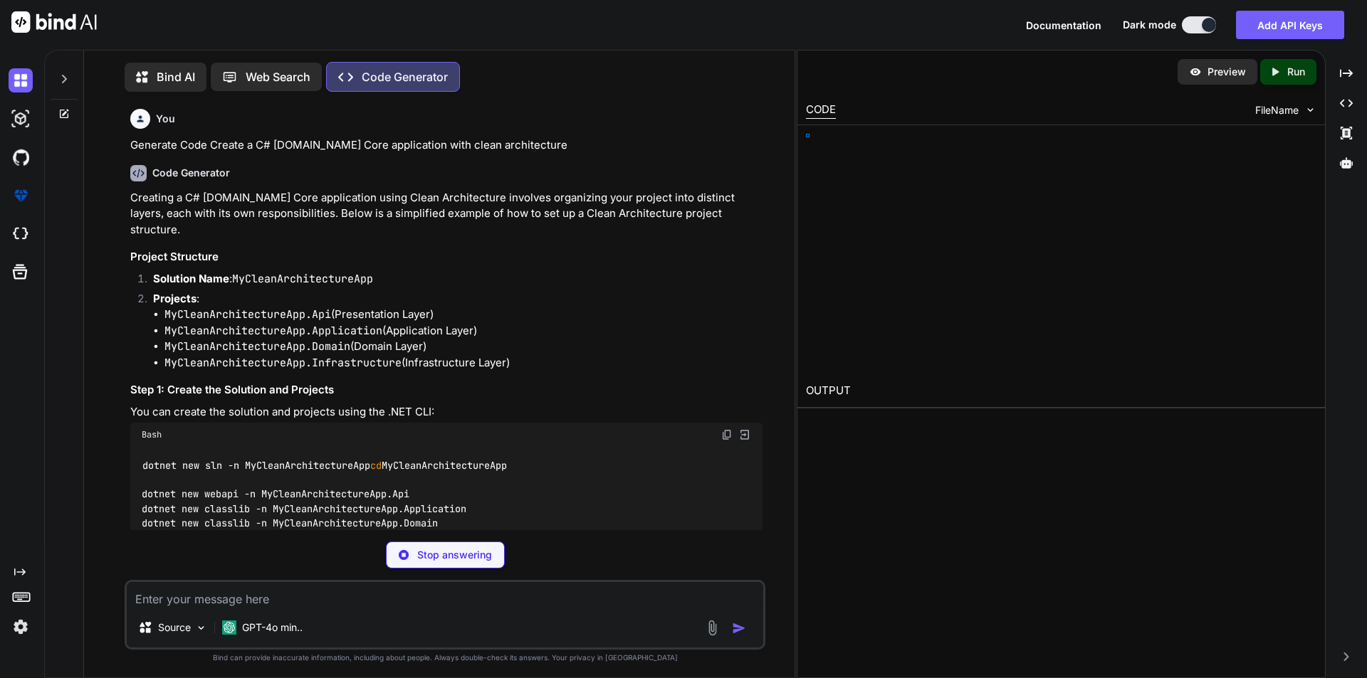
type textarea "x"
type textarea ".csproj"
type textarea "x"
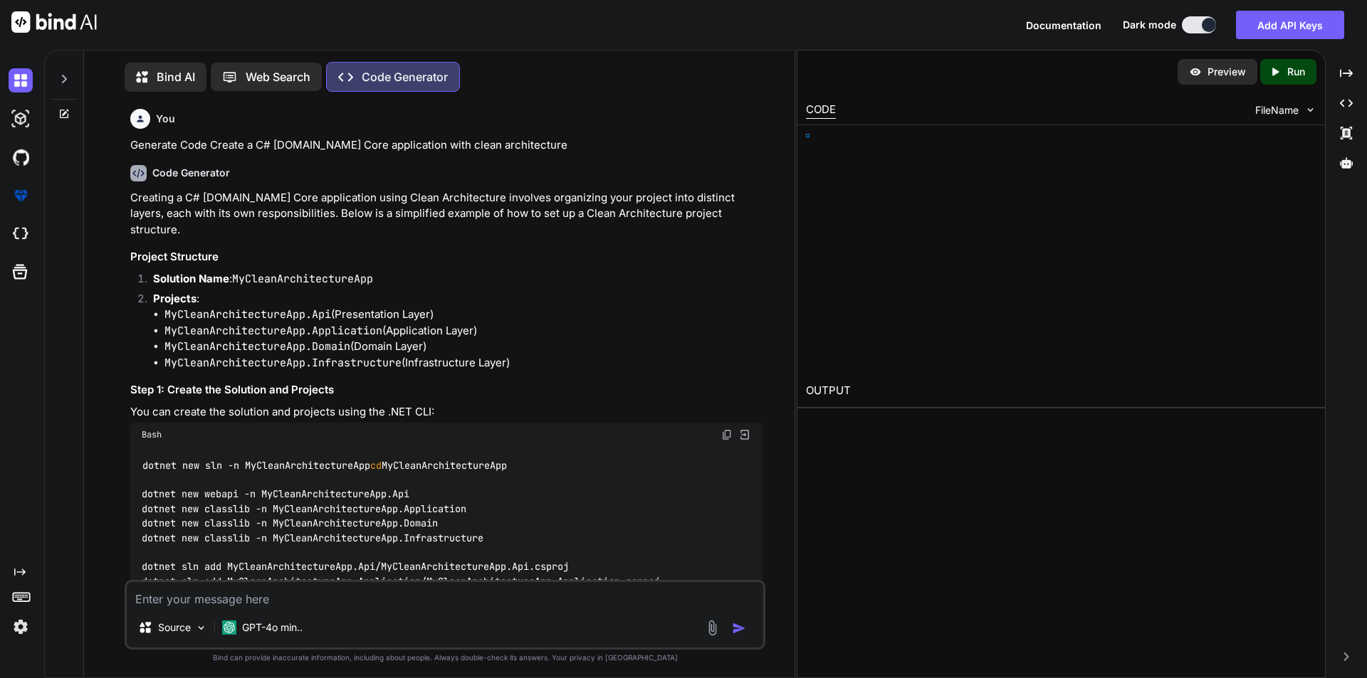
type textarea "csproj dotnet sln add MyCleanArchitectureApp.Domain/MyCleanArchitectureApp.Doma…"
type textarea "x"
